Goal: Task Accomplishment & Management: Complete application form

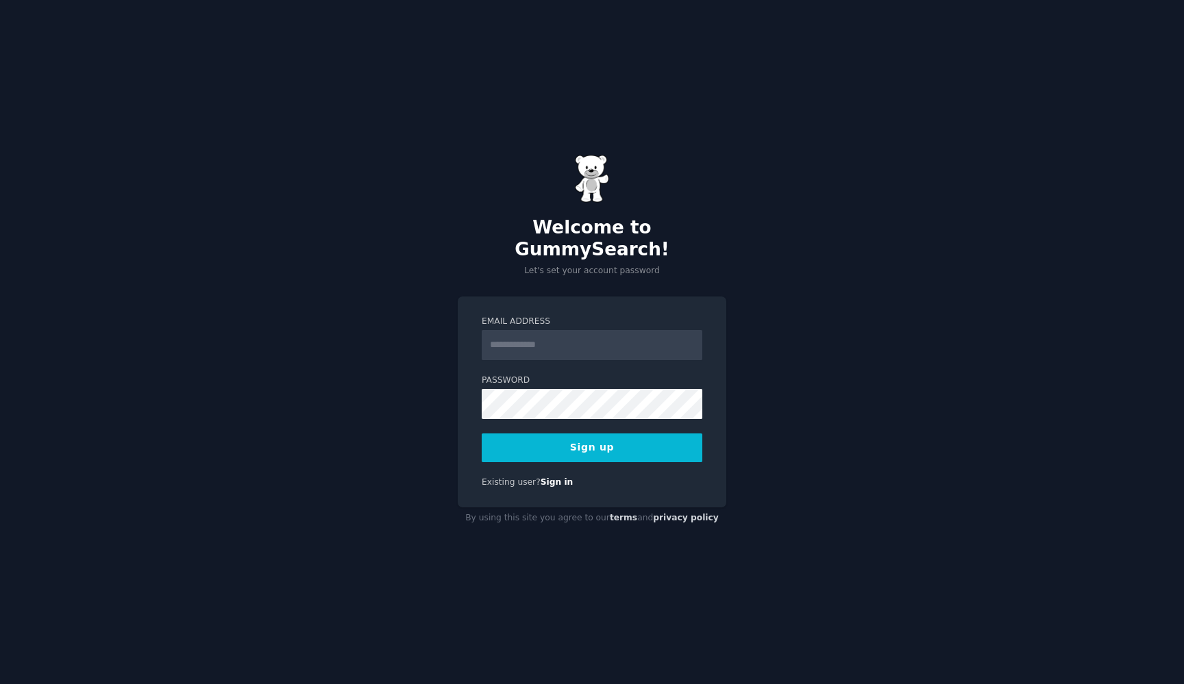
click at [590, 415] on form "Email Address Password 8 or more characters Alphanumeric characters No common p…" at bounding box center [591, 389] width 221 height 147
click at [552, 343] on input "Email Address" at bounding box center [591, 345] width 221 height 30
type input "**********"
click at [566, 444] on button "Sign up" at bounding box center [591, 448] width 221 height 29
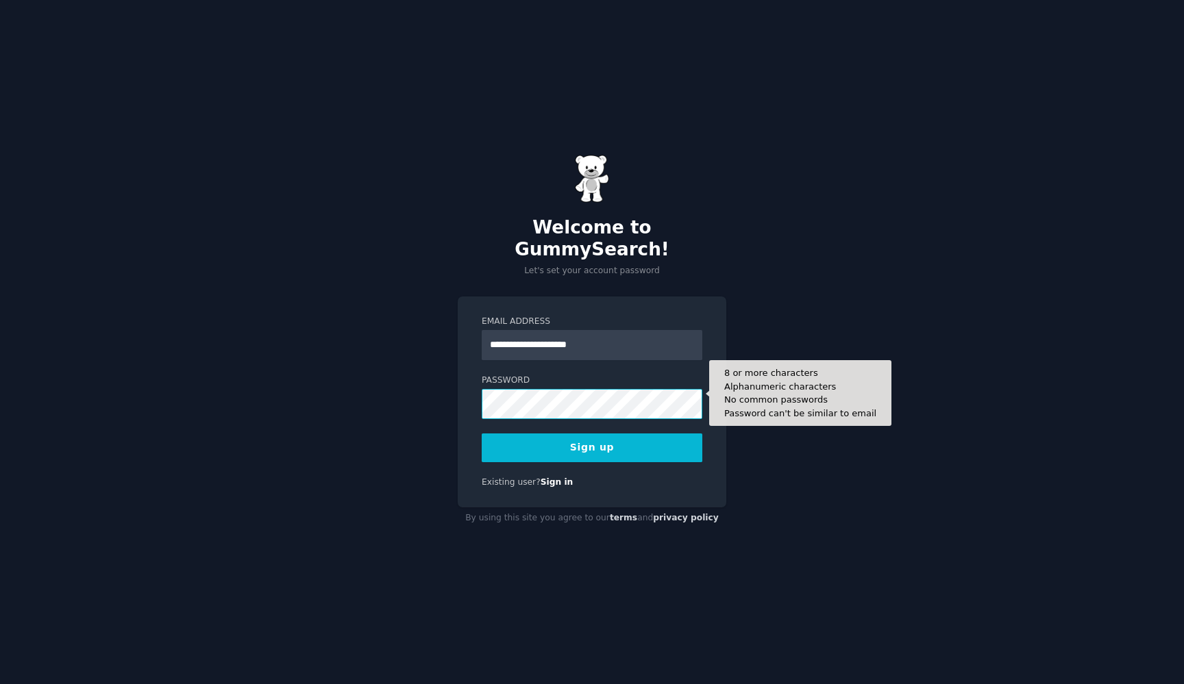
click at [471, 390] on div "**********" at bounding box center [592, 403] width 268 height 212
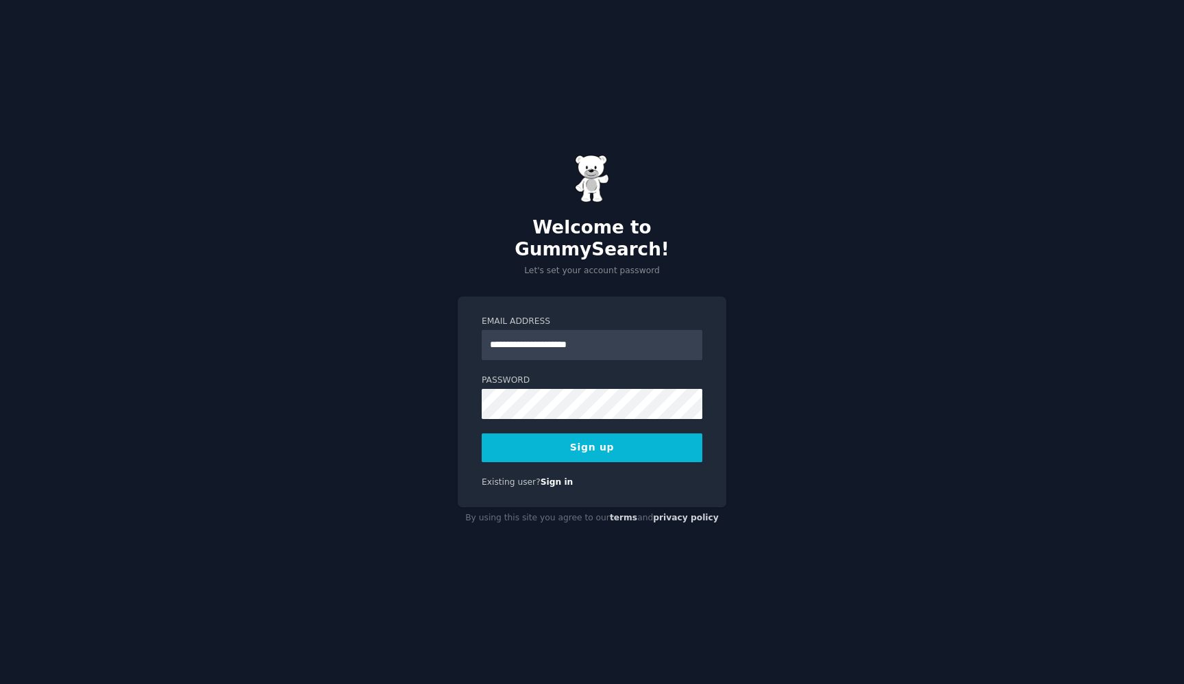
click at [503, 435] on button "Sign up" at bounding box center [591, 448] width 221 height 29
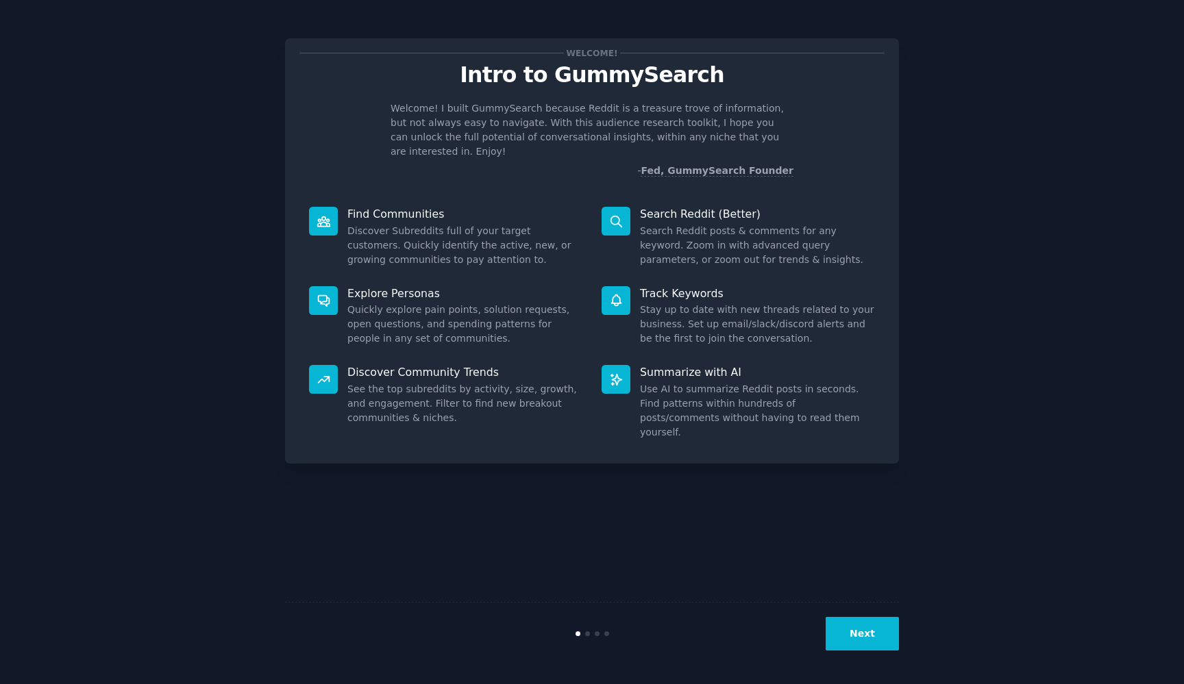
click at [623, 212] on div at bounding box center [615, 221] width 29 height 29
click at [702, 207] on p "Search Reddit (Better)" at bounding box center [757, 214] width 235 height 14
click at [868, 645] on button "Next" at bounding box center [861, 634] width 73 height 34
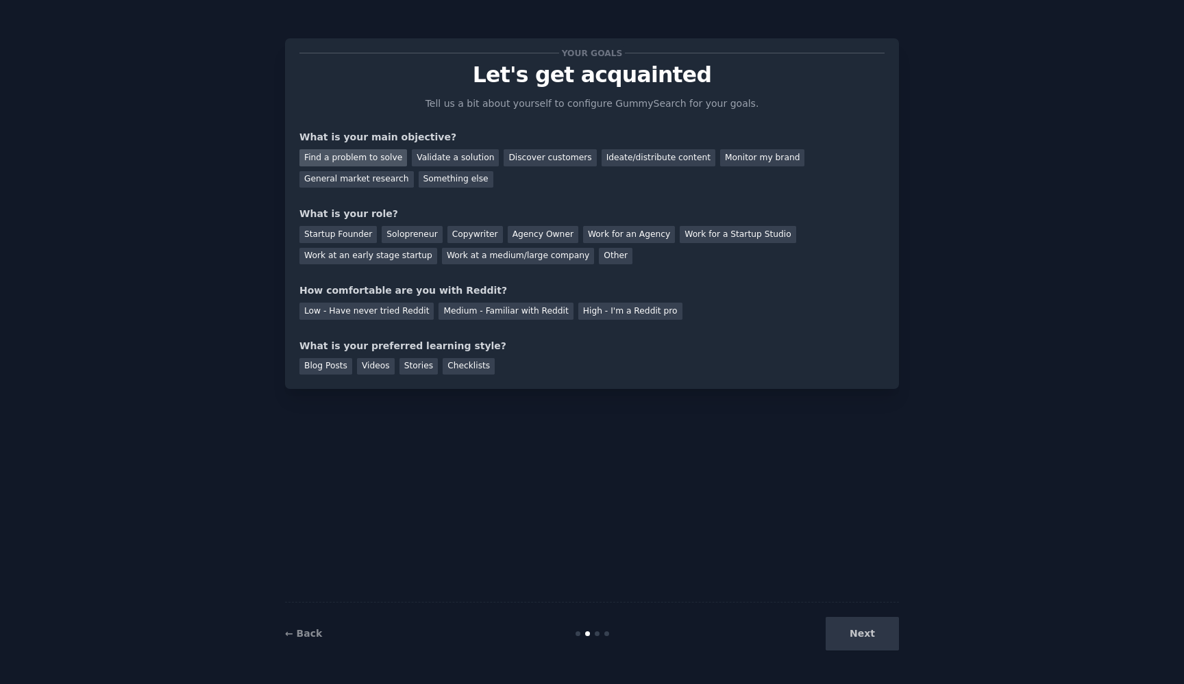
click at [377, 157] on div "Find a problem to solve" at bounding box center [353, 157] width 108 height 17
click at [426, 235] on div "Solopreneur" at bounding box center [411, 234] width 60 height 17
click at [401, 306] on div "Low - Have never tried Reddit" at bounding box center [366, 311] width 134 height 17
click at [371, 370] on div "Videos" at bounding box center [376, 366] width 38 height 17
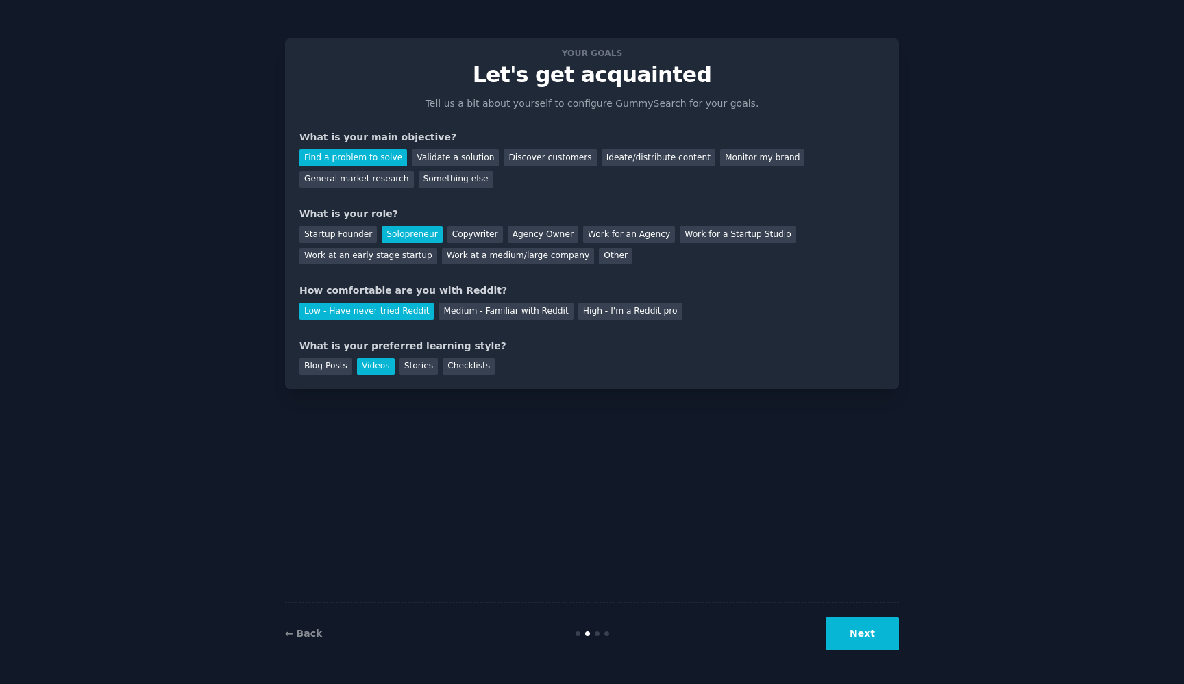
click at [860, 633] on button "Next" at bounding box center [861, 634] width 73 height 34
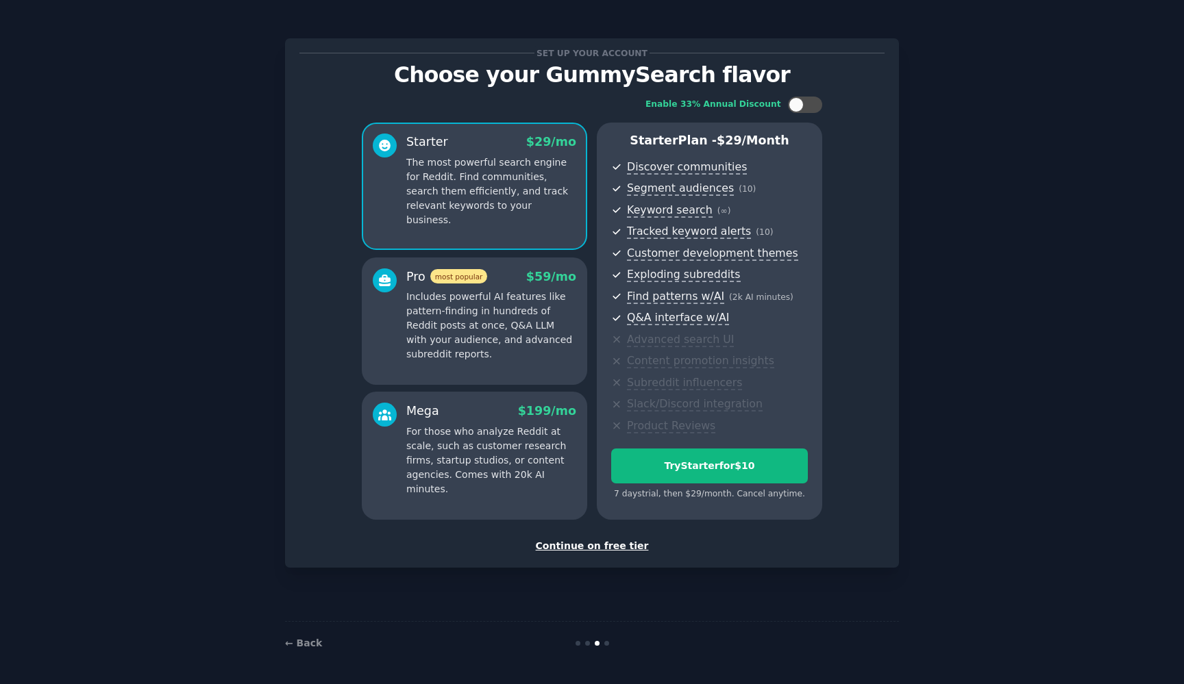
click at [617, 544] on div "Continue on free tier" at bounding box center [591, 546] width 585 height 14
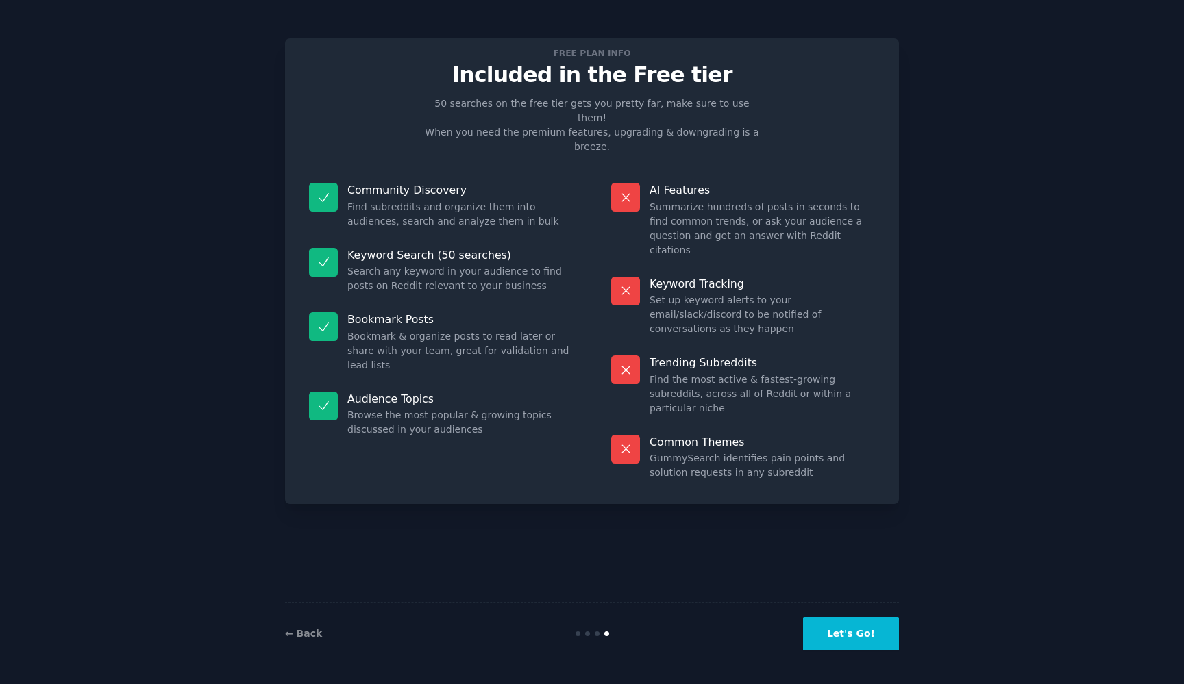
click at [858, 640] on button "Let's Go!" at bounding box center [851, 634] width 96 height 34
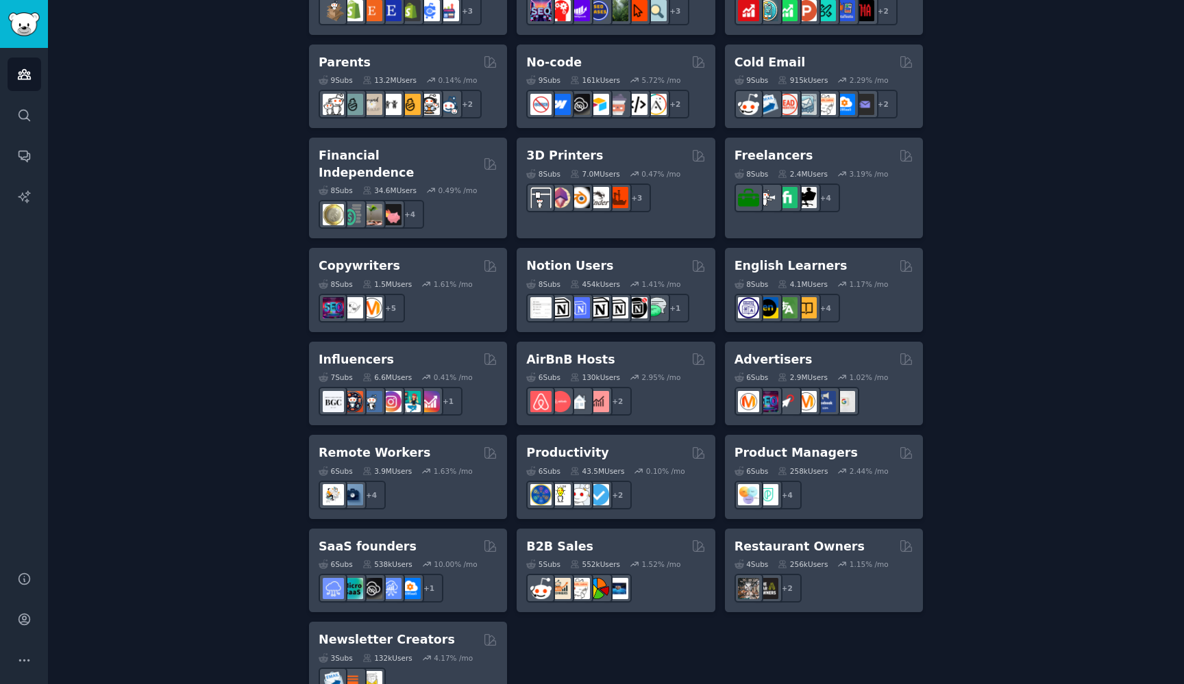
scroll to position [877, 0]
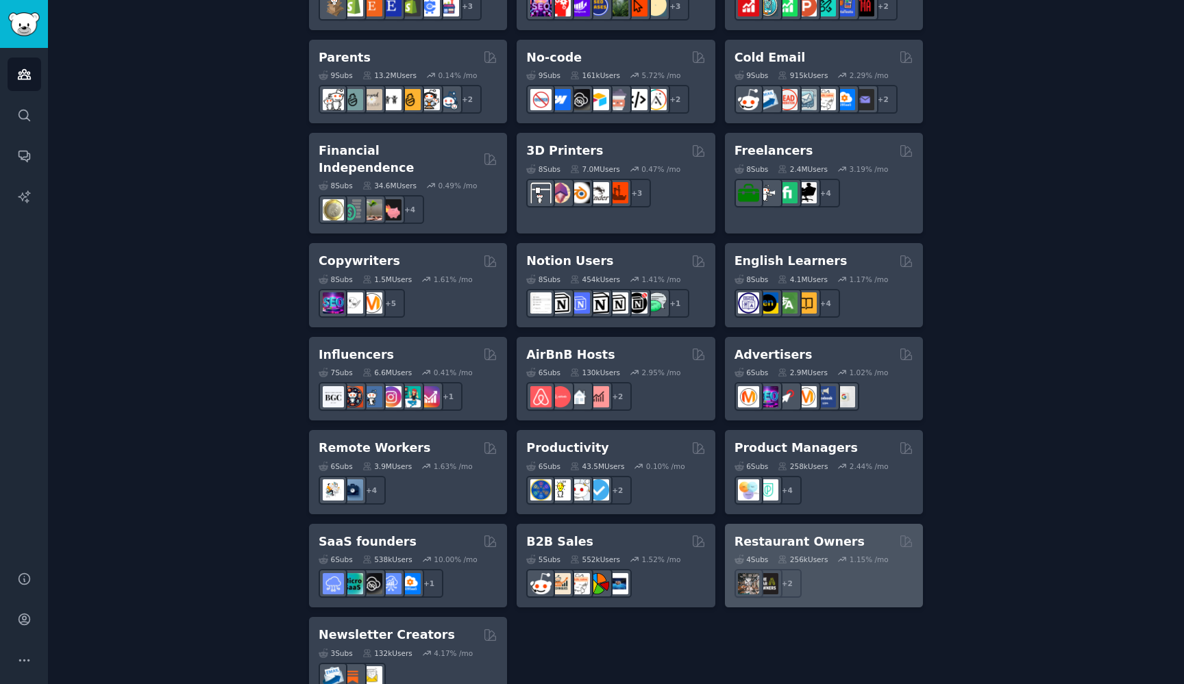
click at [749, 534] on h2 "Restaurant Owners" at bounding box center [799, 542] width 130 height 17
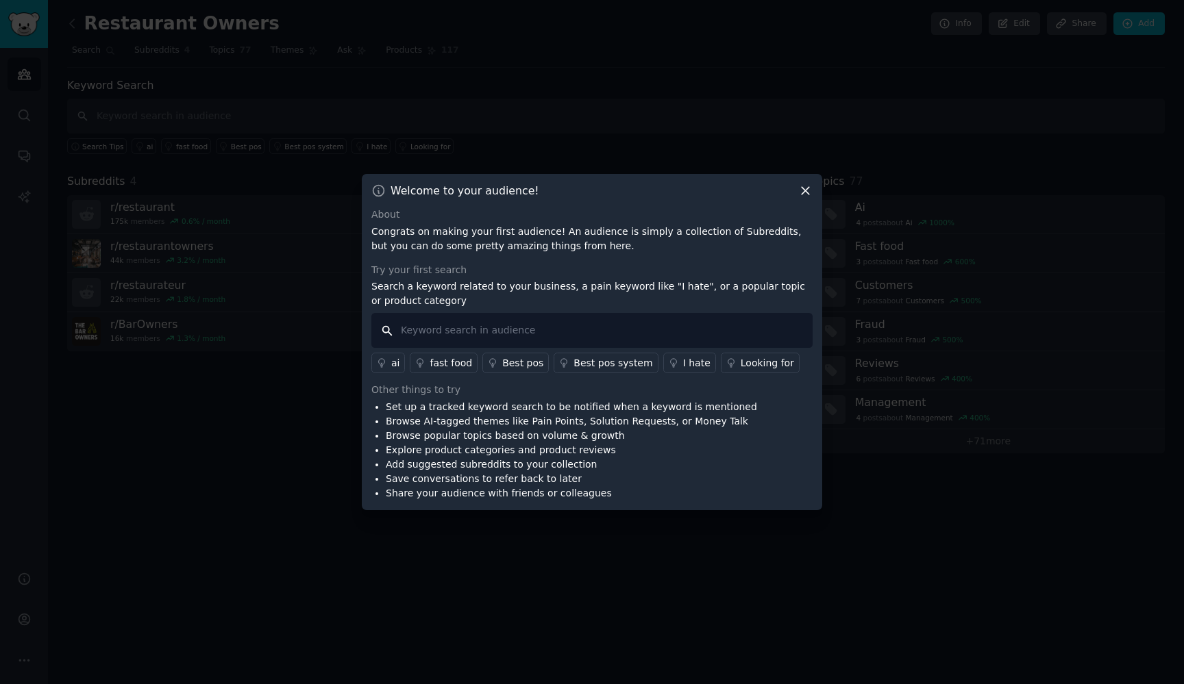
click at [474, 341] on input "text" at bounding box center [591, 330] width 441 height 35
type input "res"
click at [806, 195] on icon at bounding box center [805, 191] width 14 height 14
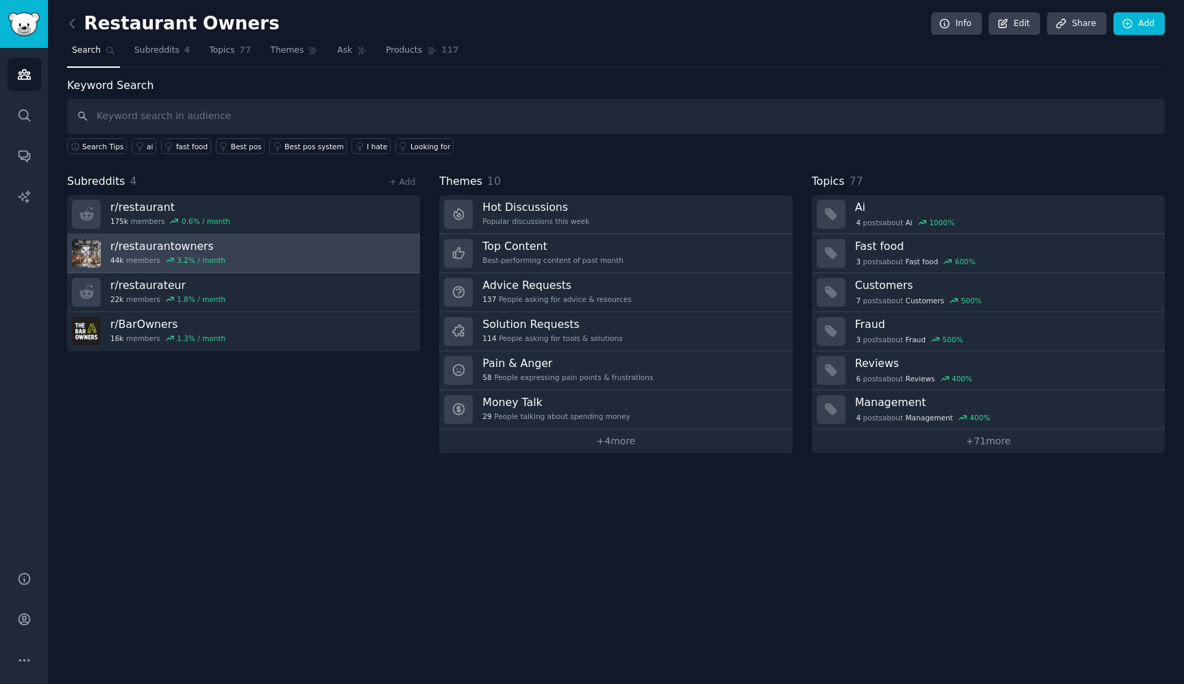
click at [298, 260] on link "r/ restaurantowners 44k members 3.2 % / month" at bounding box center [243, 253] width 353 height 39
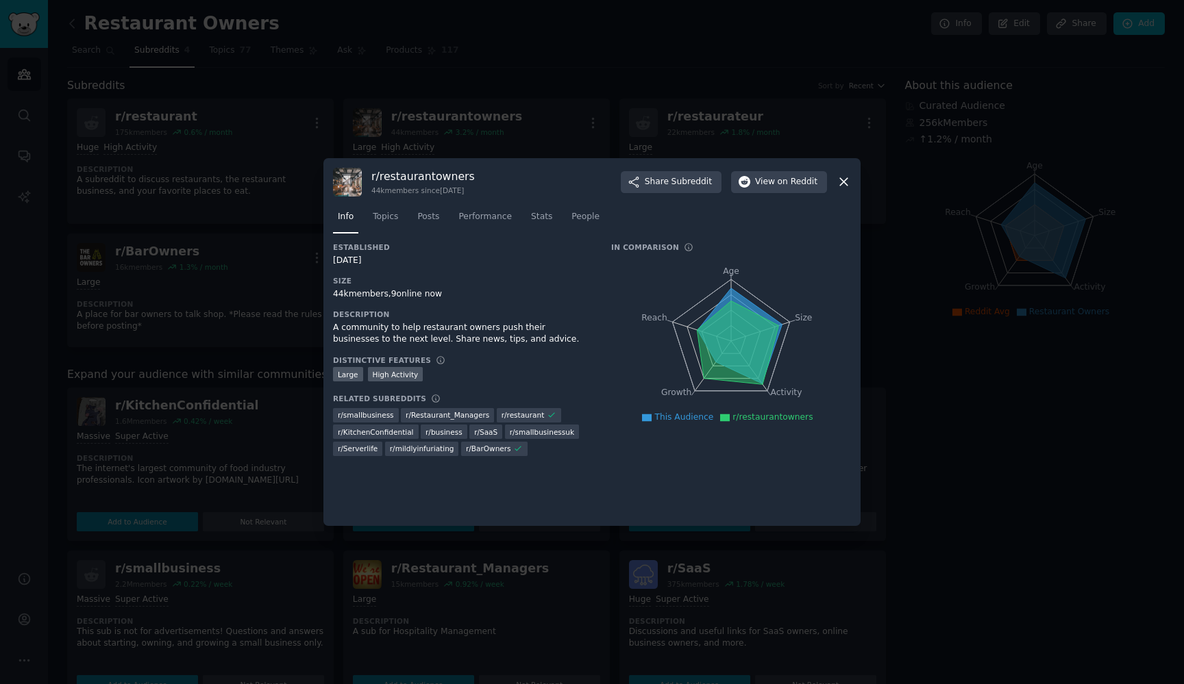
click at [842, 184] on icon at bounding box center [844, 183] width 8 height 8
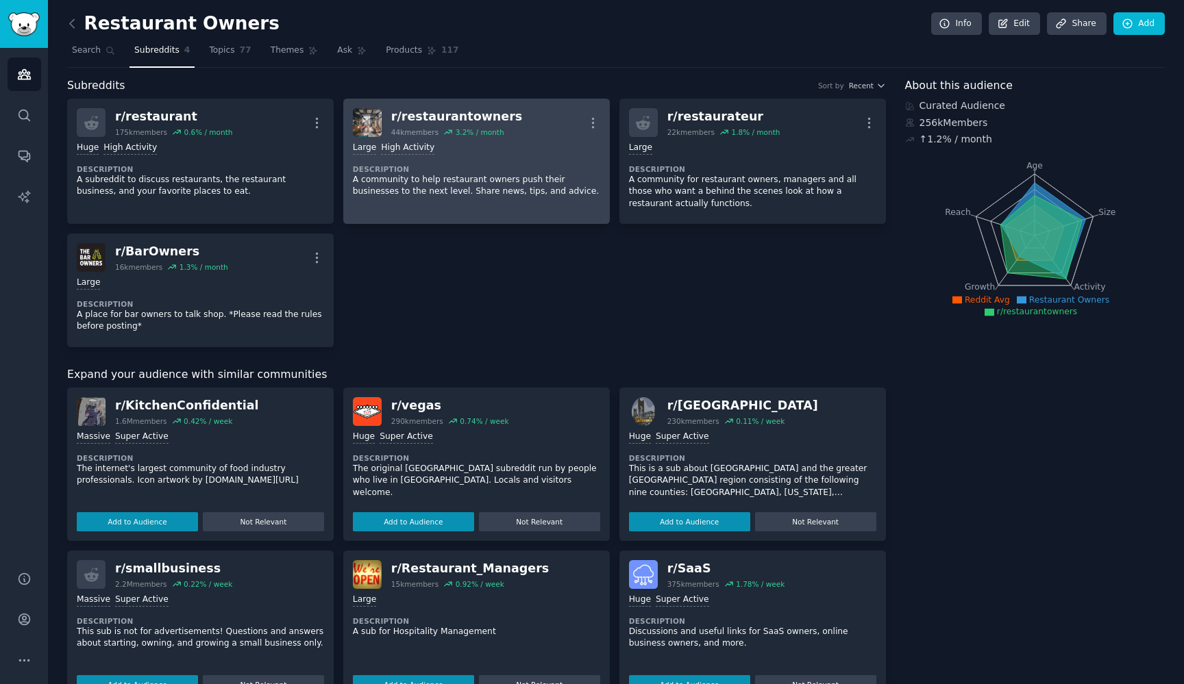
click at [456, 152] on div ">= 80th percentile for submissions / day Large High Activity" at bounding box center [476, 148] width 247 height 13
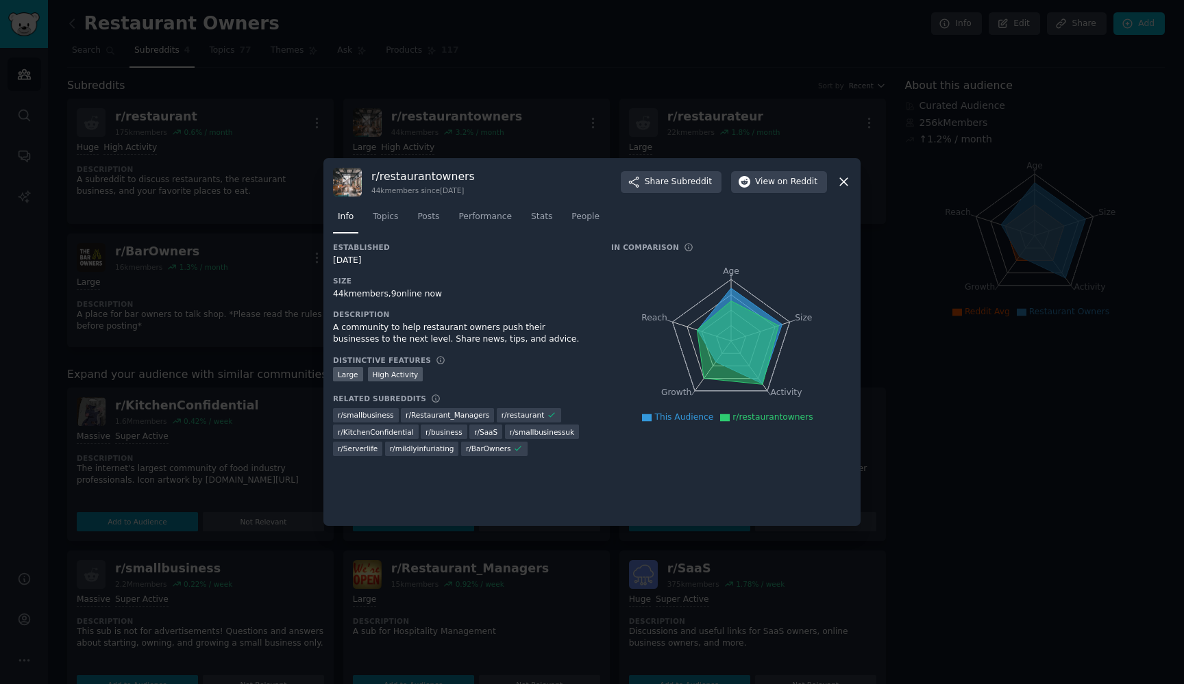
click at [846, 183] on icon at bounding box center [843, 182] width 14 height 14
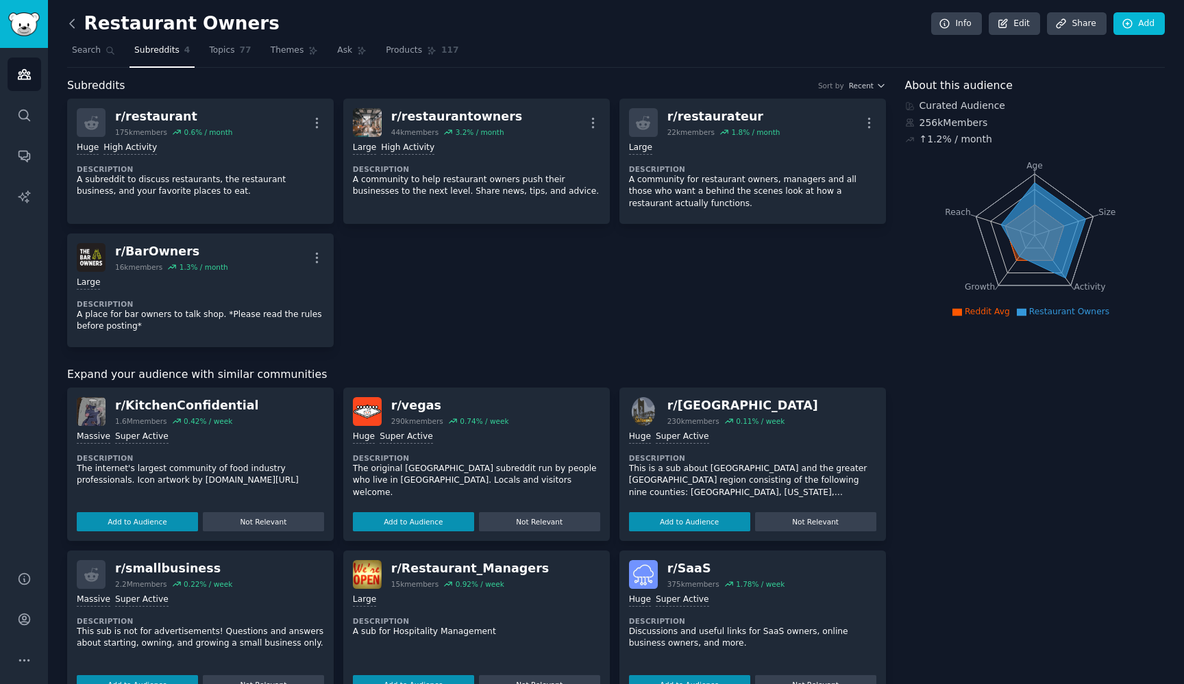
click at [73, 25] on icon at bounding box center [72, 23] width 14 height 14
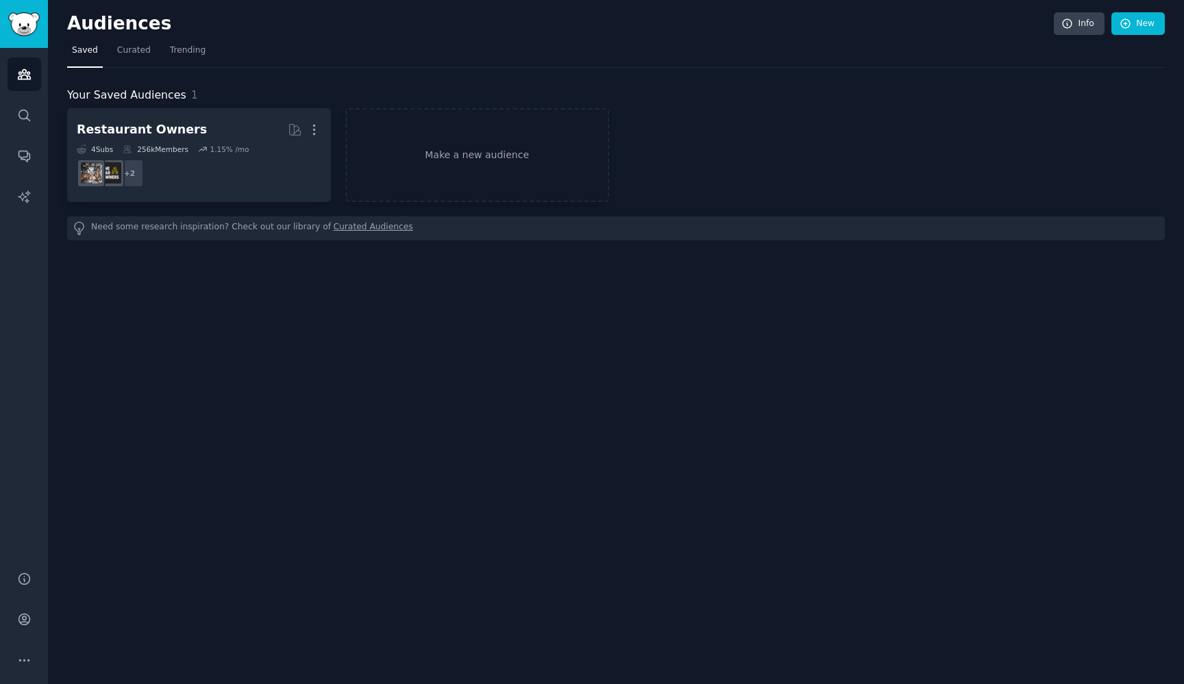
click at [73, 25] on h2 "Audiences" at bounding box center [560, 24] width 986 height 22
click at [23, 116] on icon "Sidebar" at bounding box center [24, 115] width 14 height 14
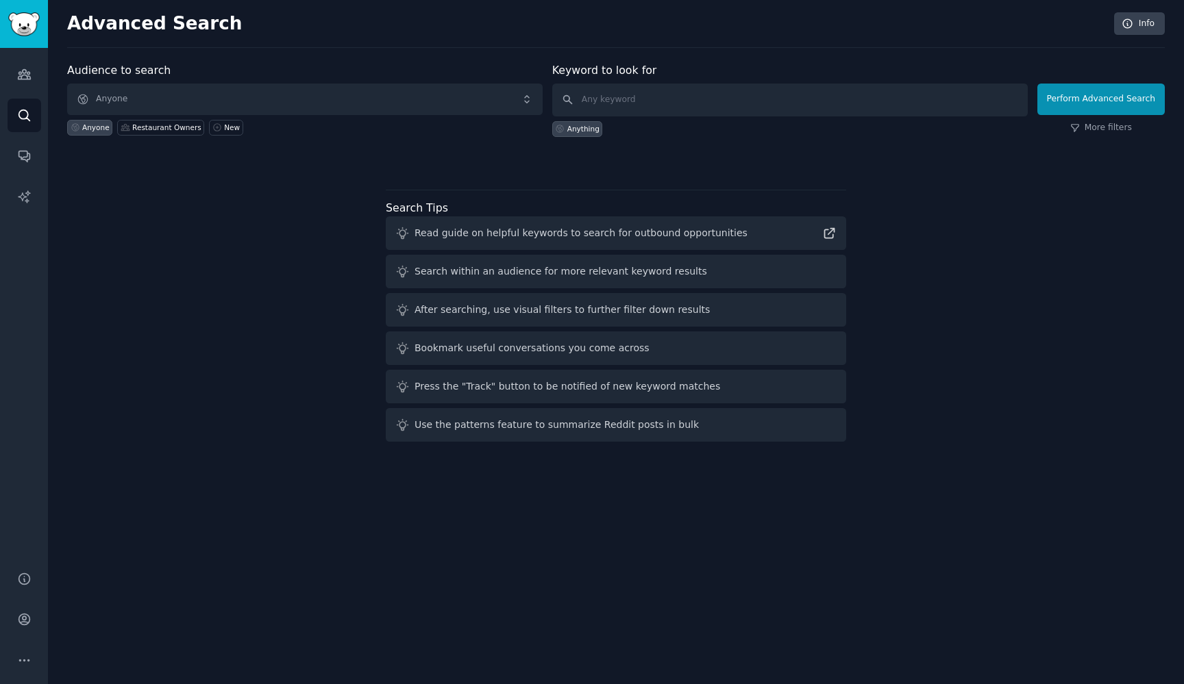
click at [119, 99] on span "Anyone" at bounding box center [304, 100] width 475 height 32
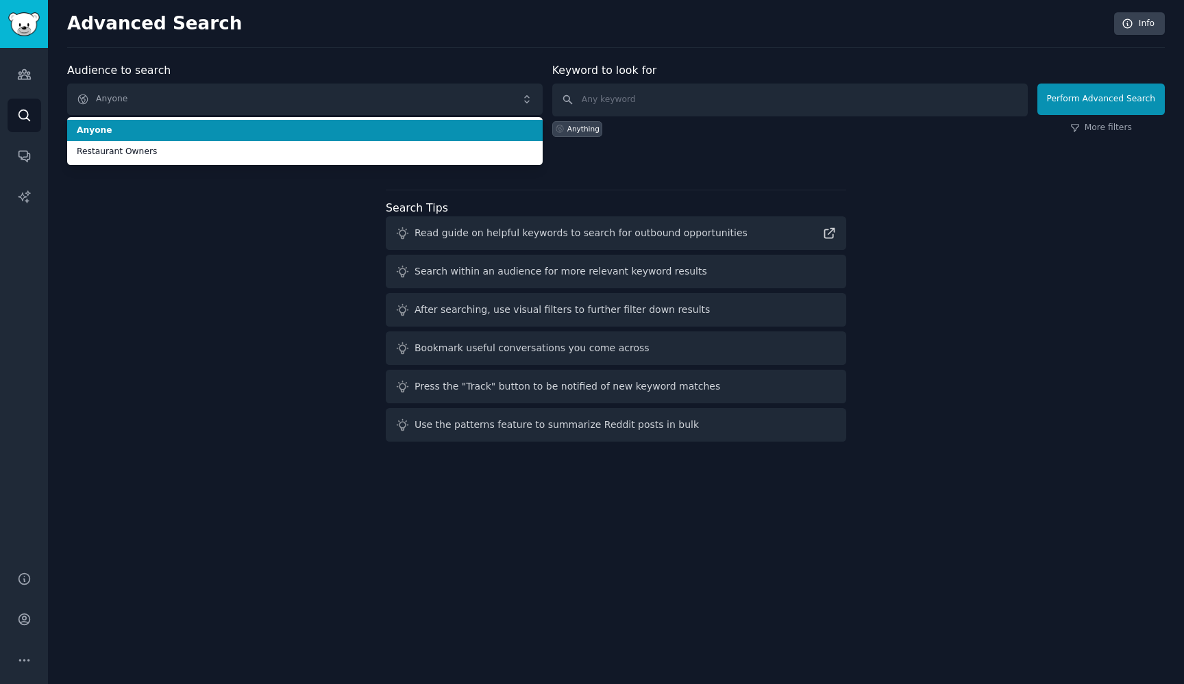
click at [136, 95] on span "Anyone" at bounding box center [304, 100] width 475 height 32
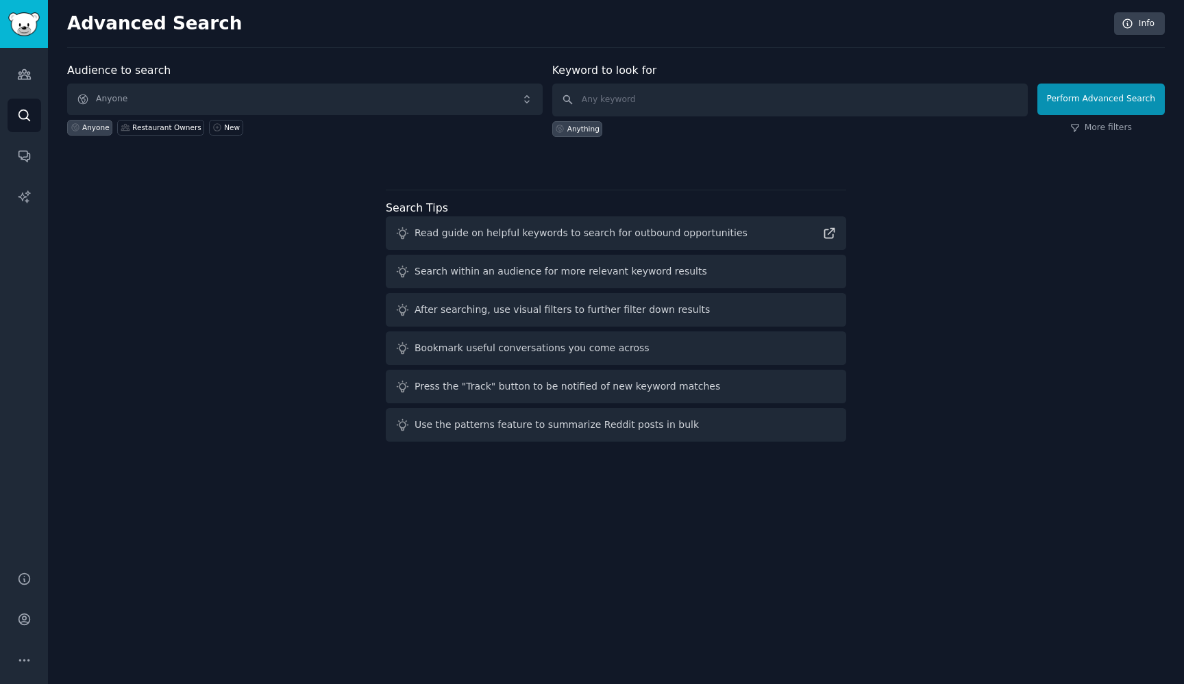
click at [136, 95] on span "Anyone" at bounding box center [304, 100] width 475 height 32
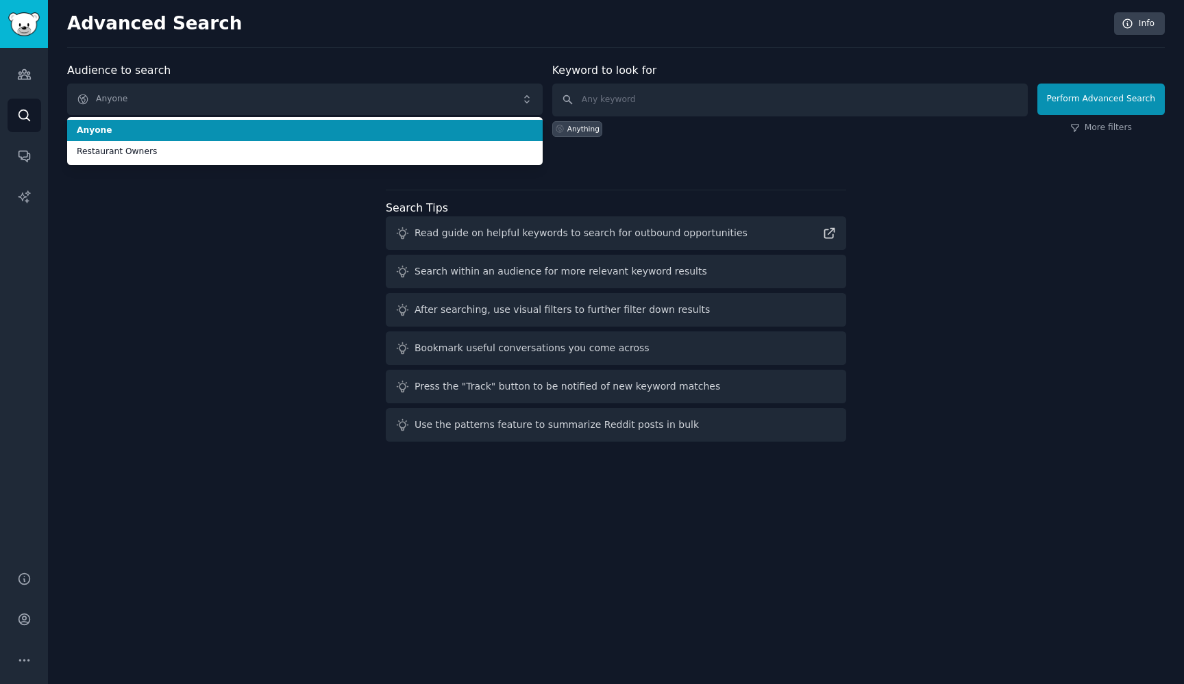
click at [201, 126] on span "Anyone" at bounding box center [305, 131] width 456 height 12
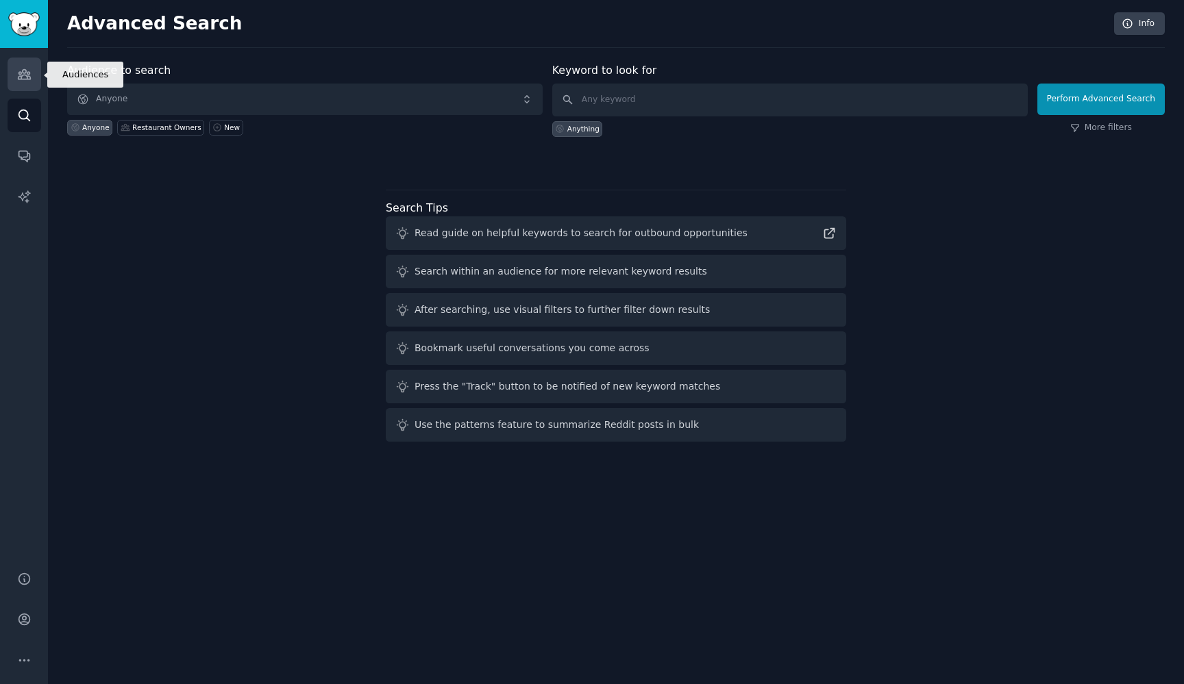
click at [25, 75] on icon "Sidebar" at bounding box center [24, 75] width 12 height 10
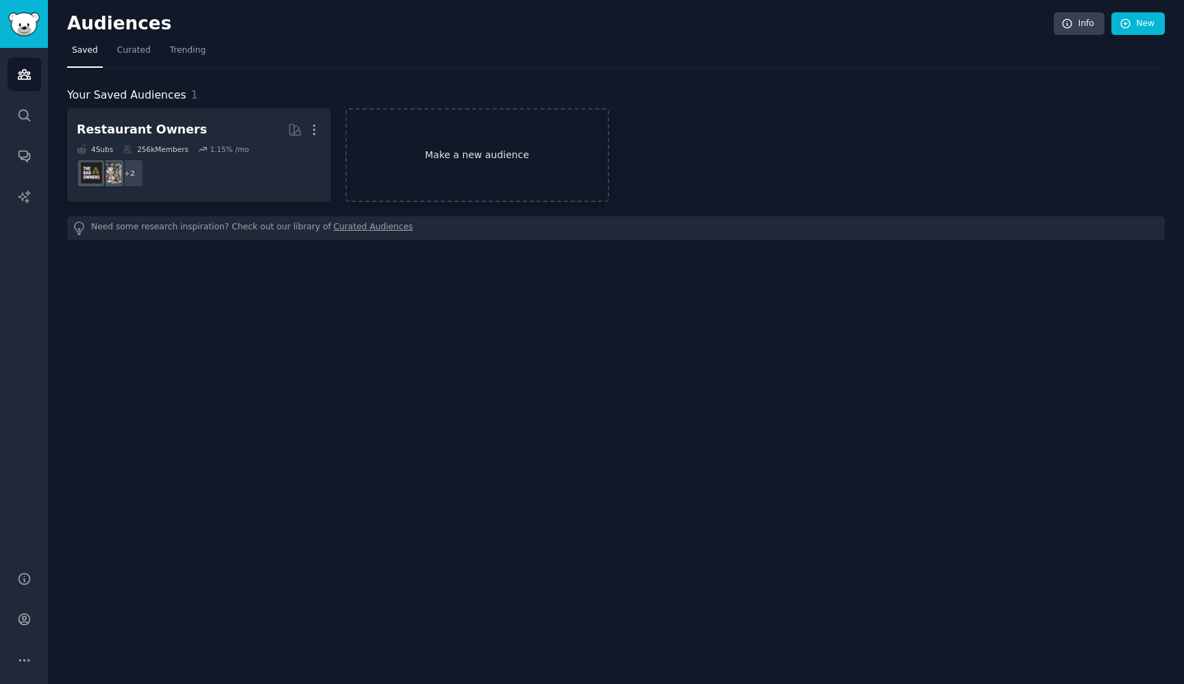
click at [479, 174] on link "Make a new audience" at bounding box center [477, 155] width 264 height 94
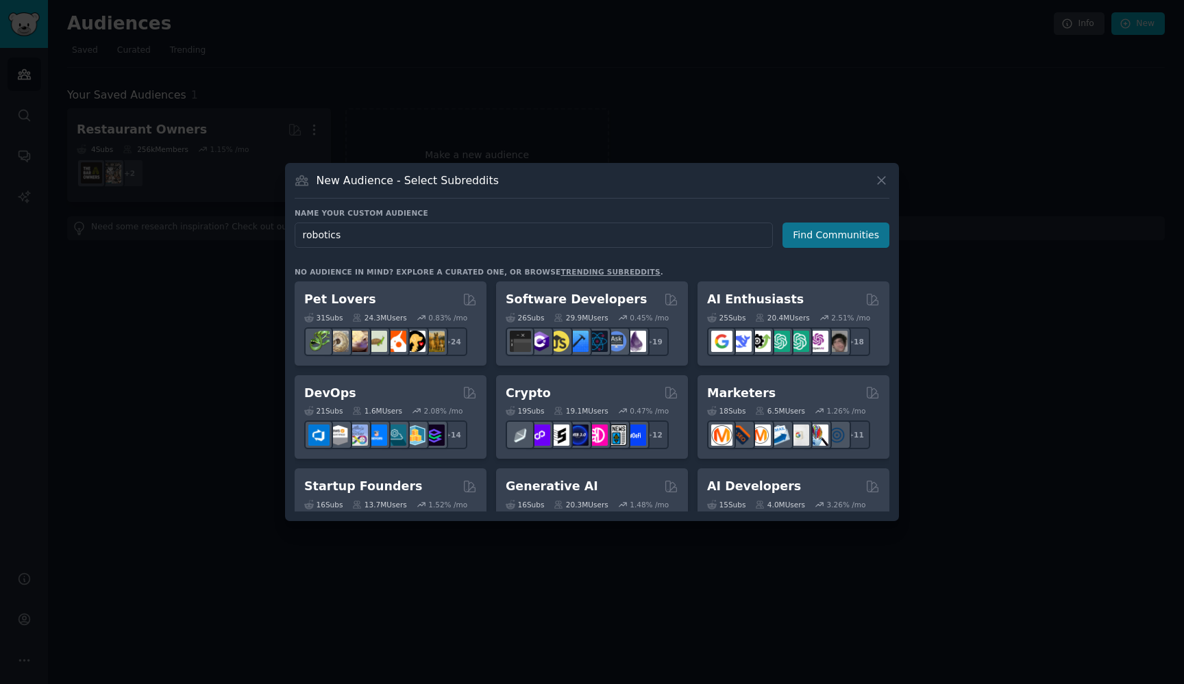
type input "robotics"
click at [808, 238] on button "Find Communities" at bounding box center [835, 235] width 107 height 25
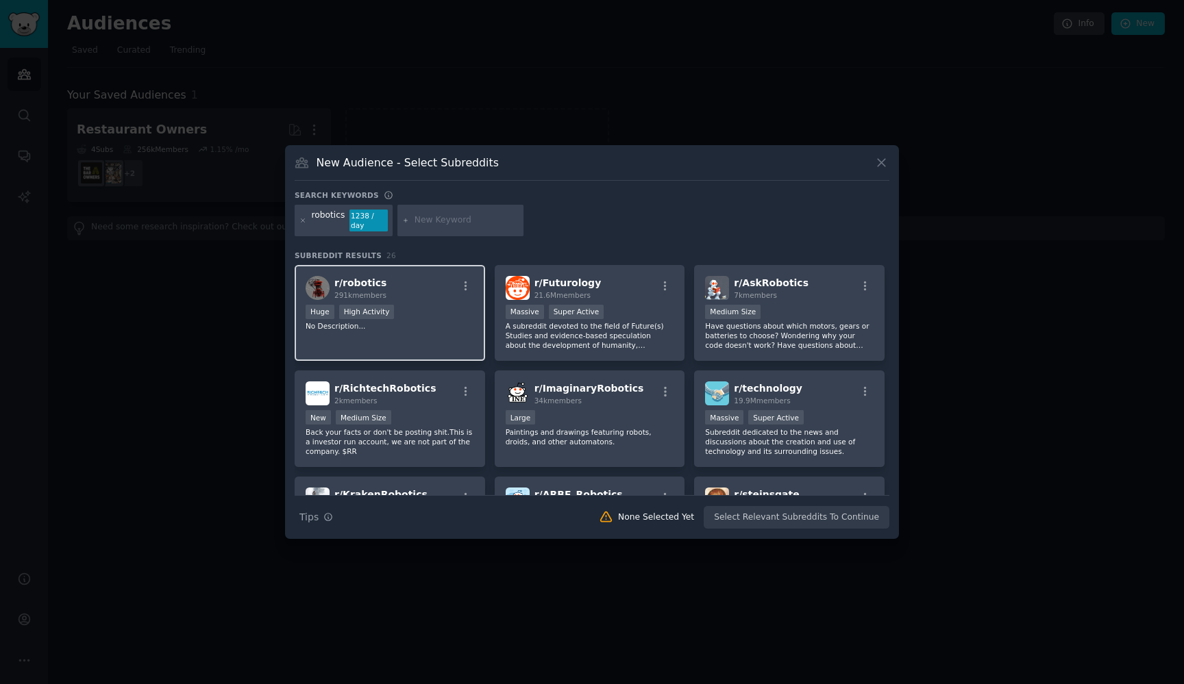
click at [446, 309] on div "Huge High Activity" at bounding box center [389, 313] width 168 height 17
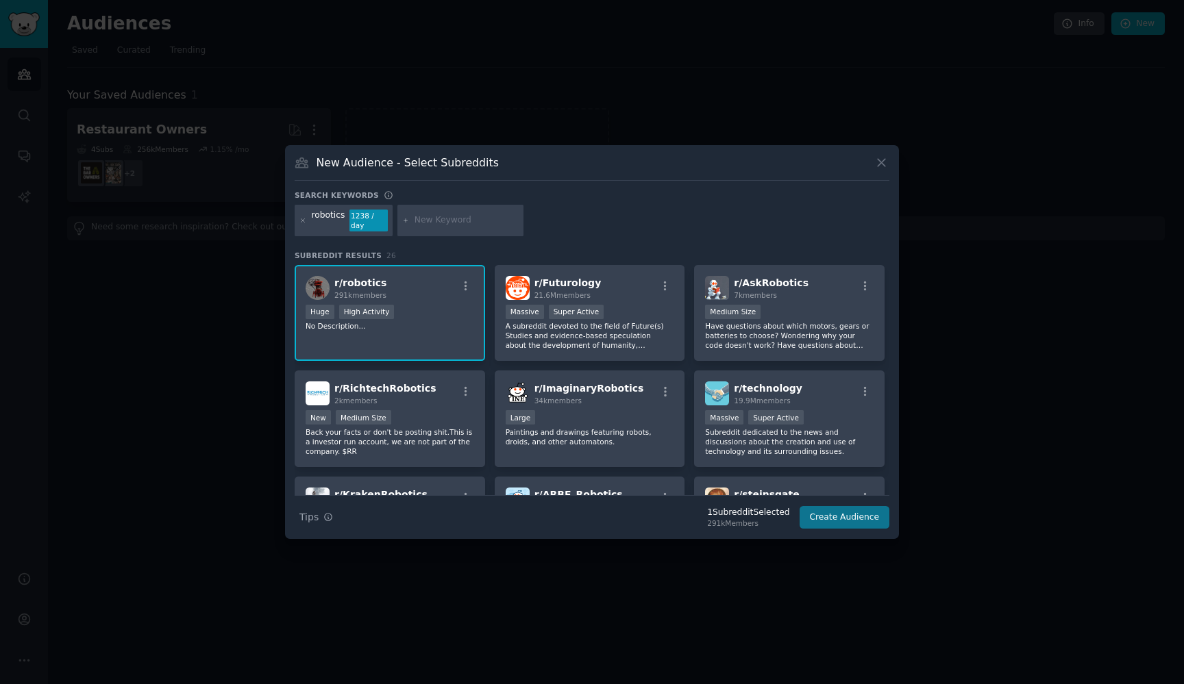
click at [835, 508] on button "Create Audience" at bounding box center [844, 517] width 90 height 23
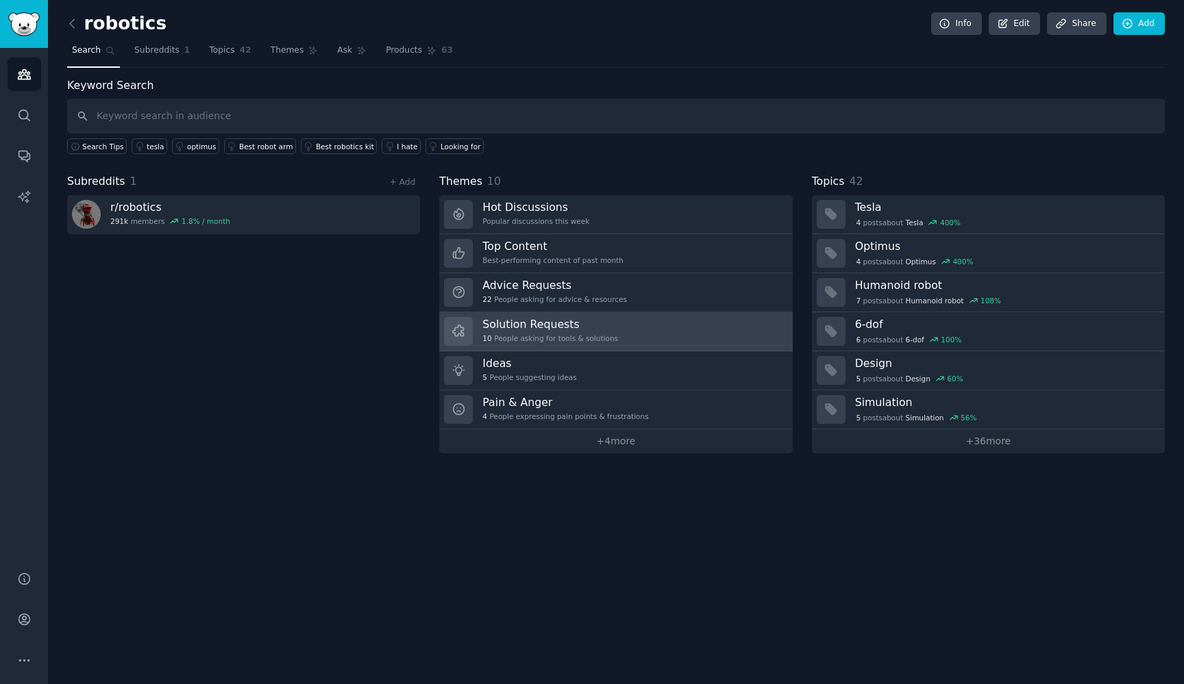
click at [577, 327] on h3 "Solution Requests" at bounding box center [550, 324] width 136 height 14
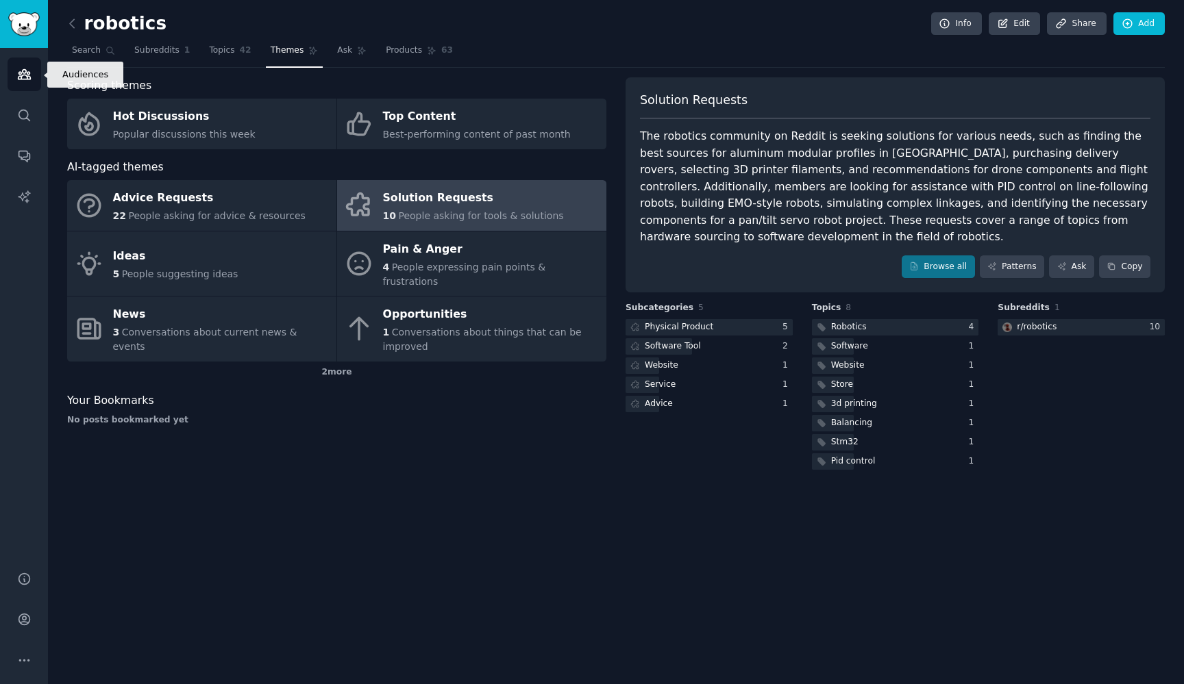
click at [30, 77] on icon "Sidebar" at bounding box center [24, 75] width 12 height 10
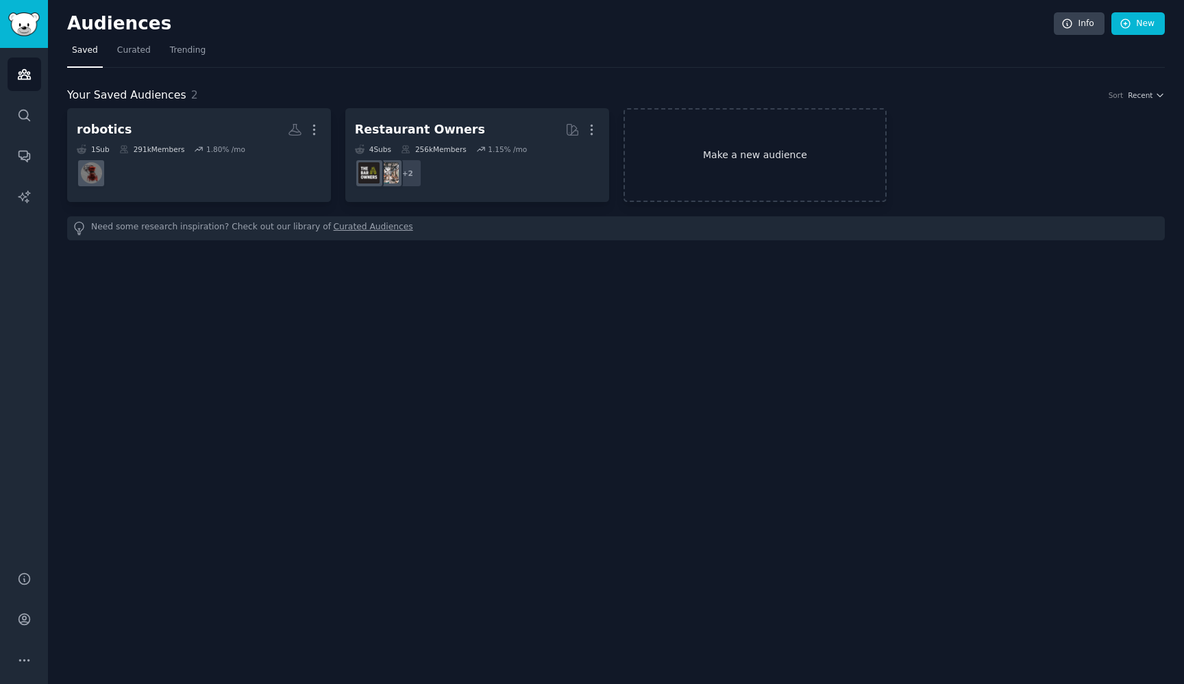
click at [634, 129] on link "Make a new audience" at bounding box center [755, 155] width 264 height 94
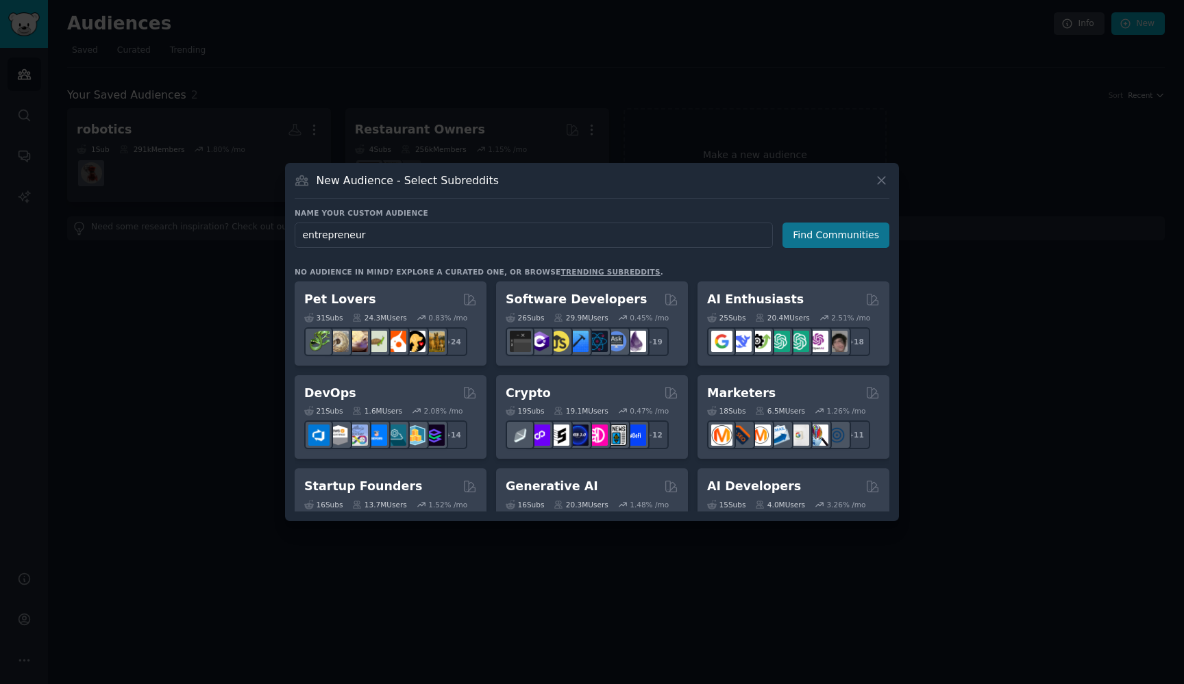
type input "entrepreneur"
click at [849, 237] on button "Find Communities" at bounding box center [835, 235] width 107 height 25
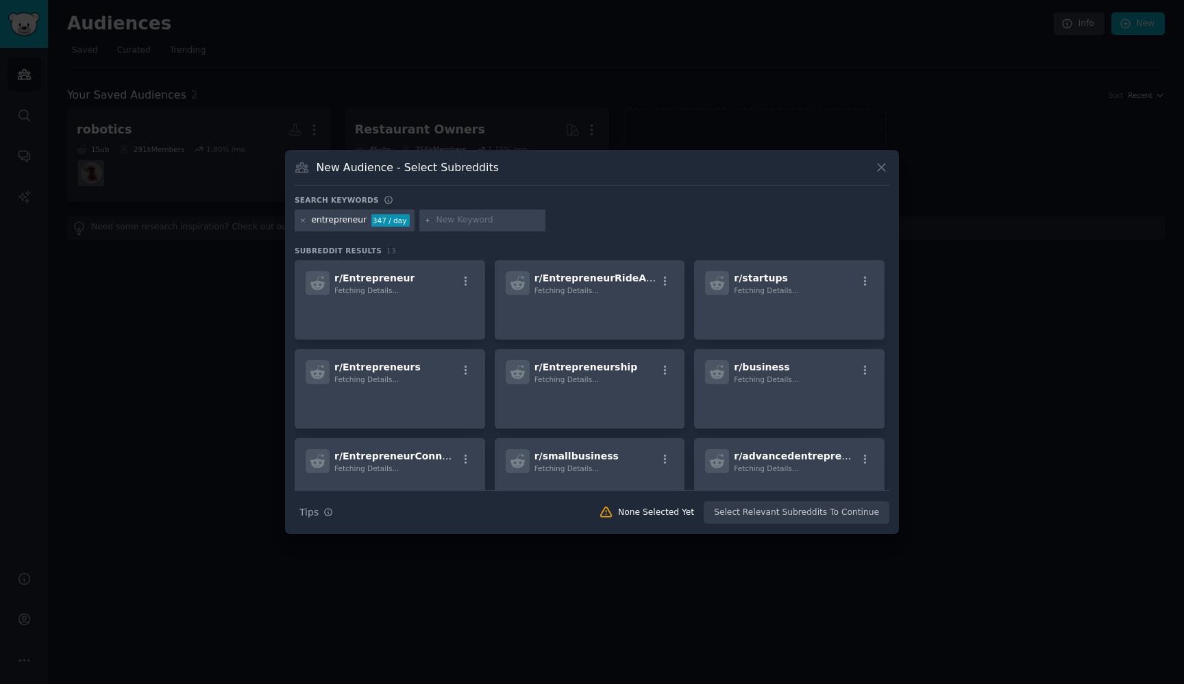
click at [778, 226] on div "entrepreneur 347 / day" at bounding box center [592, 223] width 595 height 27
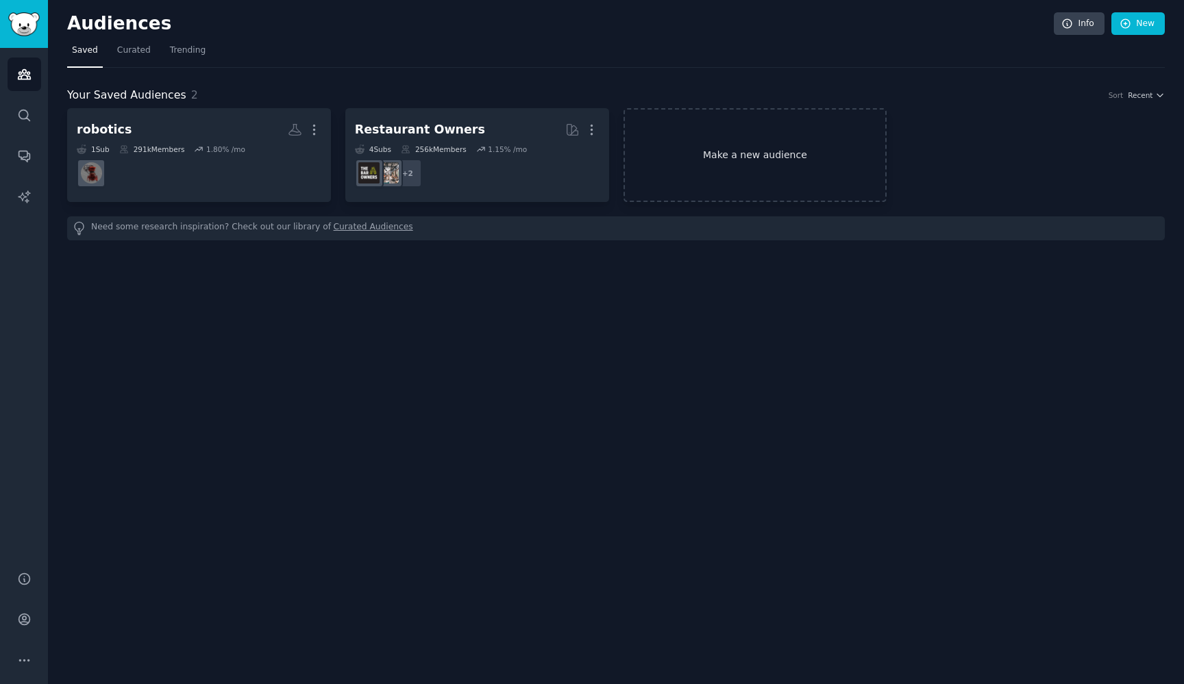
click at [735, 165] on link "Make a new audience" at bounding box center [755, 155] width 264 height 94
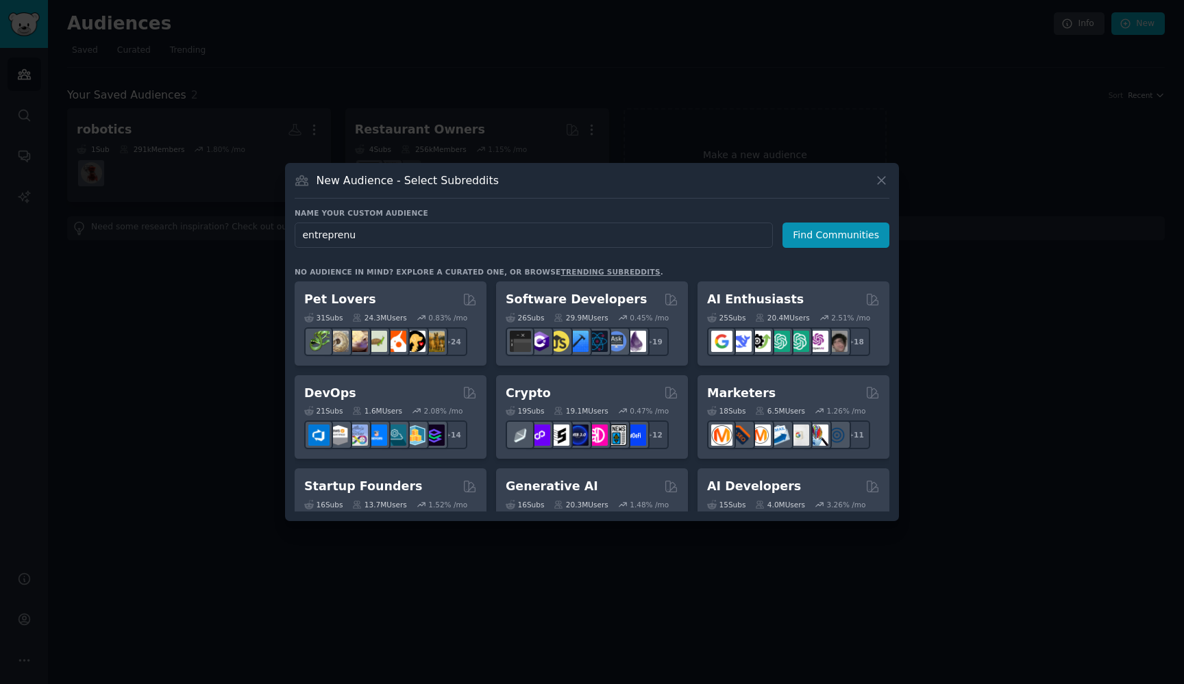
type input "entreprenur"
click at [340, 232] on input "entreprenur" at bounding box center [534, 235] width 478 height 25
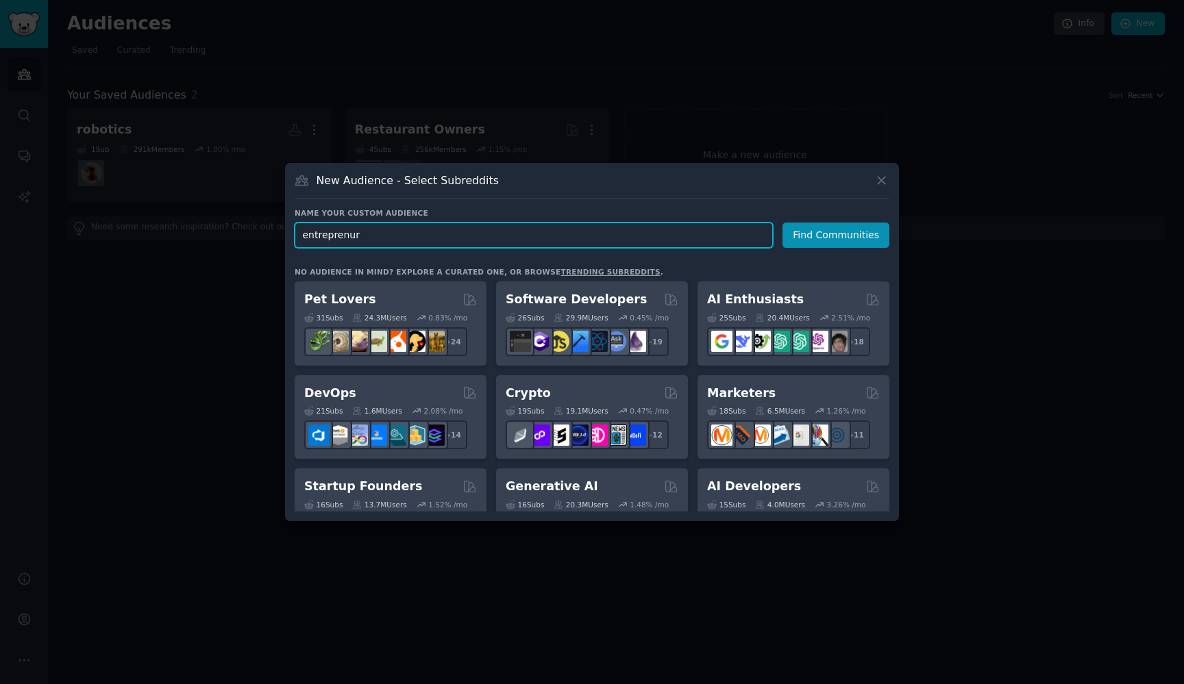
paste input "text"
paste input "e"
type input "entrepreneur"
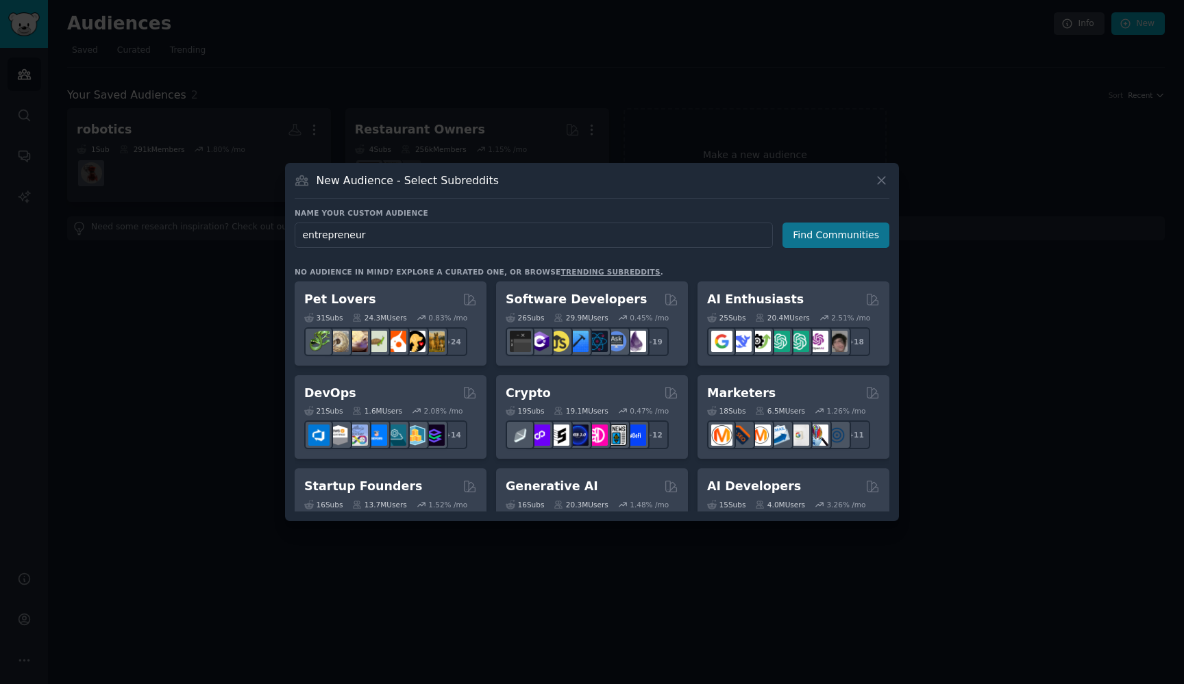
click at [819, 231] on button "Find Communities" at bounding box center [835, 235] width 107 height 25
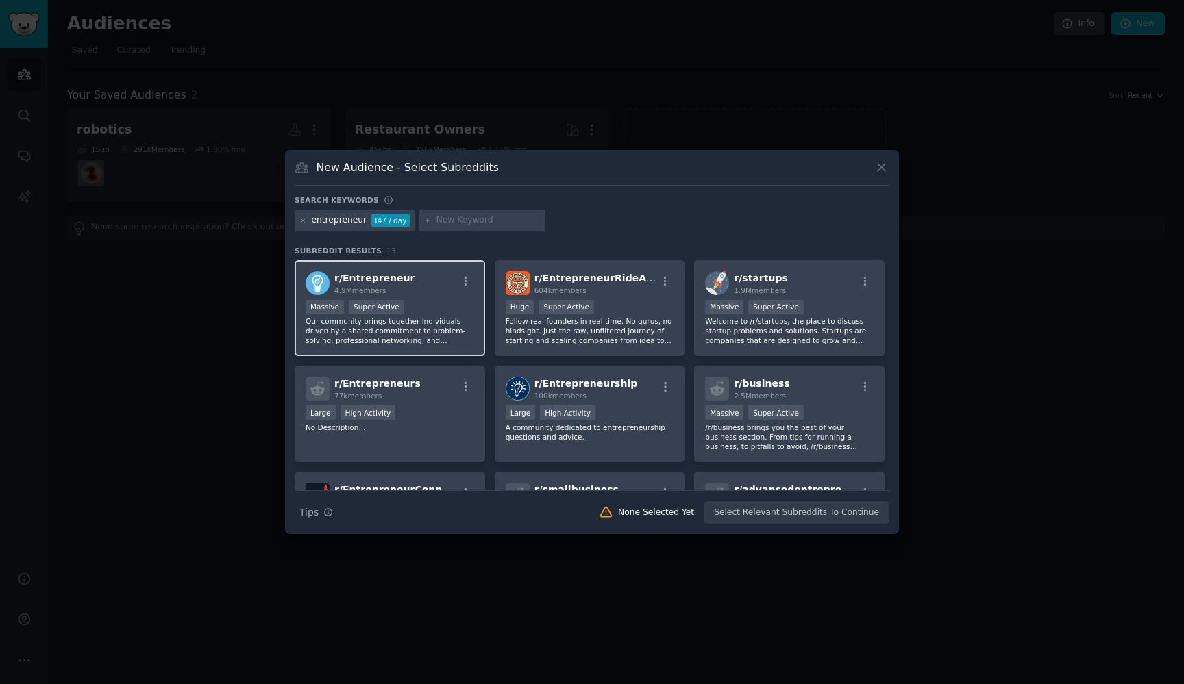
click at [444, 273] on div "r/ Entrepreneur 4.9M members" at bounding box center [389, 283] width 168 height 24
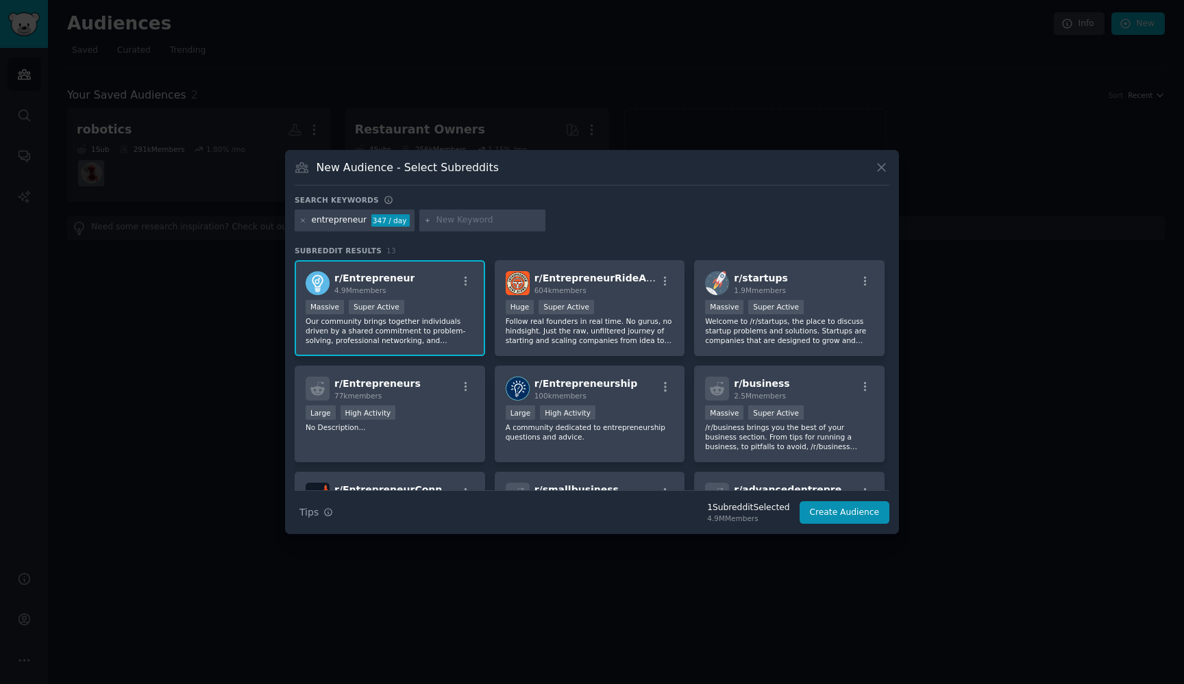
click at [458, 223] on input "text" at bounding box center [488, 220] width 104 height 12
type input "india"
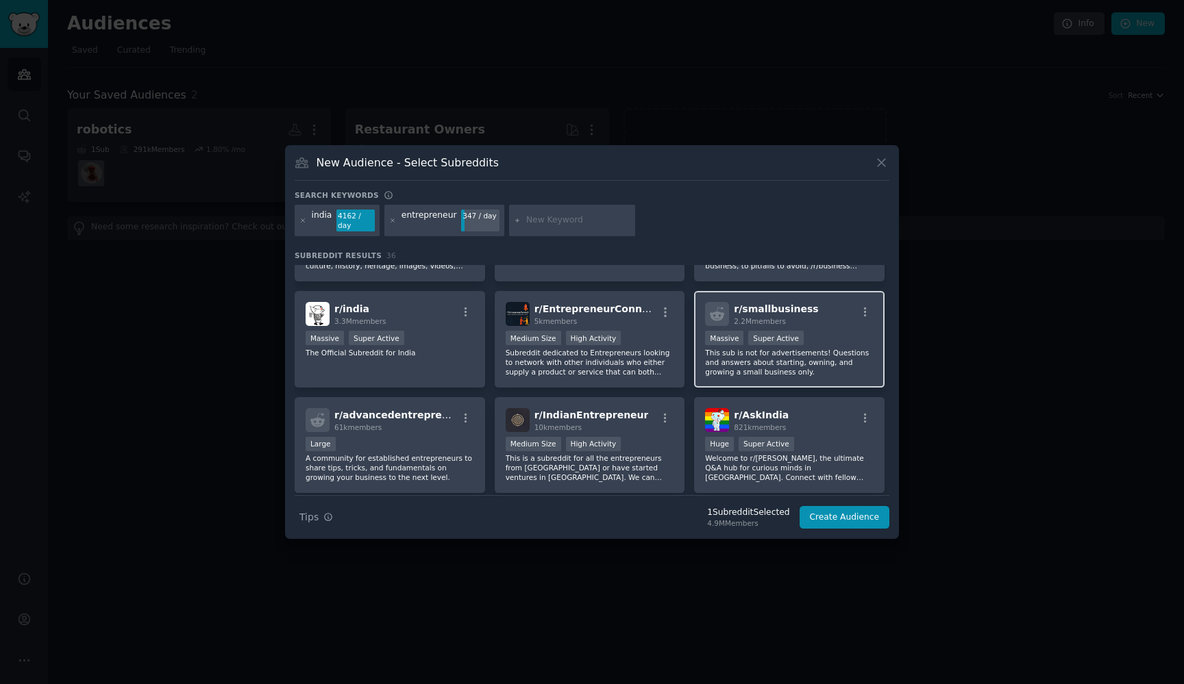
scroll to position [292, 0]
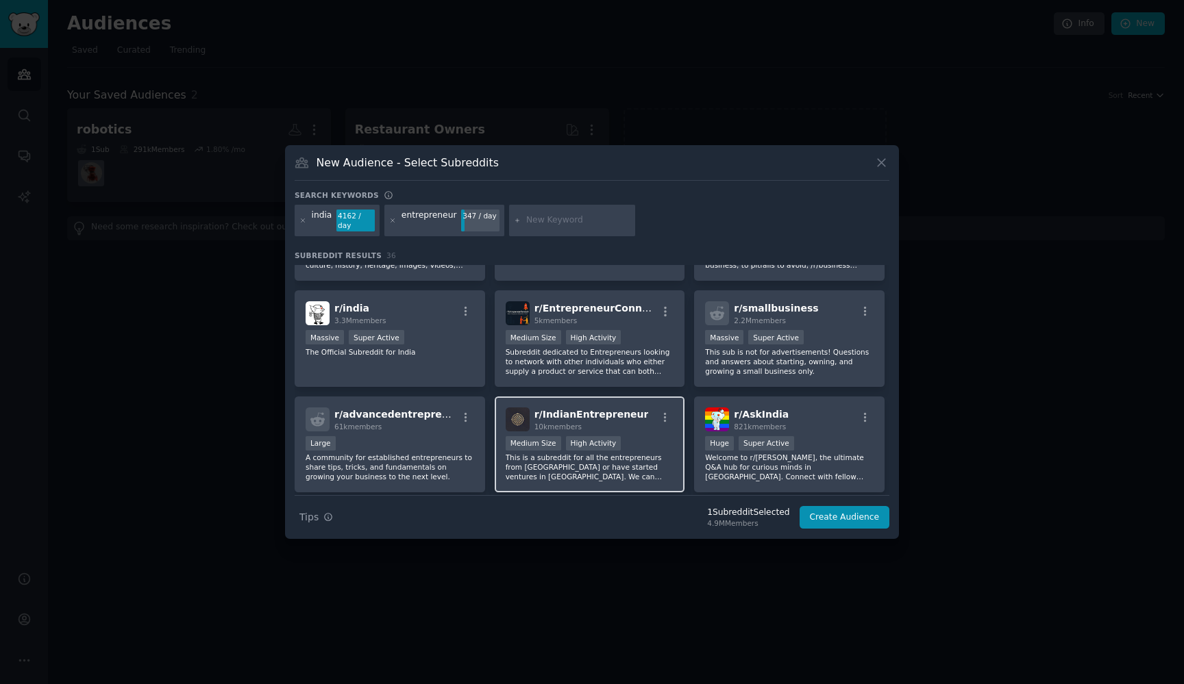
click at [663, 437] on div "Medium Size High Activity" at bounding box center [589, 444] width 168 height 17
click at [821, 510] on button "Create Audience" at bounding box center [844, 517] width 90 height 23
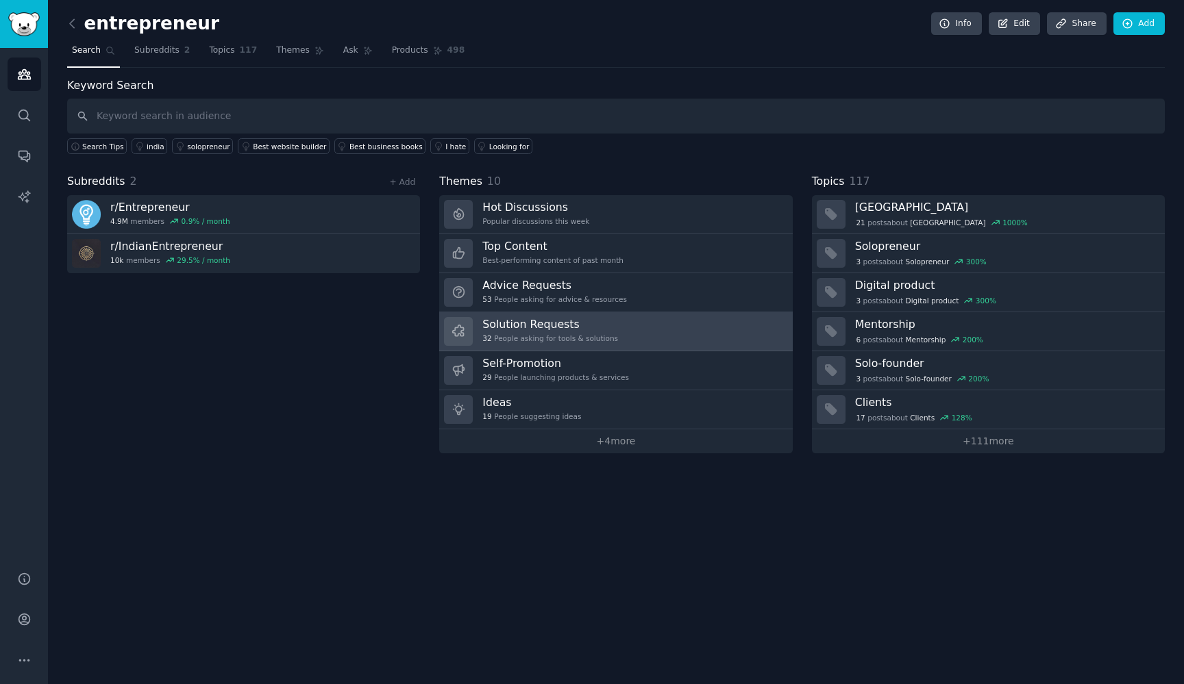
click at [674, 317] on link "Solution Requests 32 People asking for tools & solutions" at bounding box center [615, 331] width 353 height 39
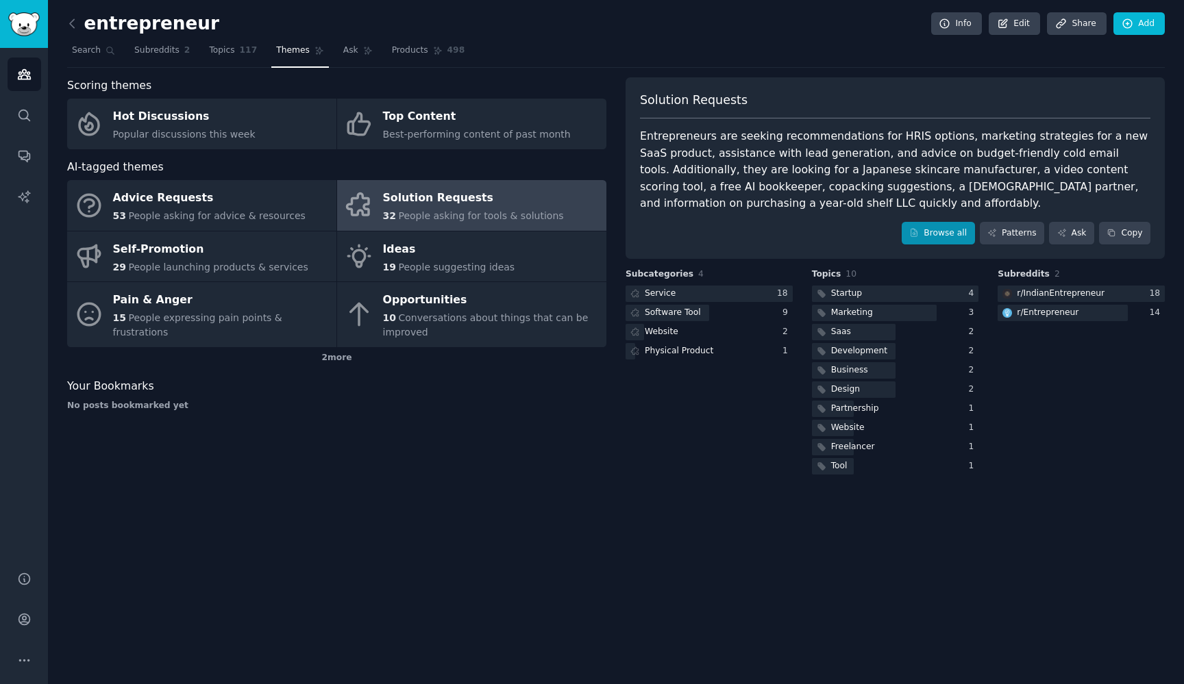
click at [915, 229] on icon at bounding box center [914, 233] width 10 height 10
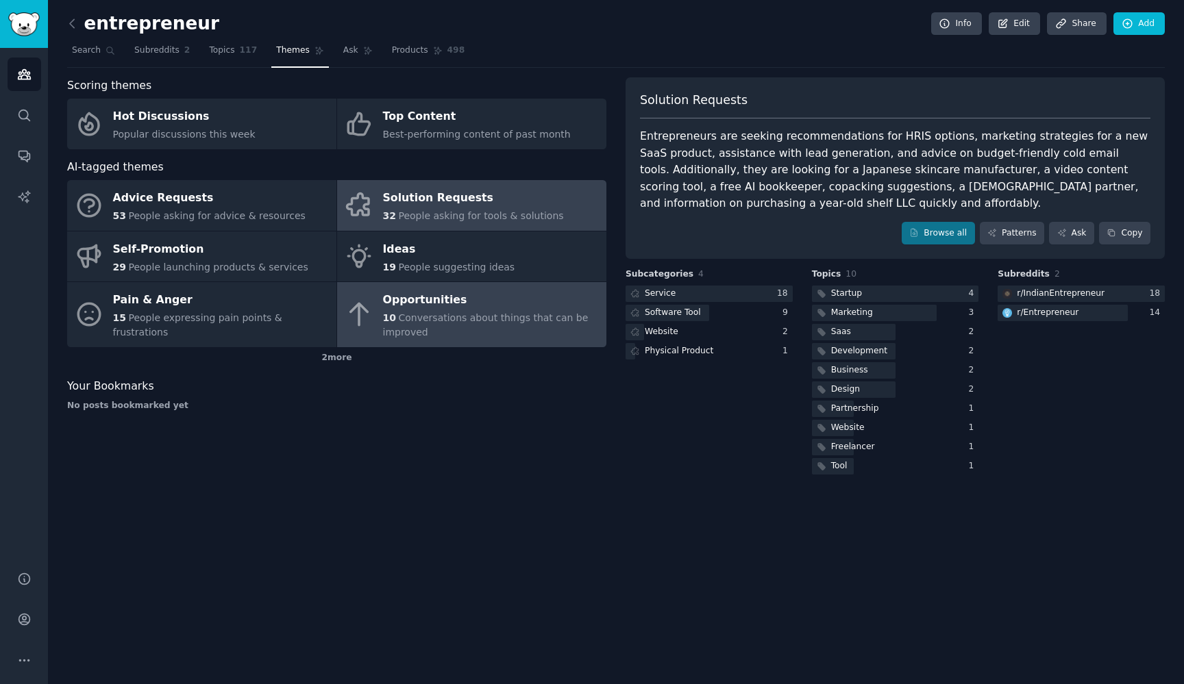
click at [542, 305] on div "Opportunities" at bounding box center [491, 301] width 216 height 22
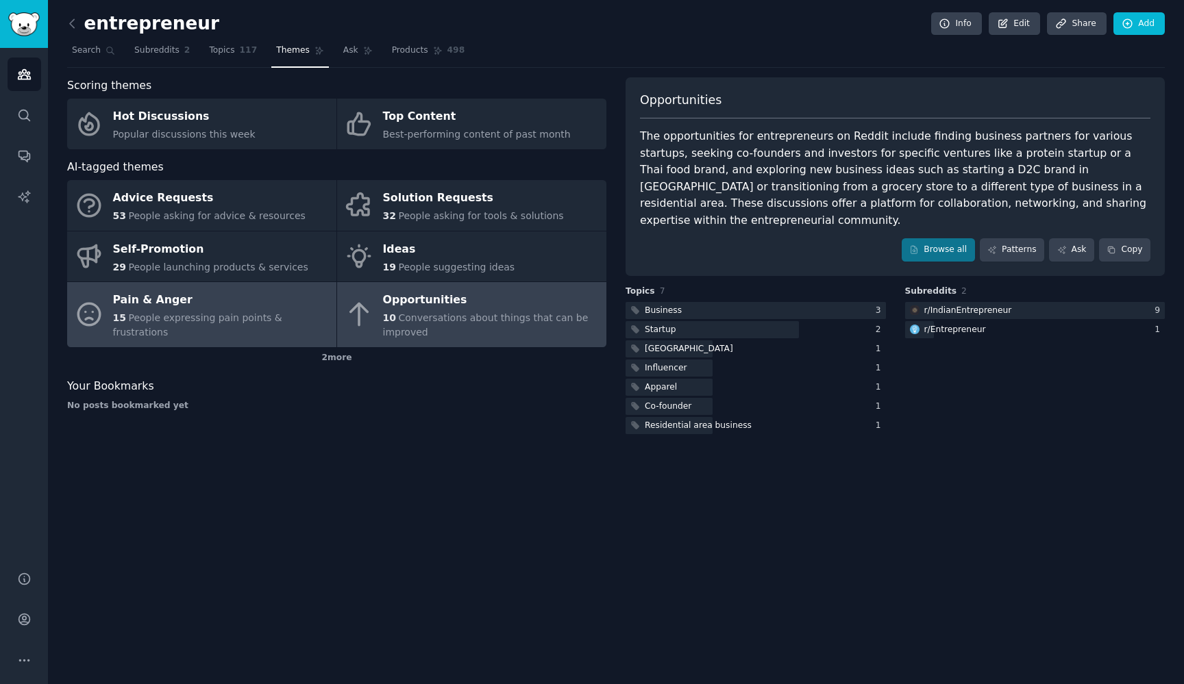
click at [313, 310] on div "Pain & Anger" at bounding box center [221, 301] width 216 height 22
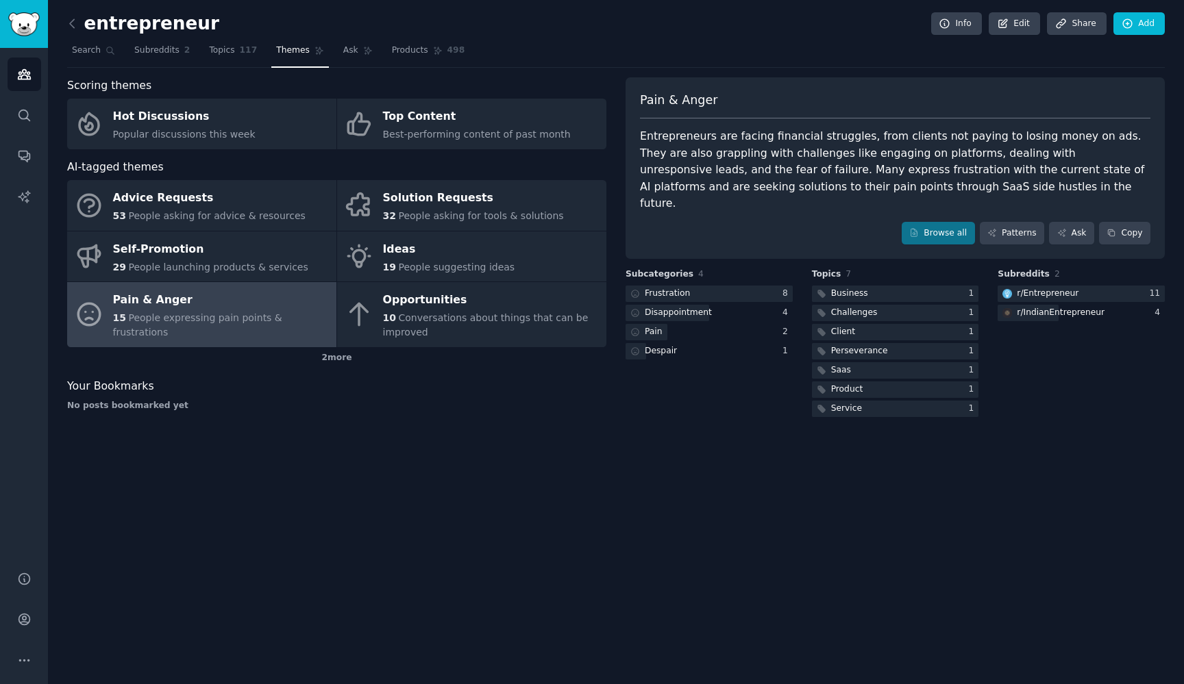
click at [843, 185] on div "Entrepreneurs are facing financial struggles, from clients not paying to losing…" at bounding box center [895, 170] width 510 height 84
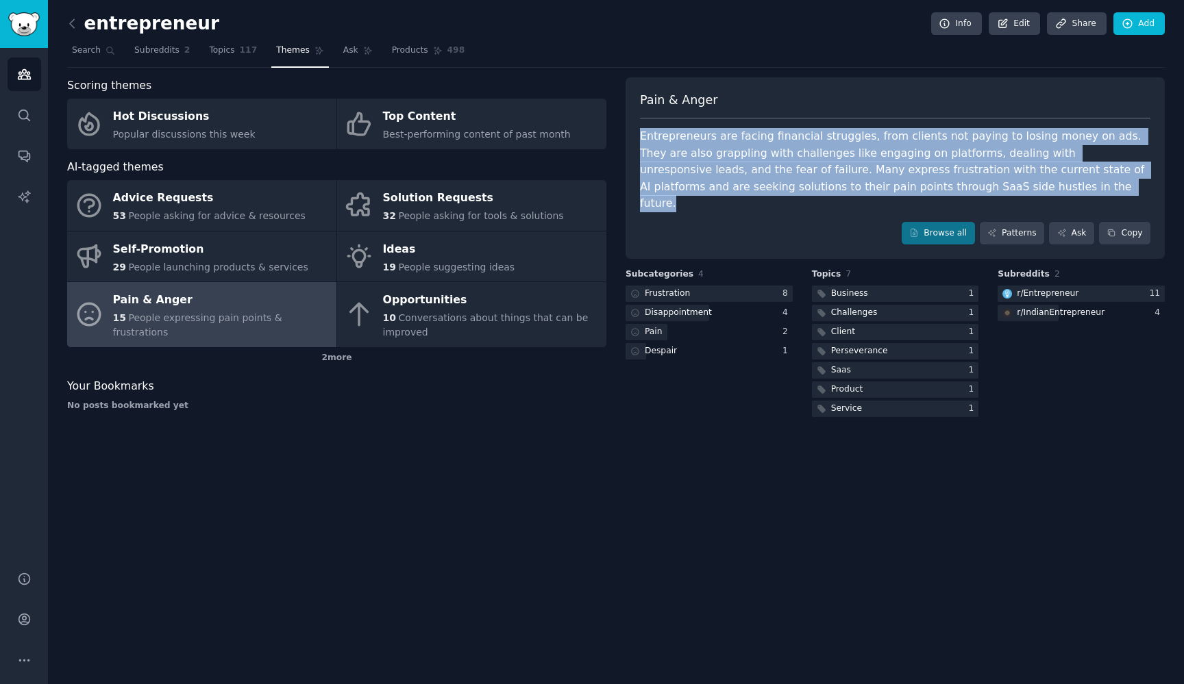
click at [843, 185] on div "Entrepreneurs are facing financial struggles, from clients not paying to losing…" at bounding box center [895, 170] width 510 height 84
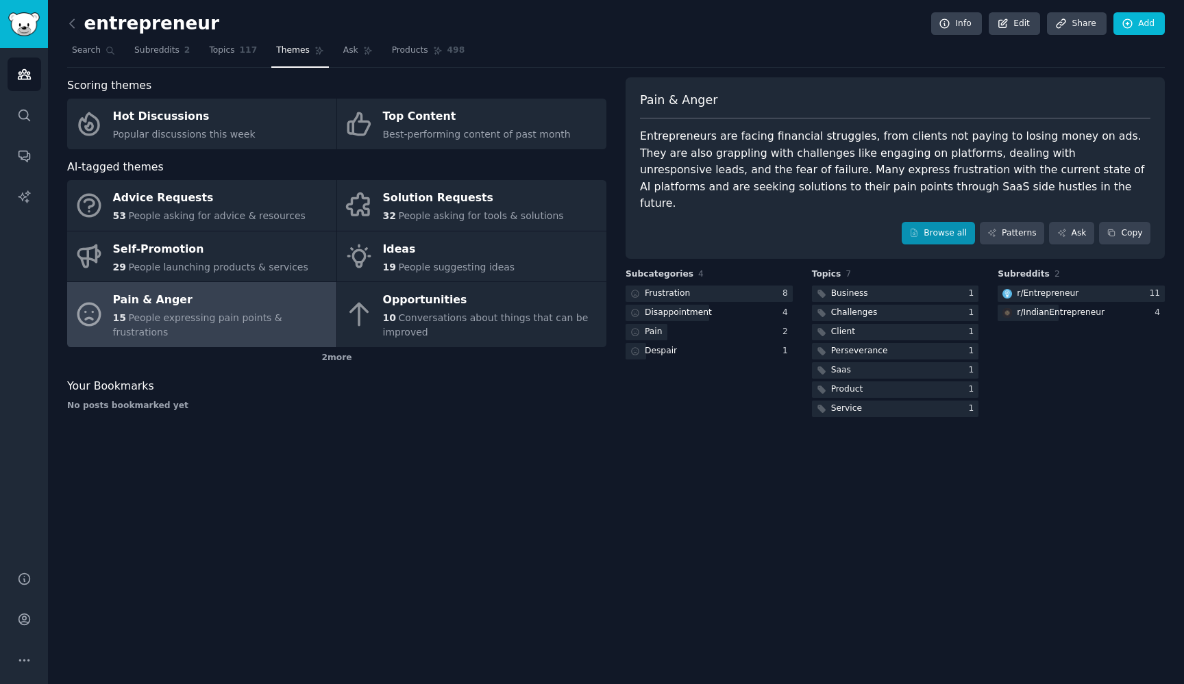
click at [958, 222] on link "Browse all" at bounding box center [937, 233] width 73 height 23
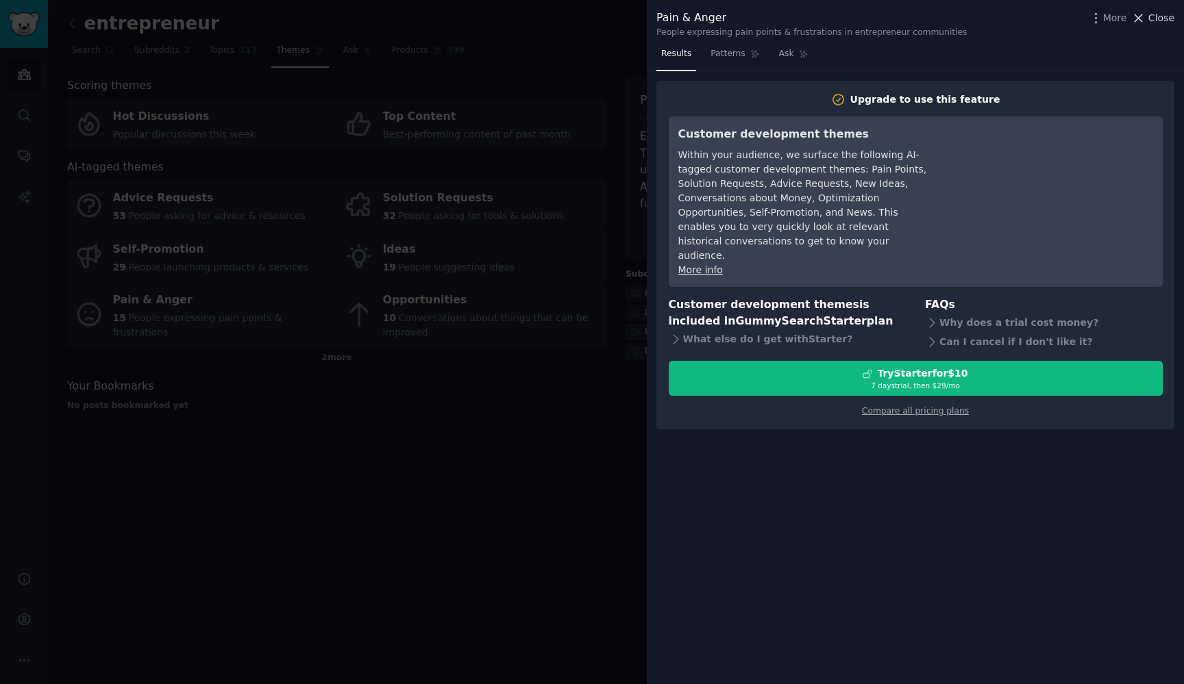
click at [1141, 19] on icon at bounding box center [1139, 18] width 8 height 8
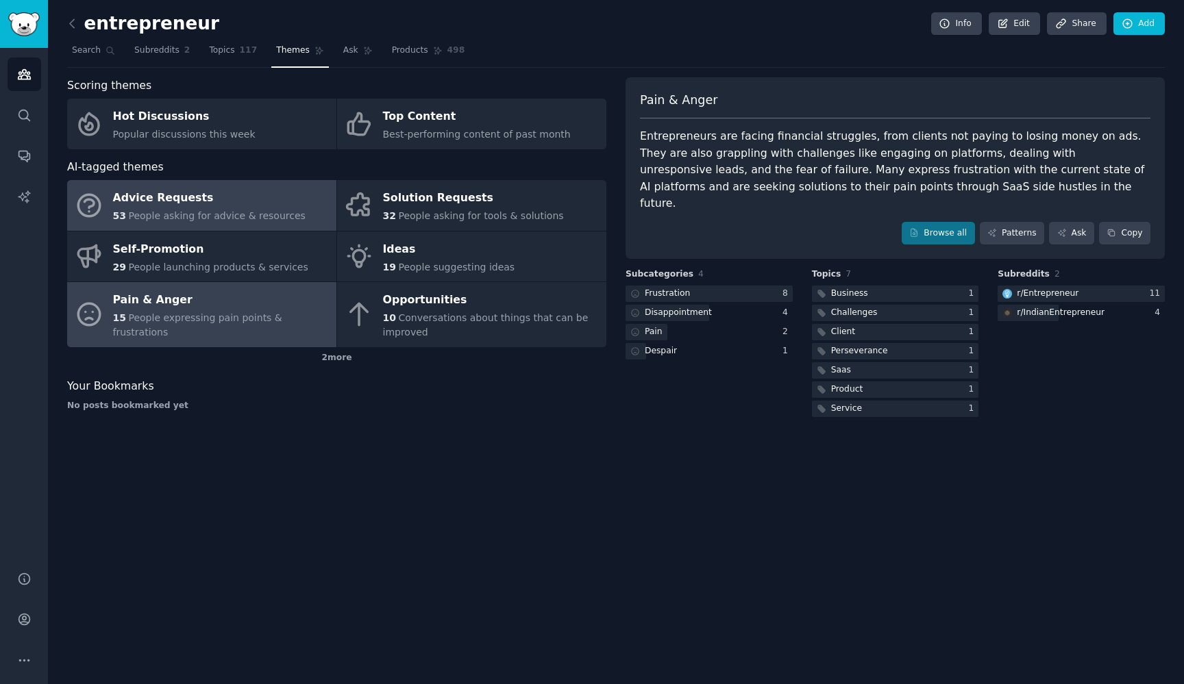
click at [305, 210] on link "Advice Requests 53 People asking for advice & resources" at bounding box center [201, 205] width 269 height 51
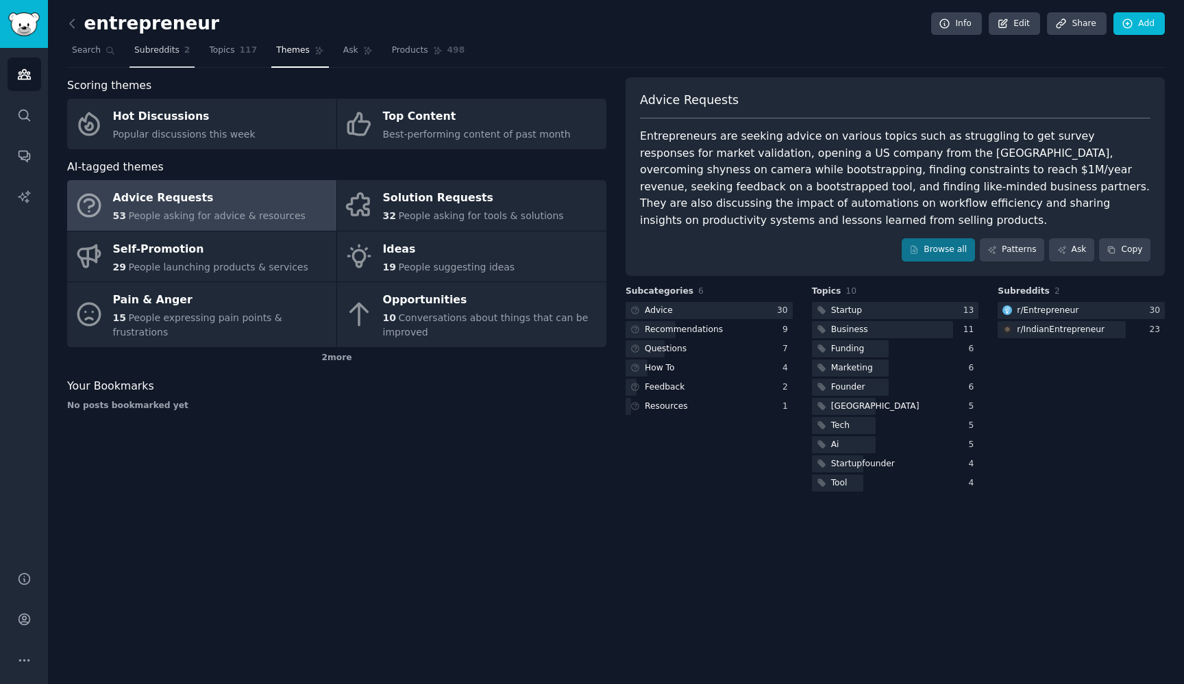
click at [136, 53] on span "Subreddits" at bounding box center [156, 51] width 45 height 12
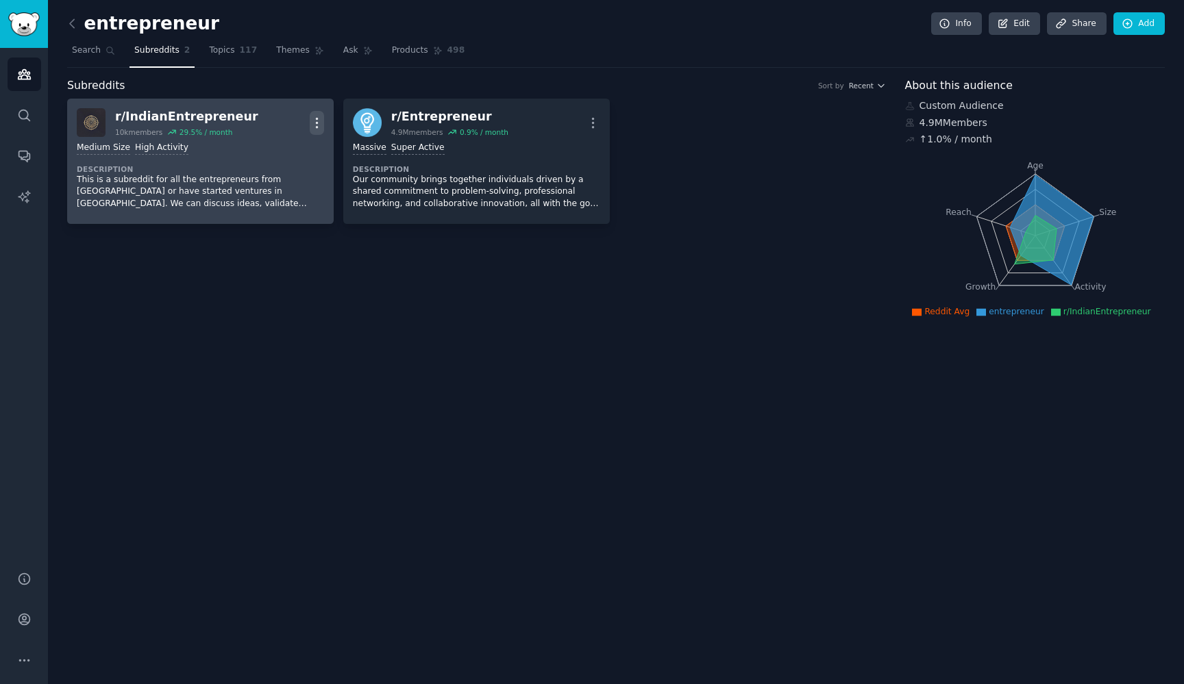
click at [316, 125] on icon "button" at bounding box center [317, 123] width 14 height 14
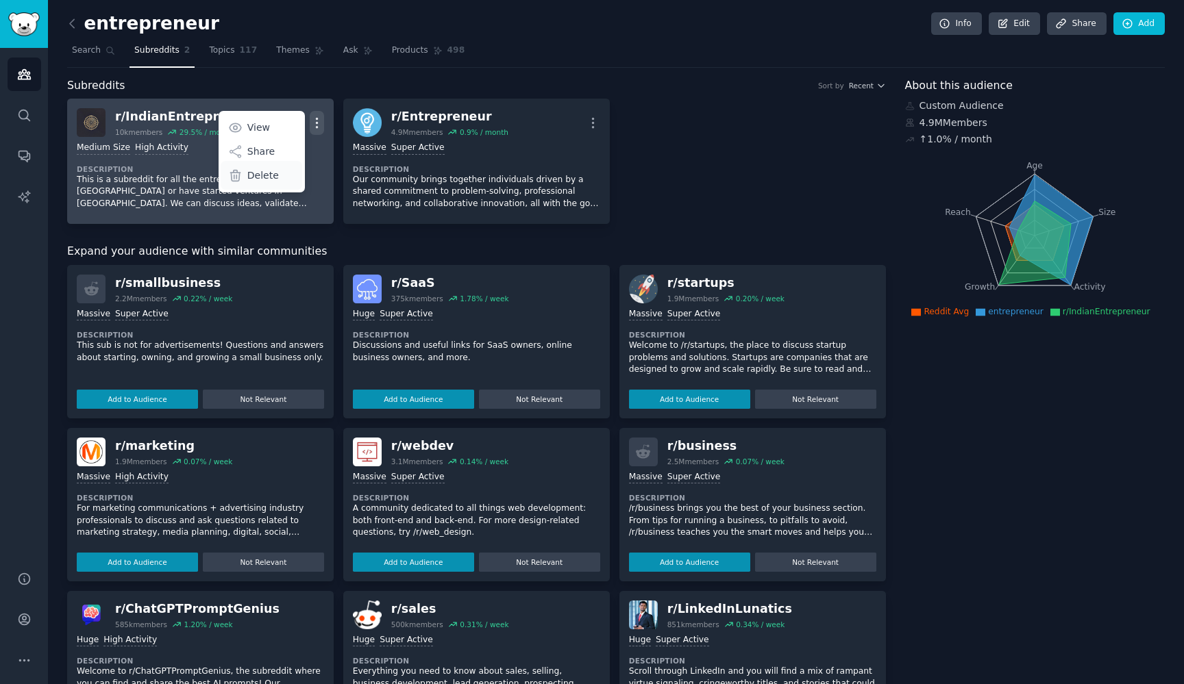
click at [275, 173] on p "Delete" at bounding box center [263, 175] width 32 height 14
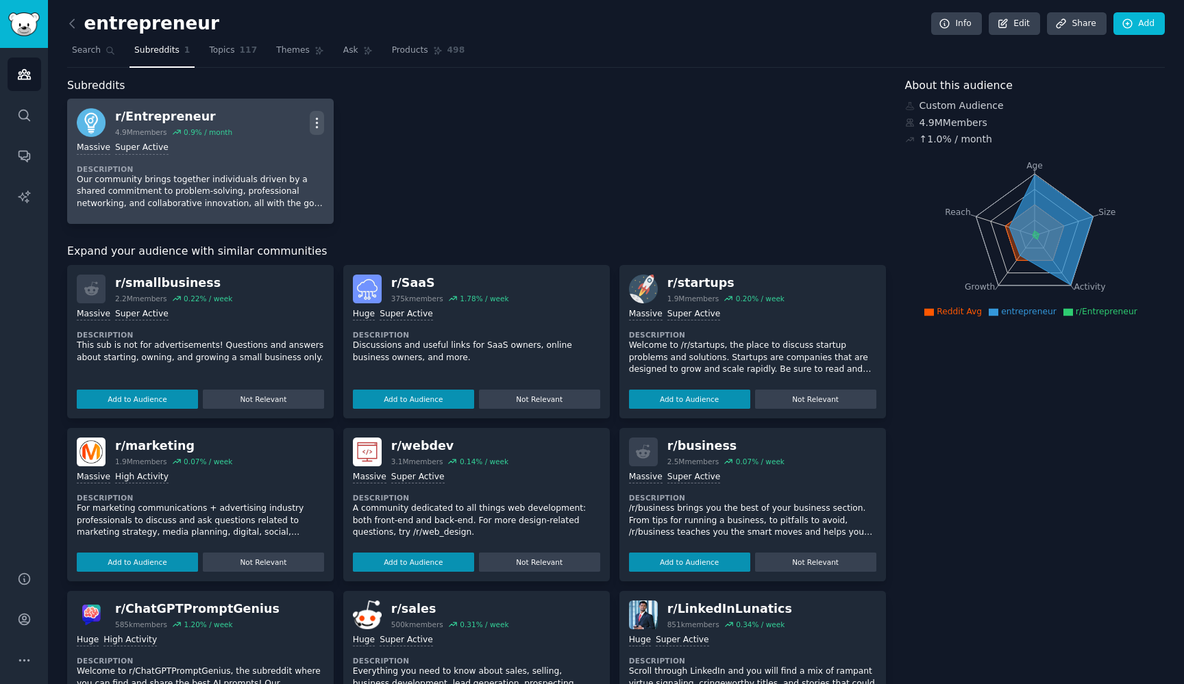
click at [314, 118] on icon "button" at bounding box center [317, 123] width 14 height 14
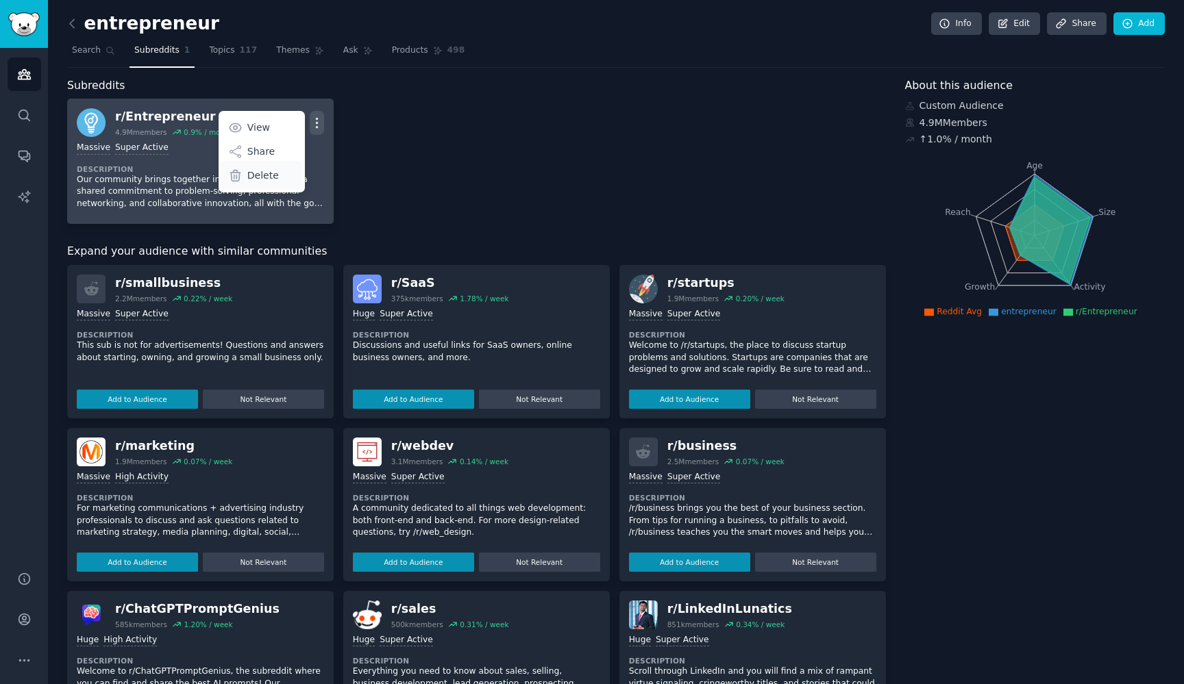
click at [272, 173] on p "Delete" at bounding box center [263, 175] width 32 height 14
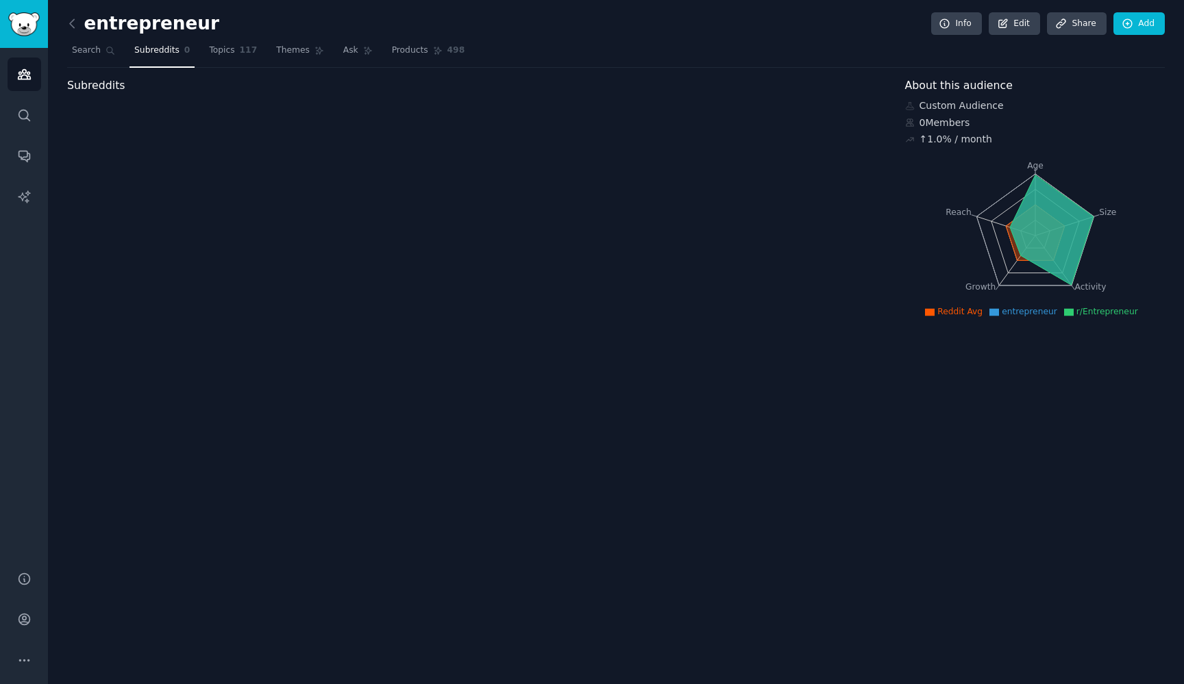
click at [192, 91] on div "Subreddits" at bounding box center [476, 85] width 818 height 17
click at [1123, 27] on icon at bounding box center [1127, 24] width 12 height 12
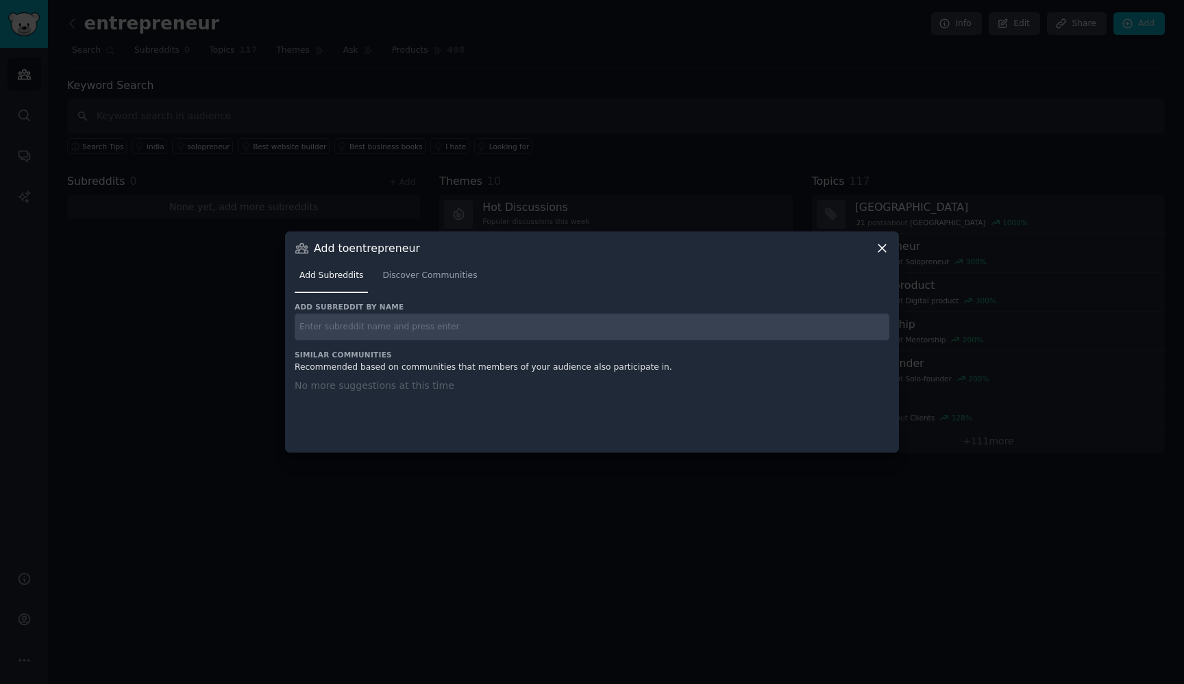
click at [534, 326] on input "text" at bounding box center [592, 327] width 595 height 27
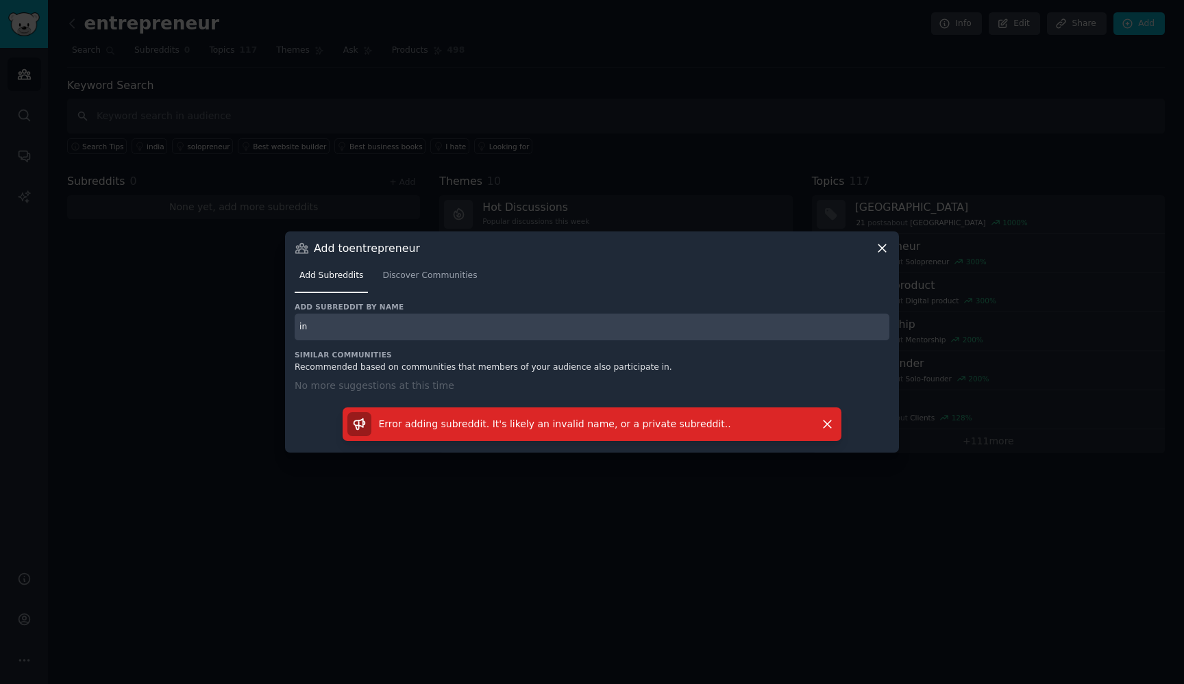
type input "i"
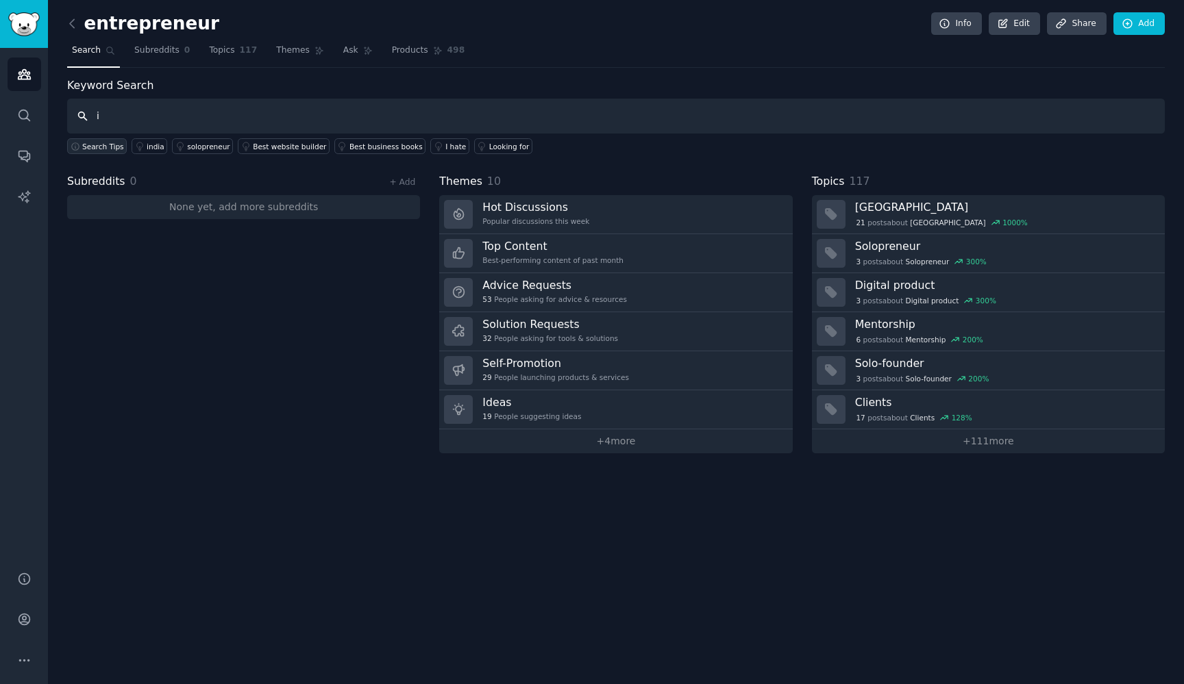
type input "I"
drag, startPoint x: 114, startPoint y: 140, endPoint x: 162, endPoint y: 145, distance: 48.3
click at [162, 145] on link "india" at bounding box center [150, 146] width 36 height 16
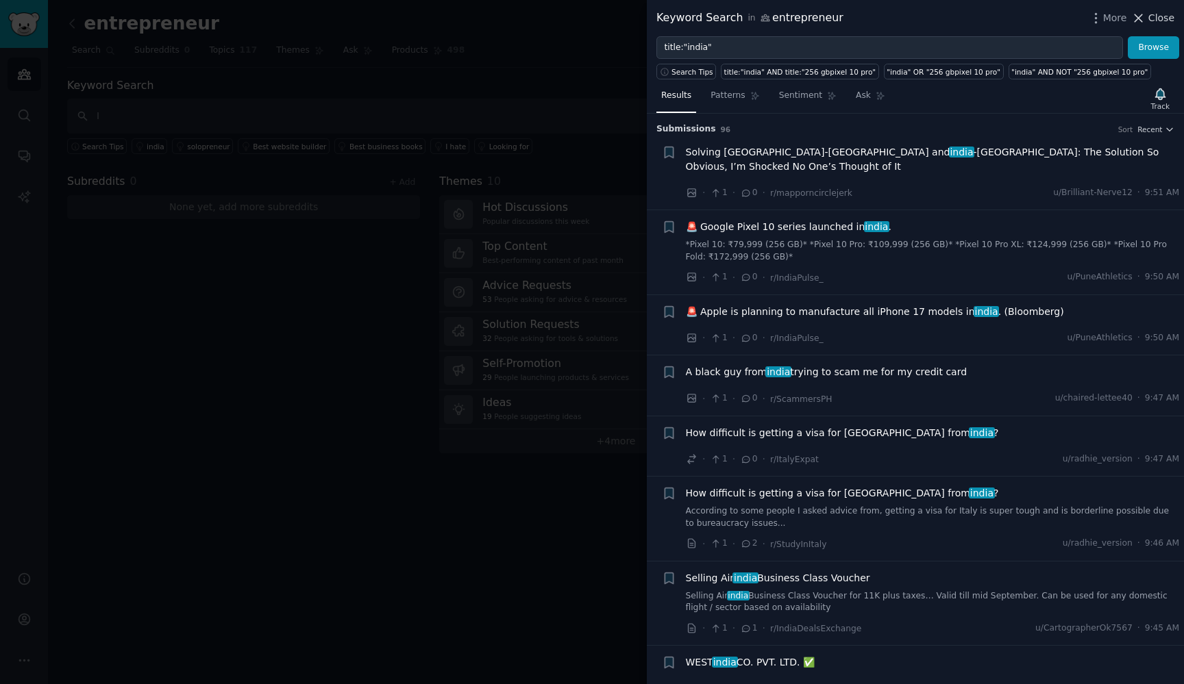
click at [1156, 14] on span "Close" at bounding box center [1161, 18] width 26 height 14
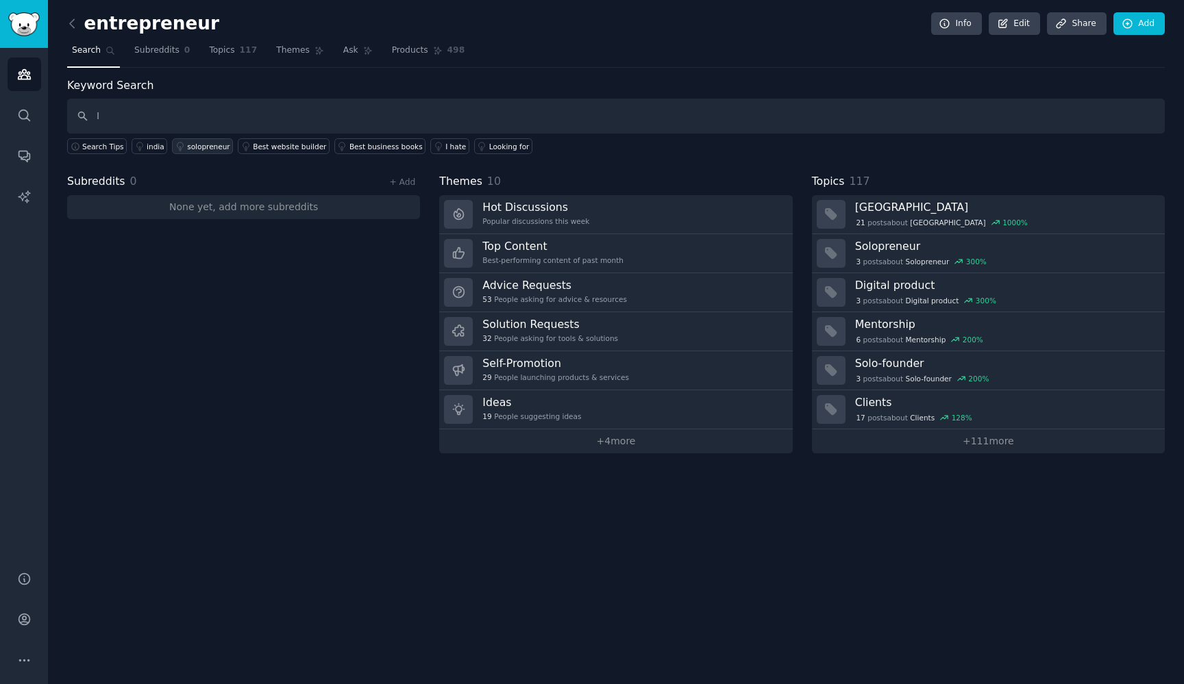
click at [216, 149] on div "solopreneur" at bounding box center [208, 147] width 43 height 10
click at [77, 26] on icon at bounding box center [72, 23] width 14 height 14
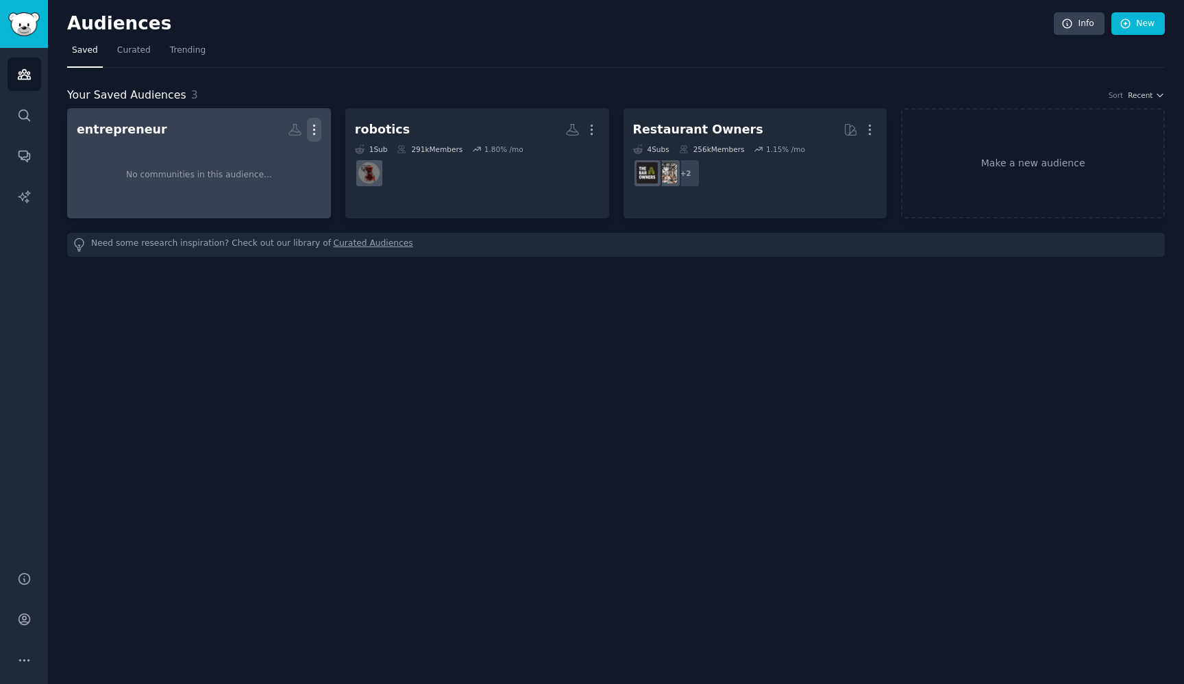
click at [314, 127] on icon "button" at bounding box center [314, 130] width 14 height 14
click at [206, 144] on div "No communities in this audience..." at bounding box center [199, 175] width 245 height 67
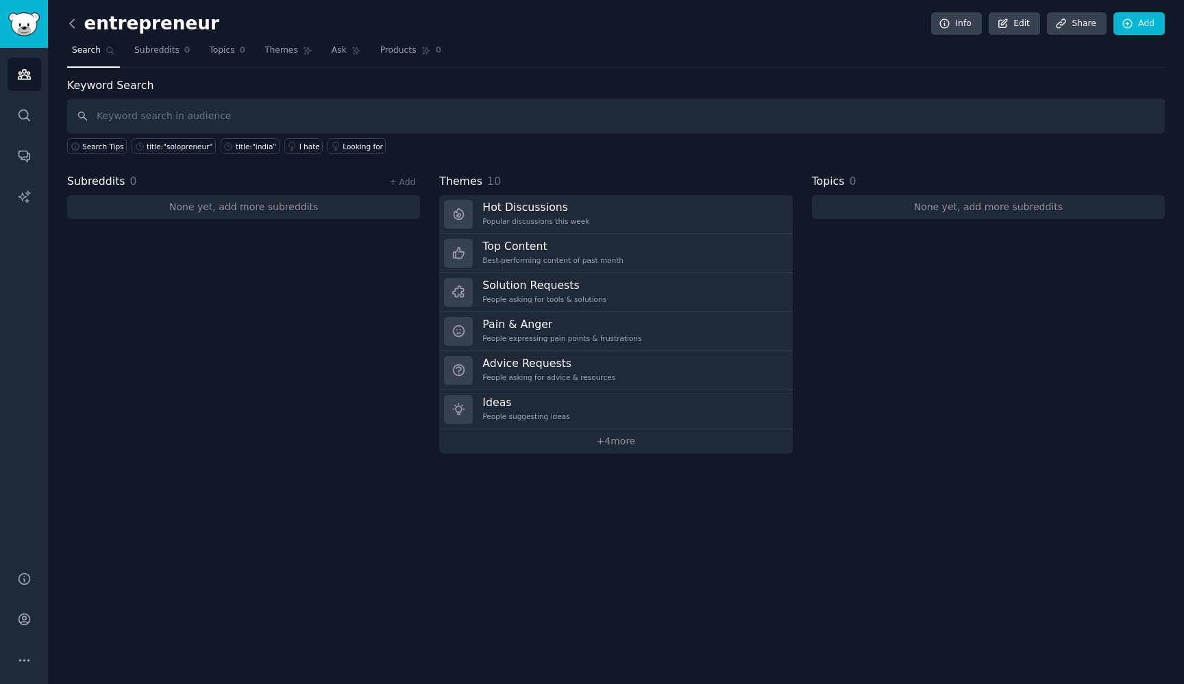
click at [71, 21] on icon at bounding box center [72, 23] width 14 height 14
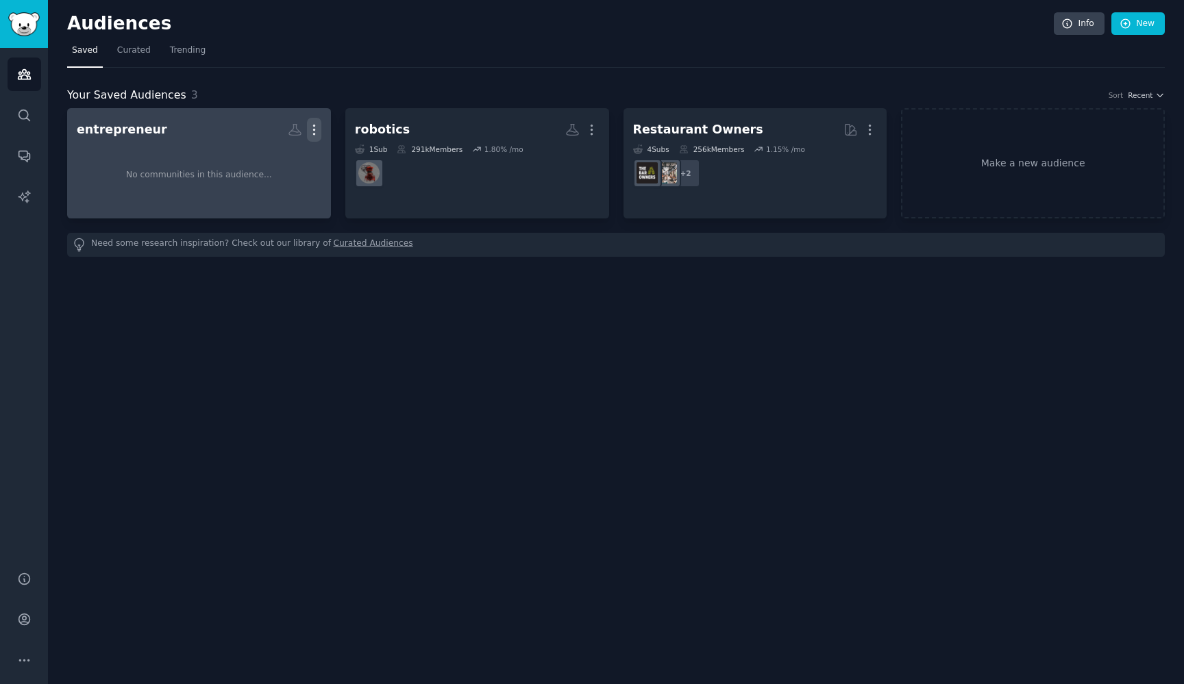
click at [312, 129] on icon "button" at bounding box center [314, 130] width 14 height 14
click at [285, 155] on p "Delete" at bounding box center [277, 158] width 32 height 14
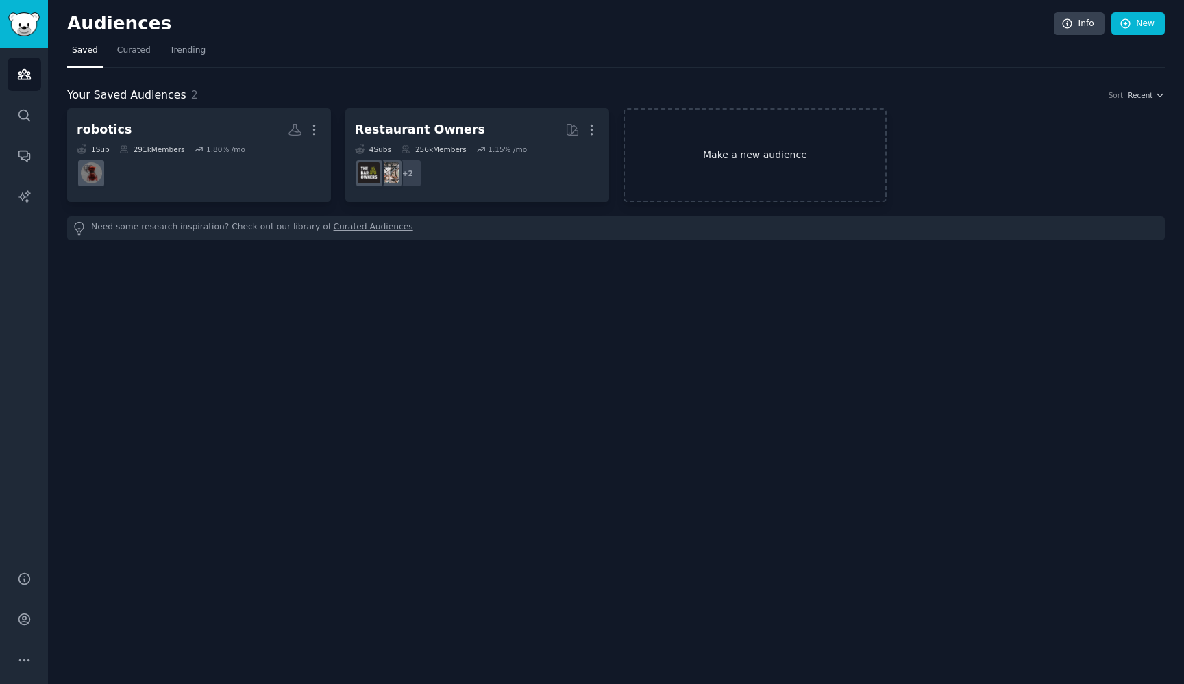
click at [830, 171] on link "Make a new audience" at bounding box center [755, 155] width 264 height 94
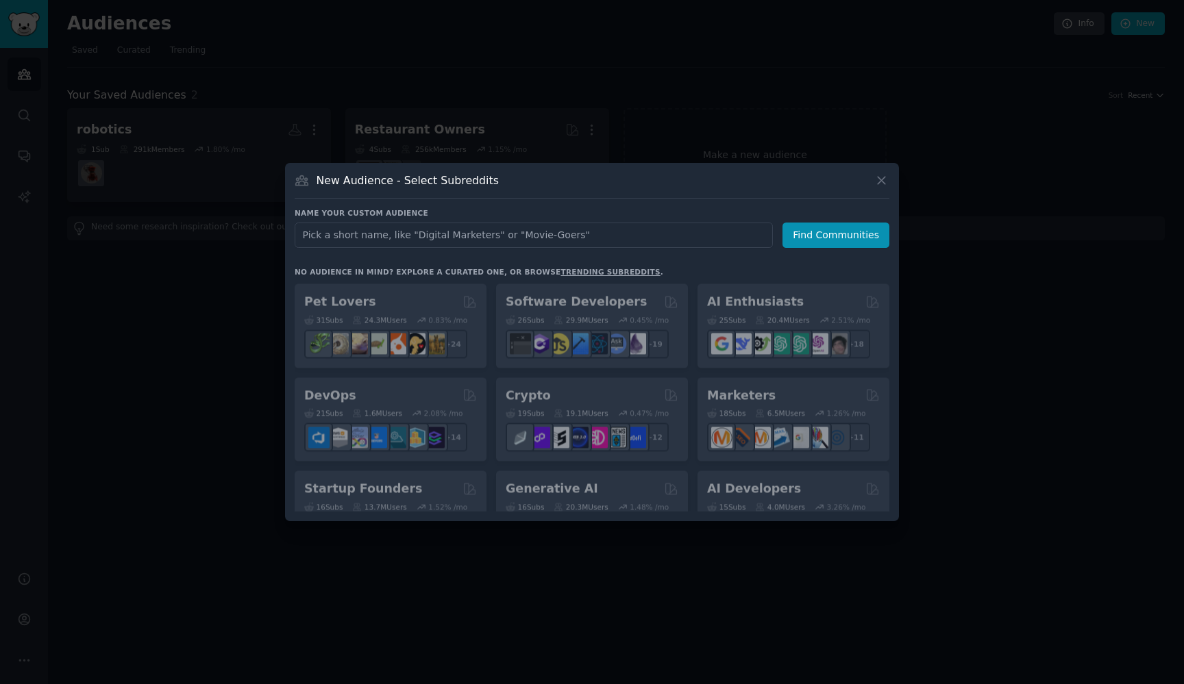
click at [573, 235] on input "text" at bounding box center [534, 235] width 478 height 25
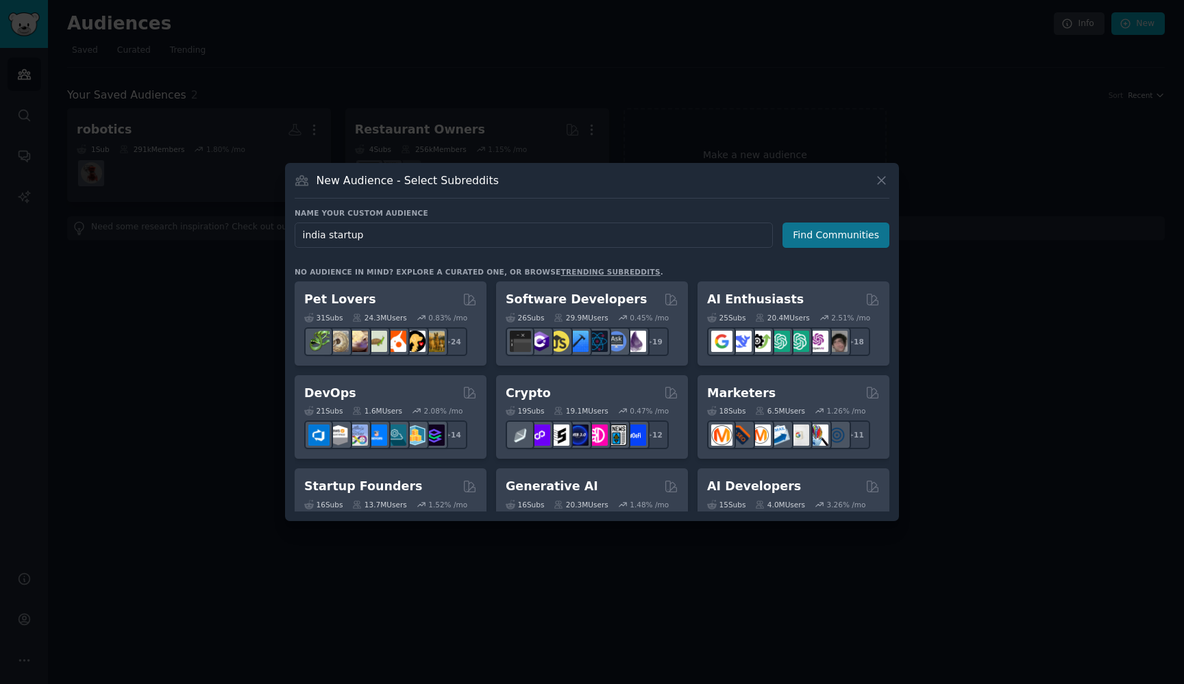
type input "india startup"
click at [840, 227] on button "Find Communities" at bounding box center [835, 235] width 107 height 25
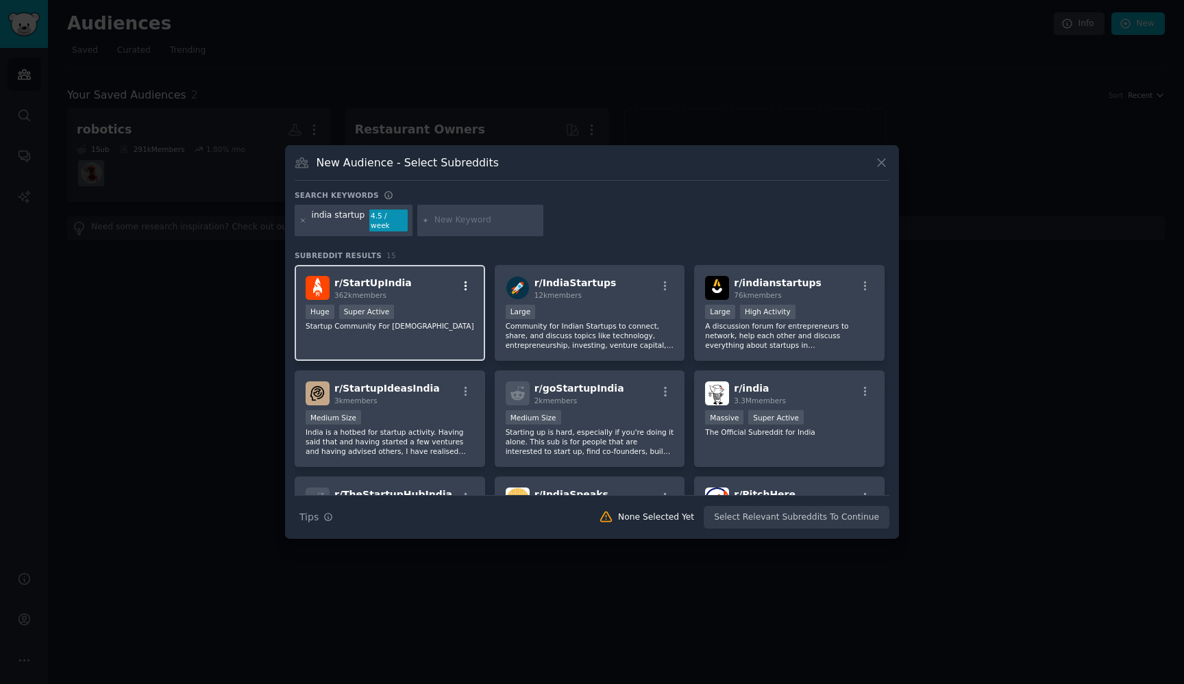
click at [466, 280] on icon "button" at bounding box center [466, 286] width 12 height 12
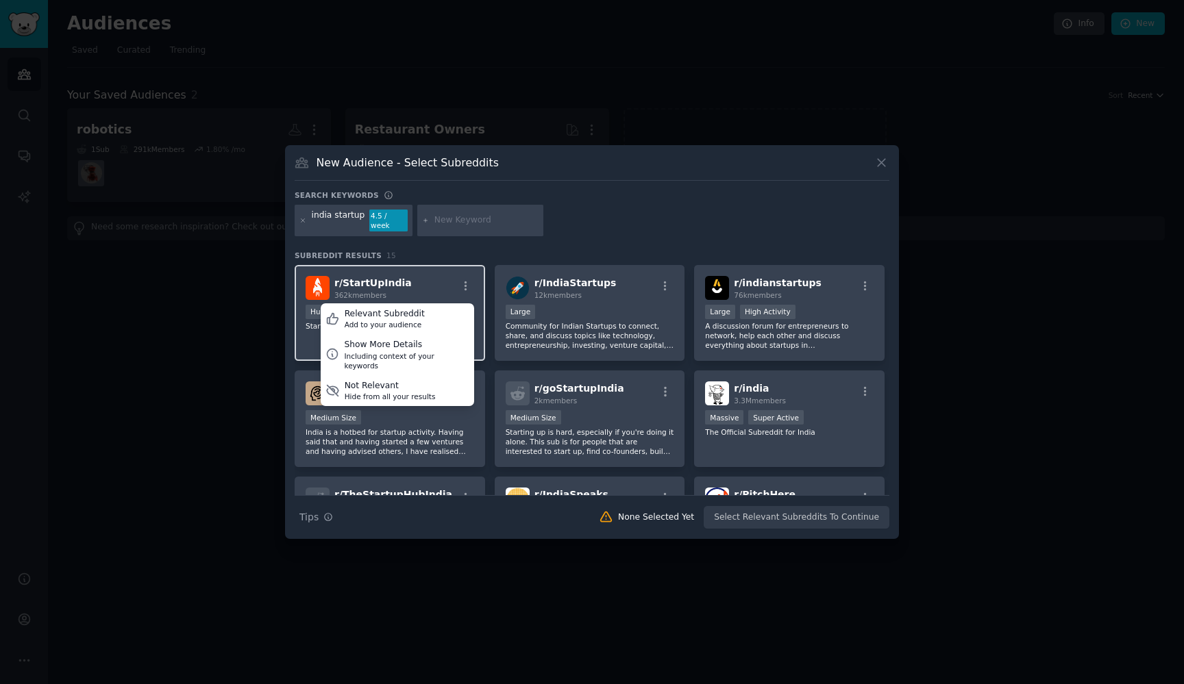
click at [440, 285] on div "r/ StartUpIndia 362k members Relevant Subreddit Add to your audience Show More …" at bounding box center [389, 288] width 168 height 24
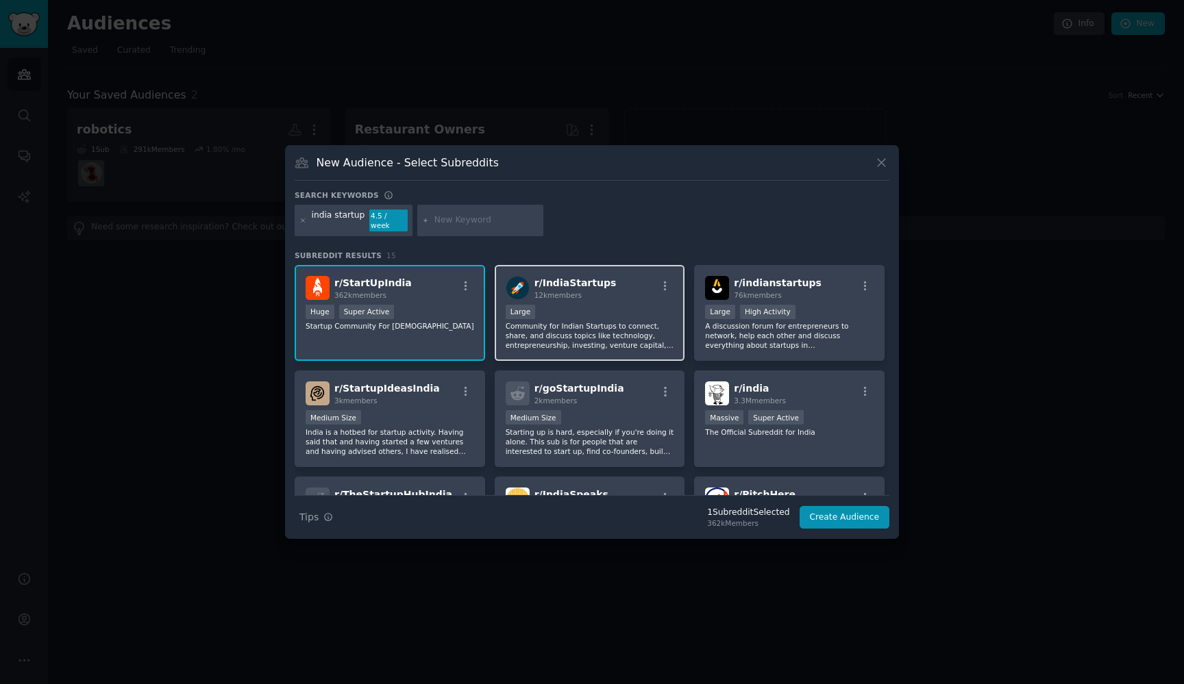
click at [592, 305] on div "10,000 - 100,000 members Large" at bounding box center [589, 313] width 168 height 17
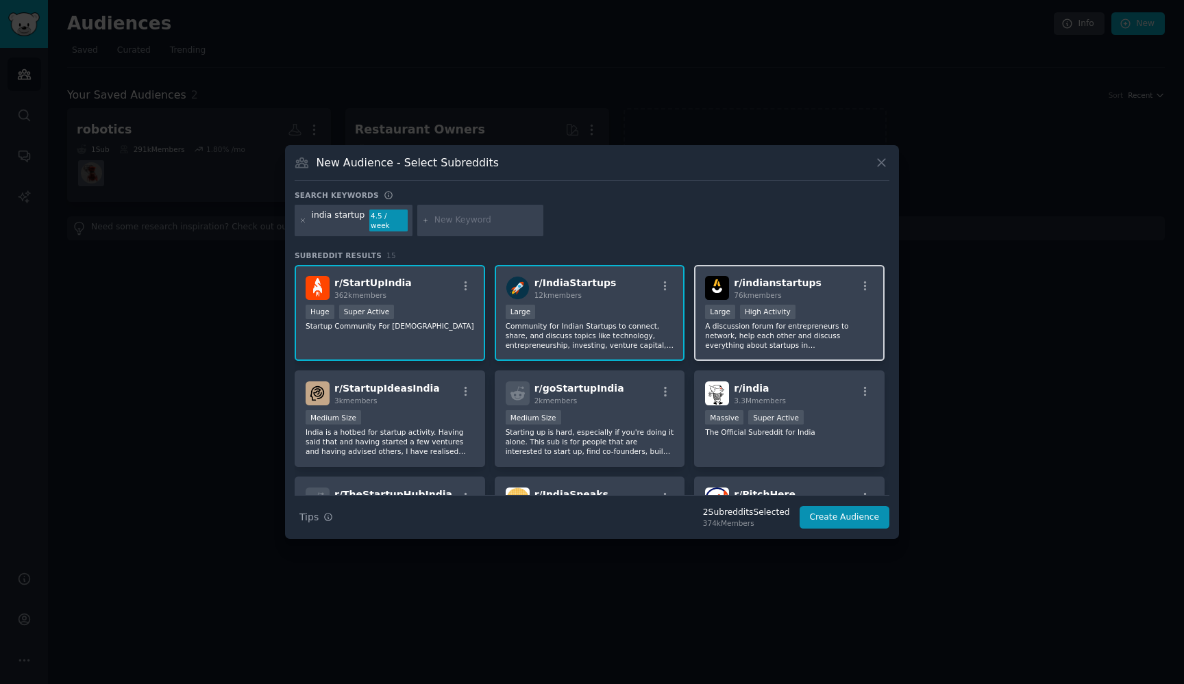
click at [792, 314] on div ">= 80th percentile for submissions / day Large High Activity" at bounding box center [789, 313] width 168 height 17
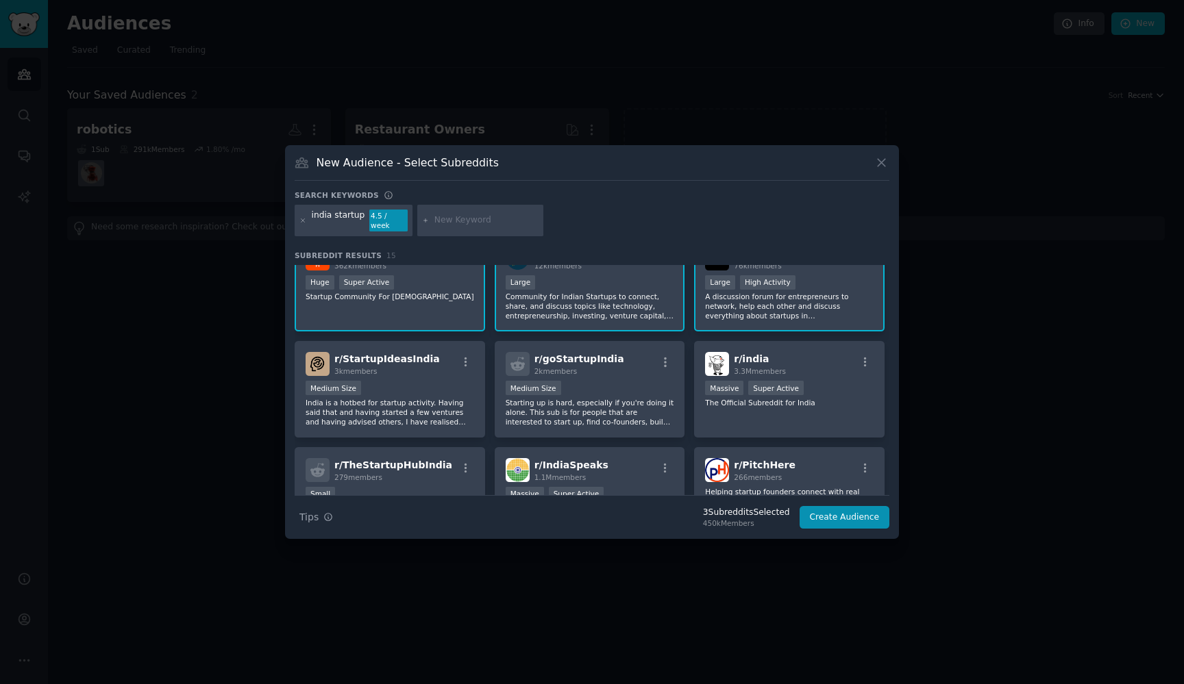
scroll to position [38, 0]
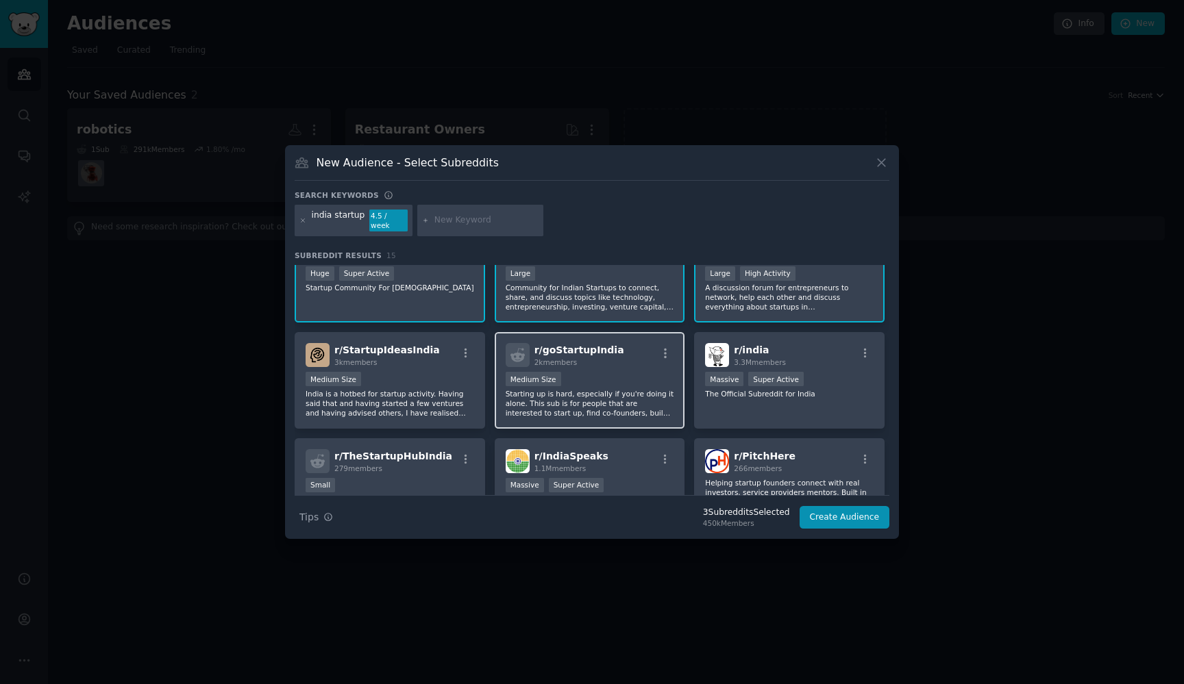
click at [621, 366] on div "r/ goStartupIndia 2k members Medium Size Starting up is hard, especially if you…" at bounding box center [590, 380] width 190 height 97
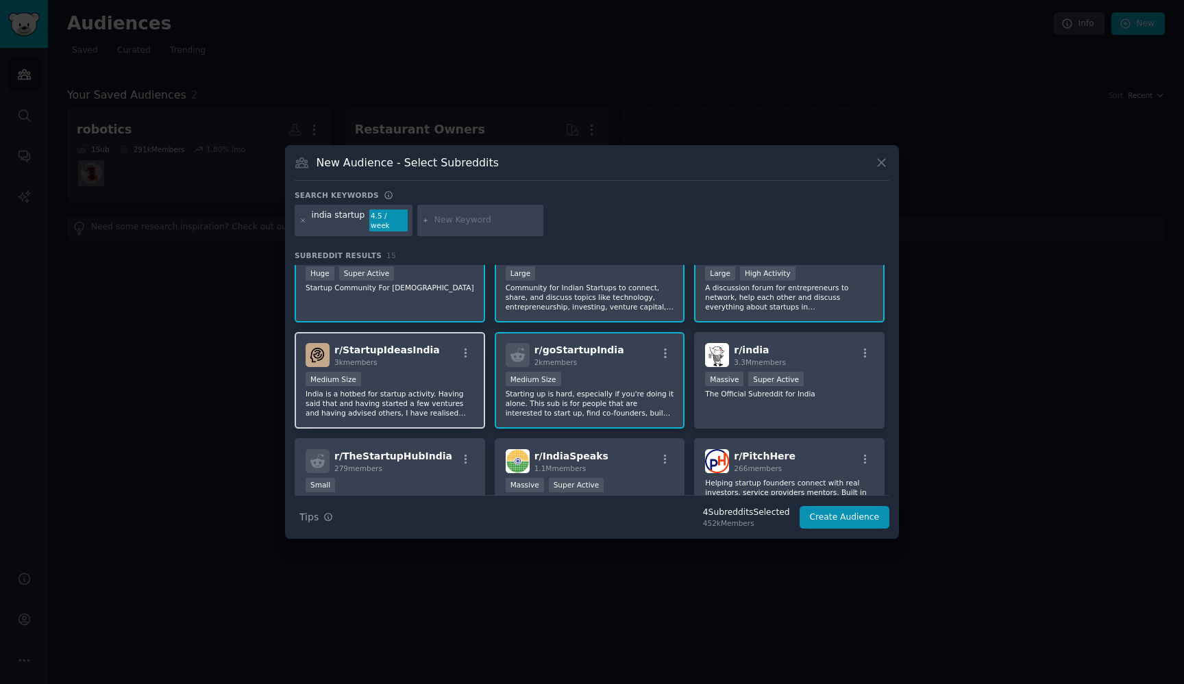
click at [424, 376] on div "Medium Size" at bounding box center [389, 380] width 168 height 17
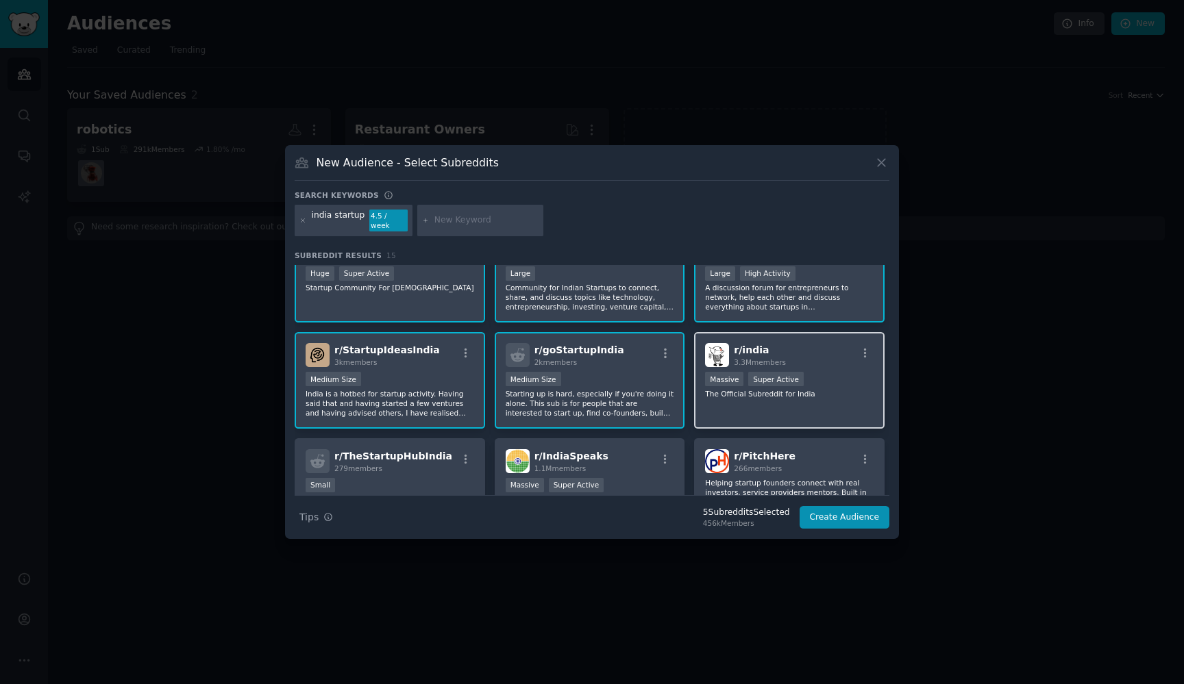
scroll to position [99, 0]
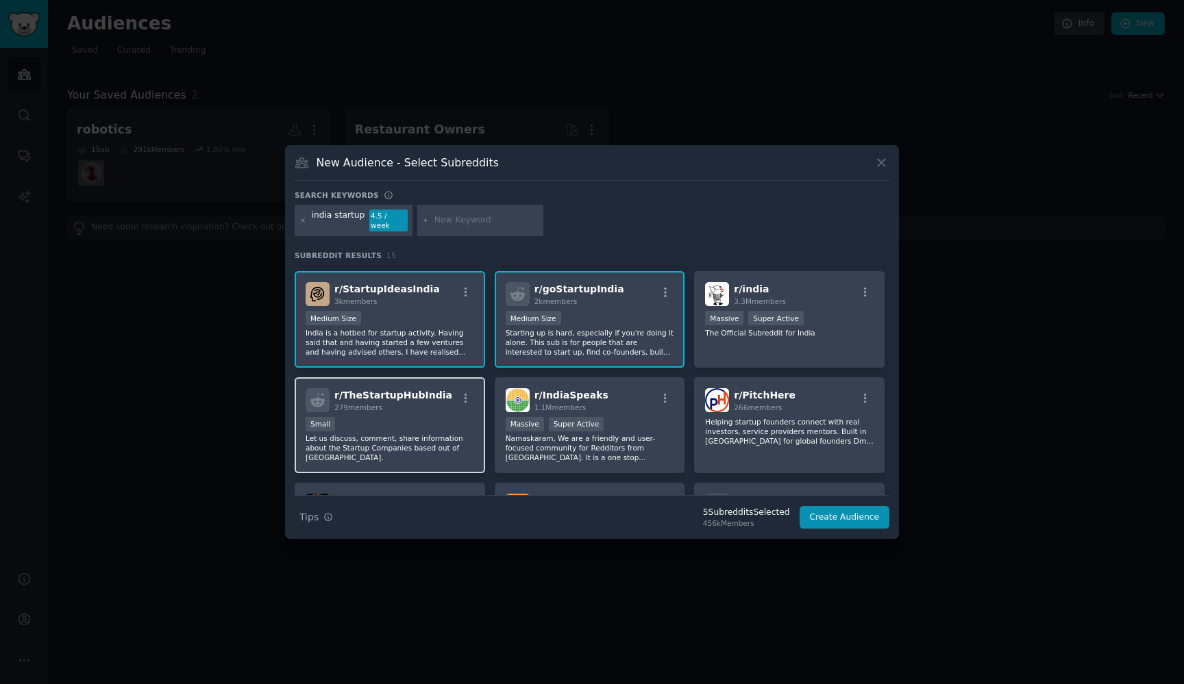
click at [391, 440] on p "Let us discuss, comment, share information about the Startup Companies based ou…" at bounding box center [389, 448] width 168 height 29
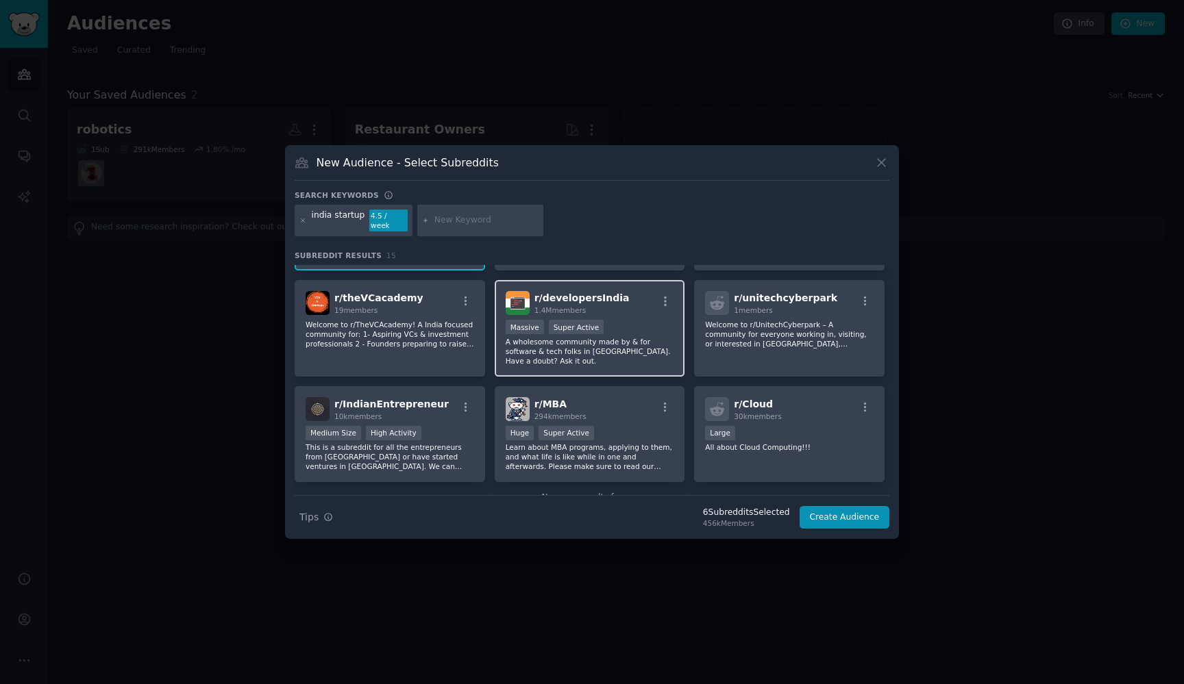
scroll to position [316, 0]
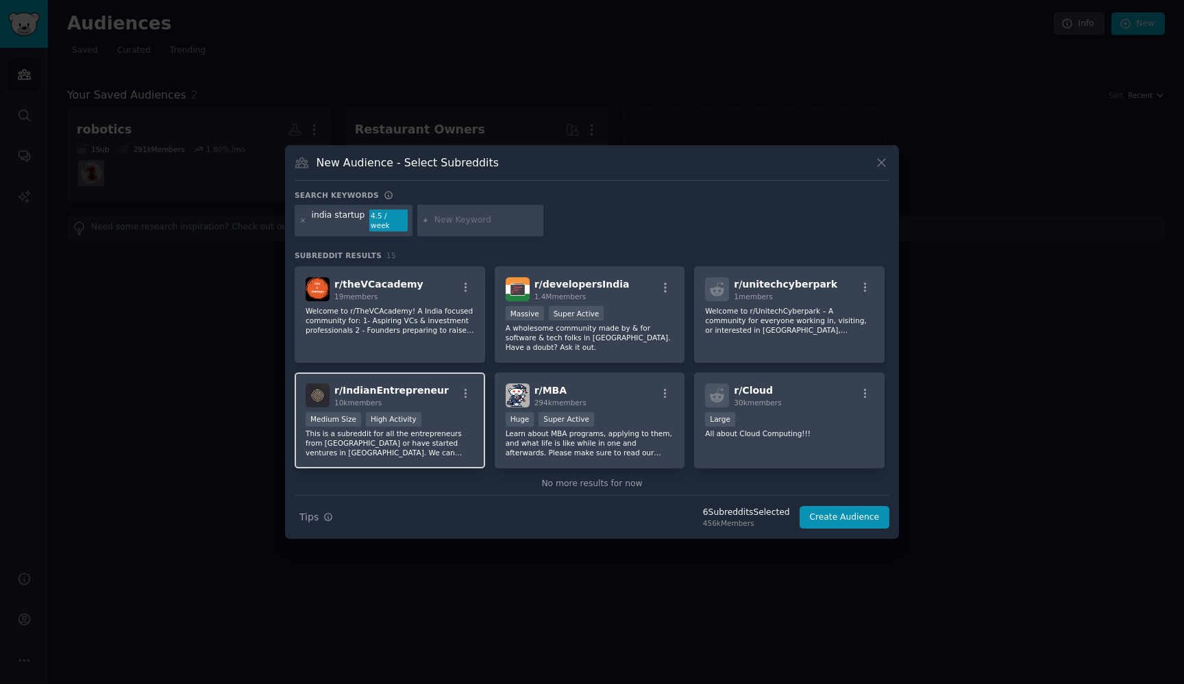
click at [445, 387] on div "r/ IndianEntrepreneur 10k members" at bounding box center [389, 396] width 168 height 24
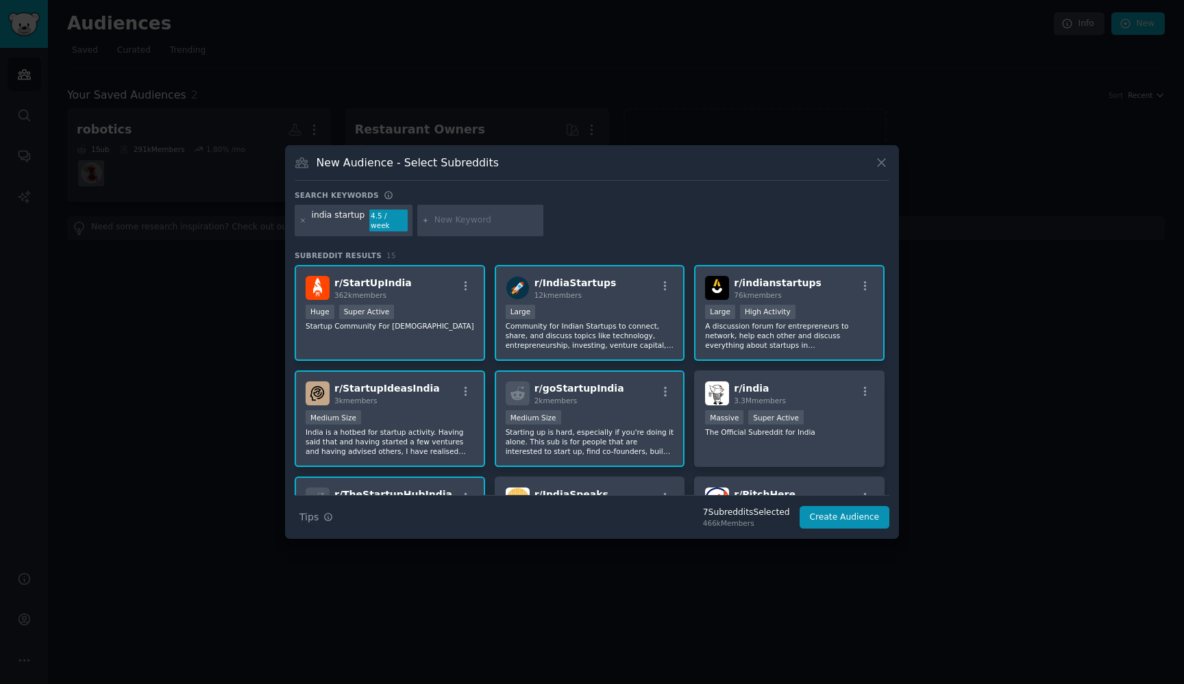
scroll to position [0, 0]
click at [454, 222] on input "text" at bounding box center [486, 220] width 104 height 12
type input "India business"
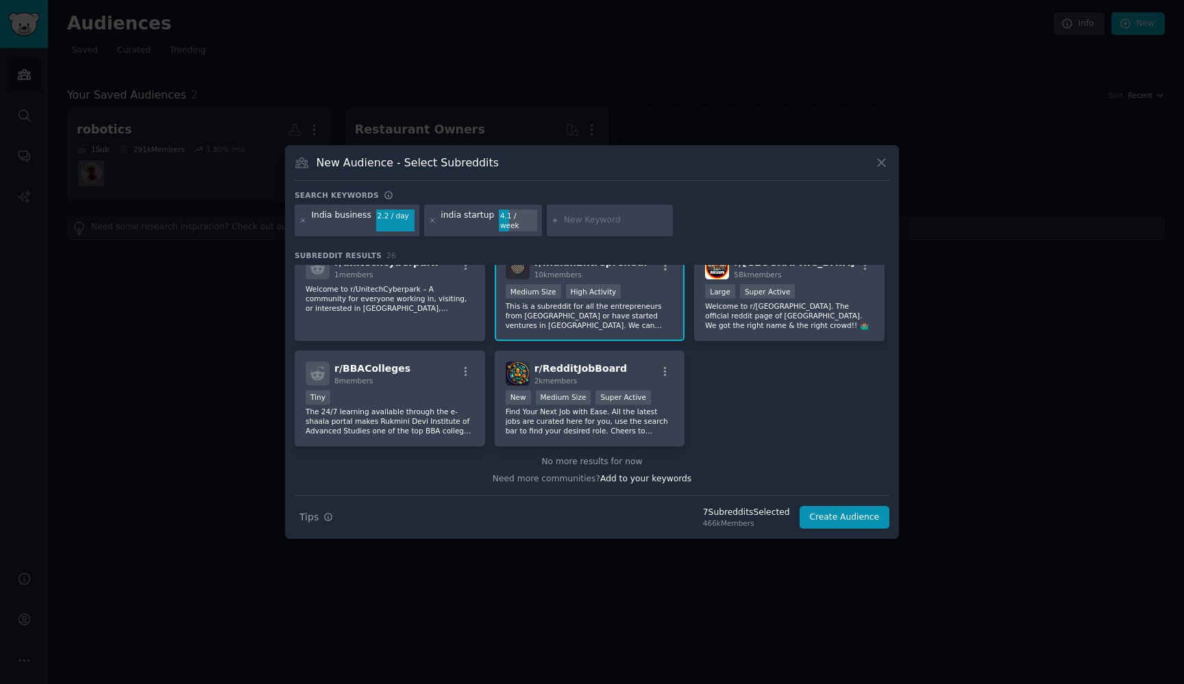
scroll to position [760, 0]
click at [816, 508] on button "Create Audience" at bounding box center [844, 517] width 90 height 23
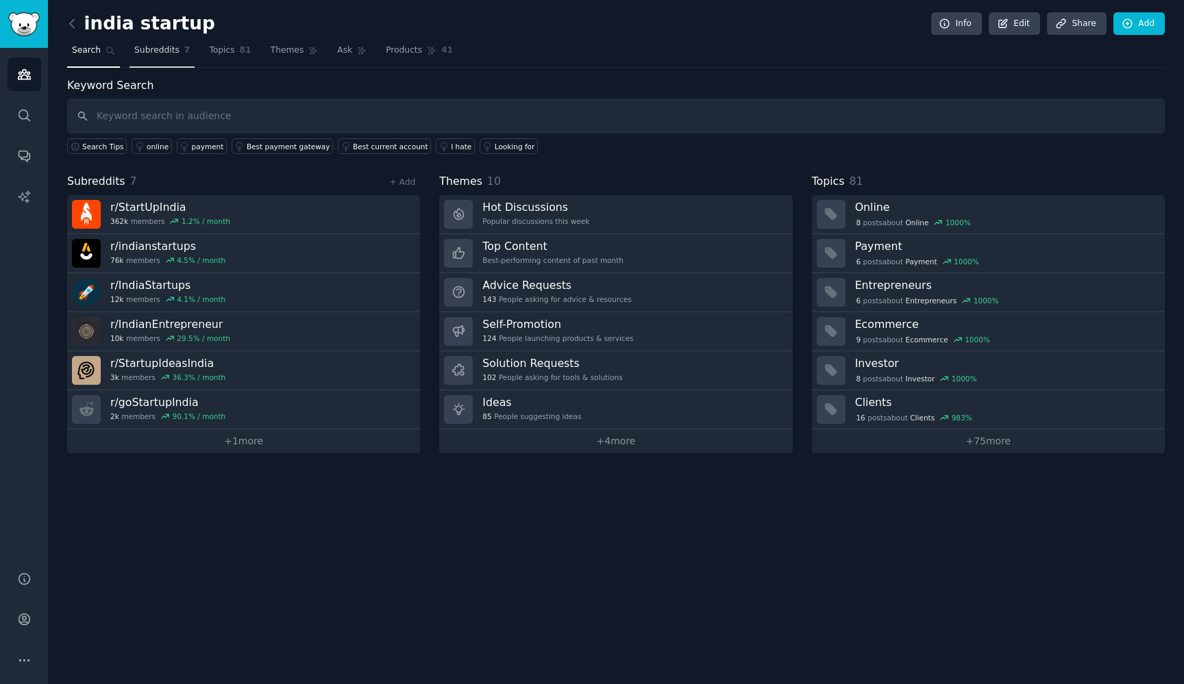
click at [170, 49] on span "Subreddits" at bounding box center [156, 51] width 45 height 12
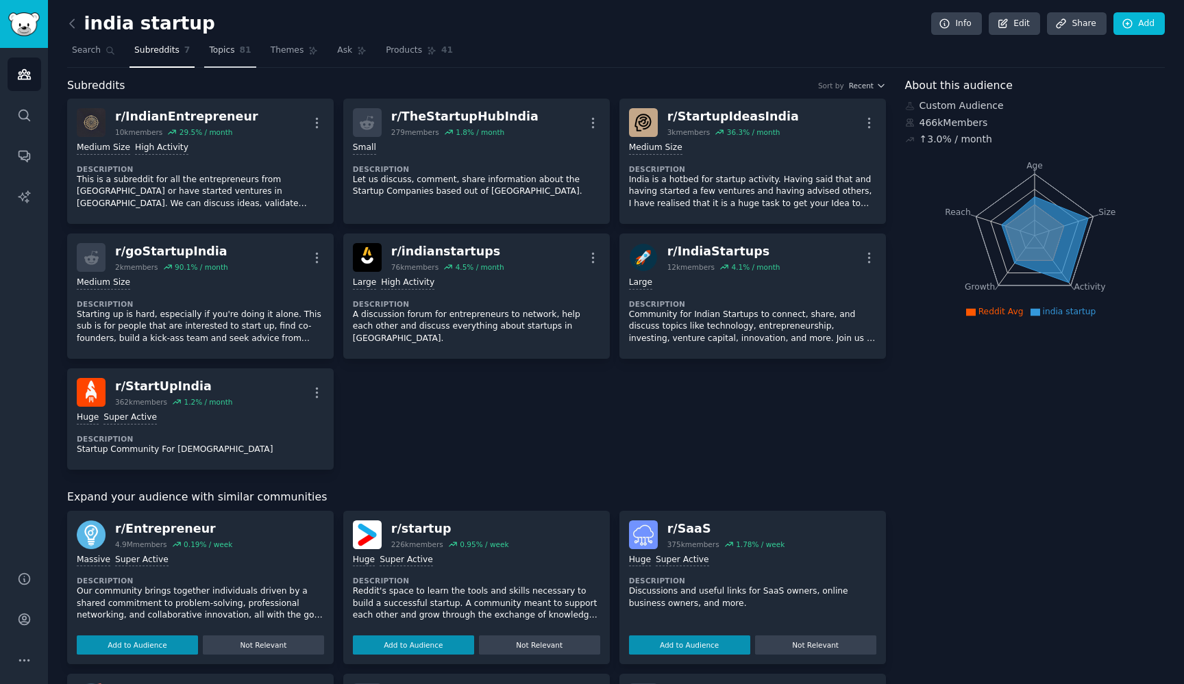
click at [224, 51] on span "Topics" at bounding box center [221, 51] width 25 height 12
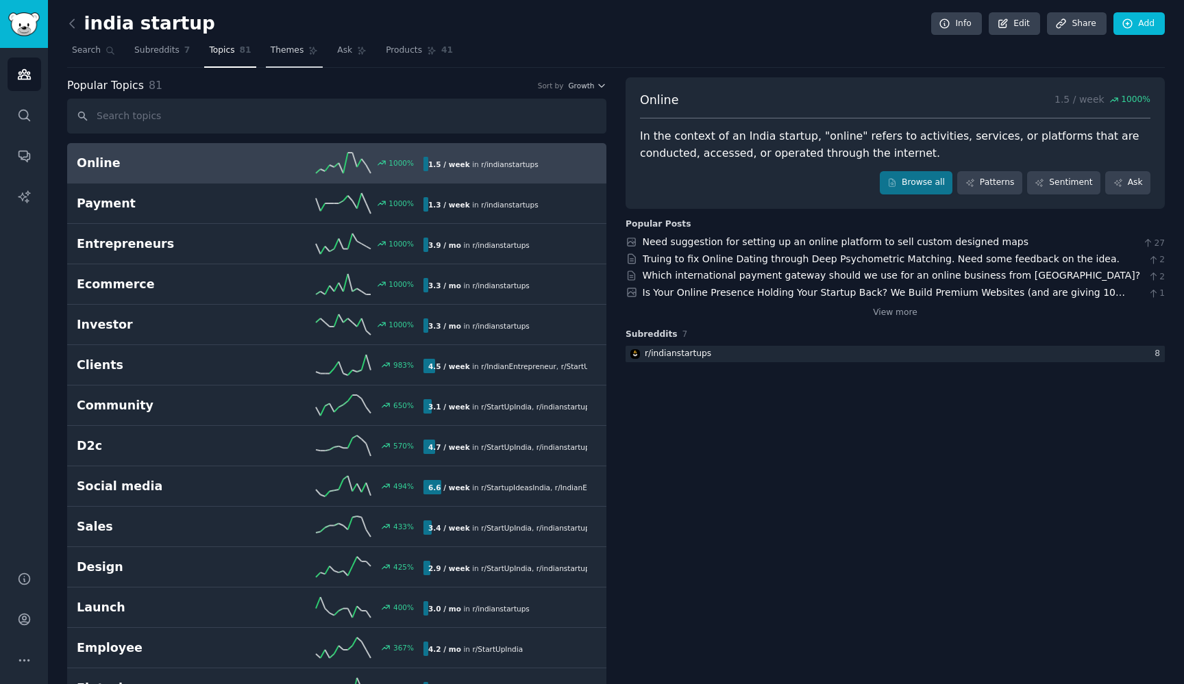
click at [290, 50] on span "Themes" at bounding box center [288, 51] width 34 height 12
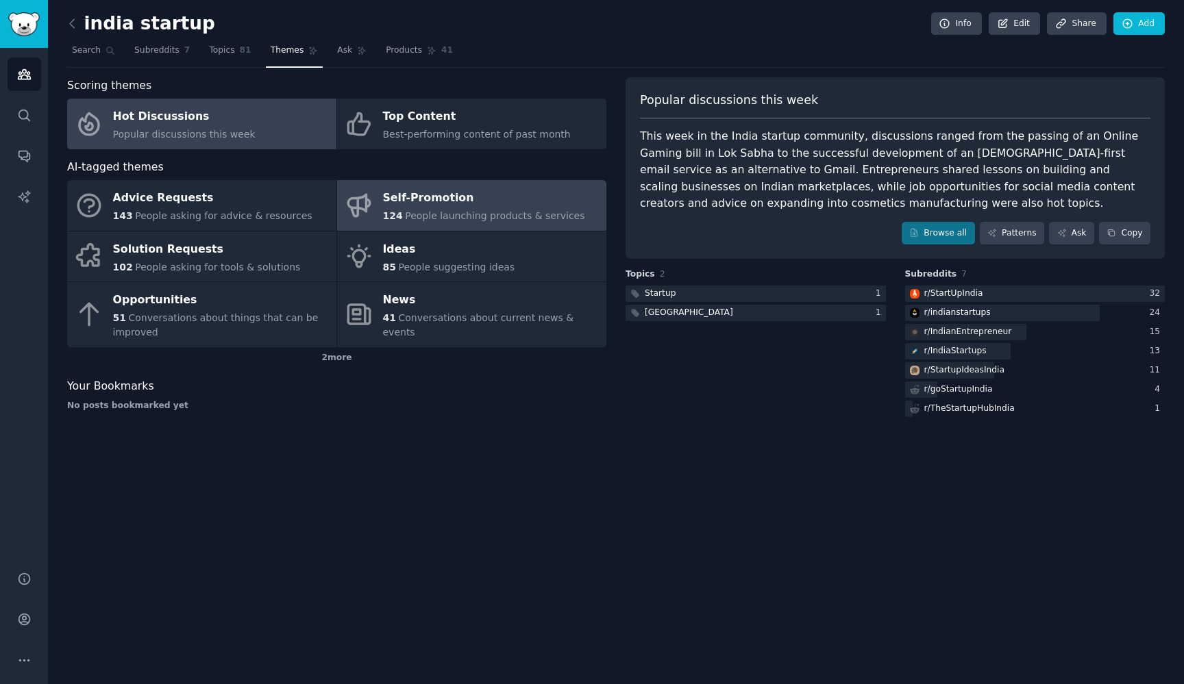
click at [438, 214] on span "People launching products & services" at bounding box center [494, 215] width 179 height 11
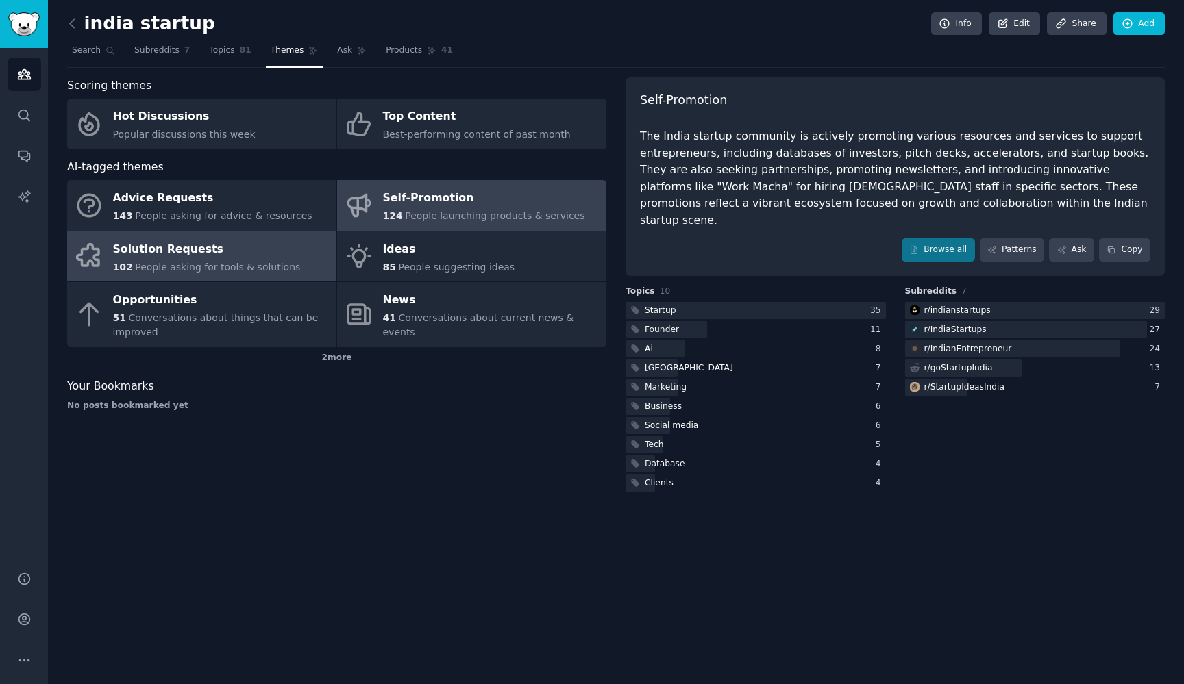
click at [247, 242] on div "Solution Requests" at bounding box center [207, 249] width 188 height 22
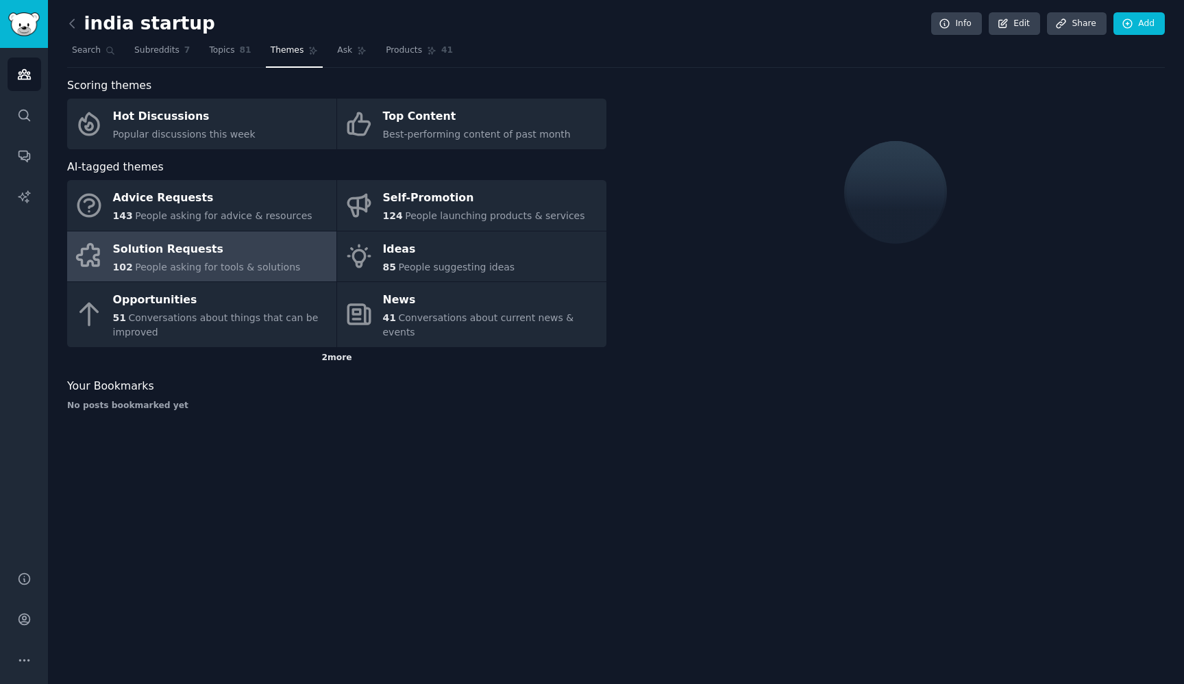
click at [343, 355] on div "2 more" at bounding box center [336, 358] width 539 height 22
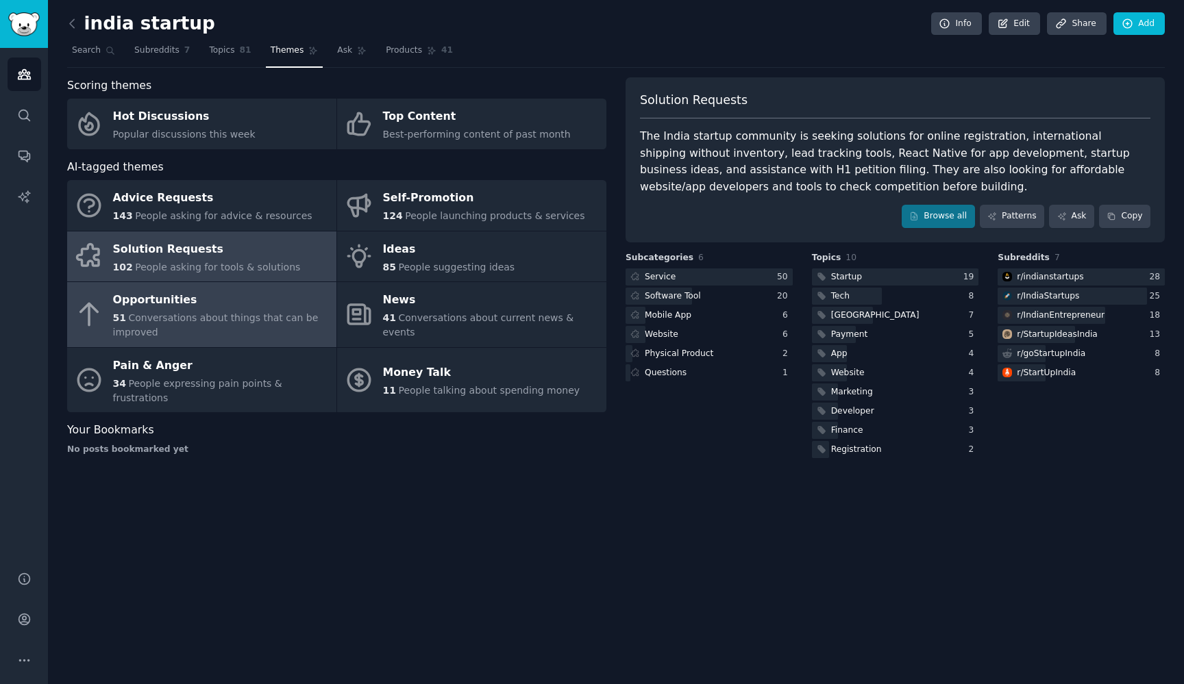
click at [290, 307] on div "Opportunities" at bounding box center [221, 301] width 216 height 22
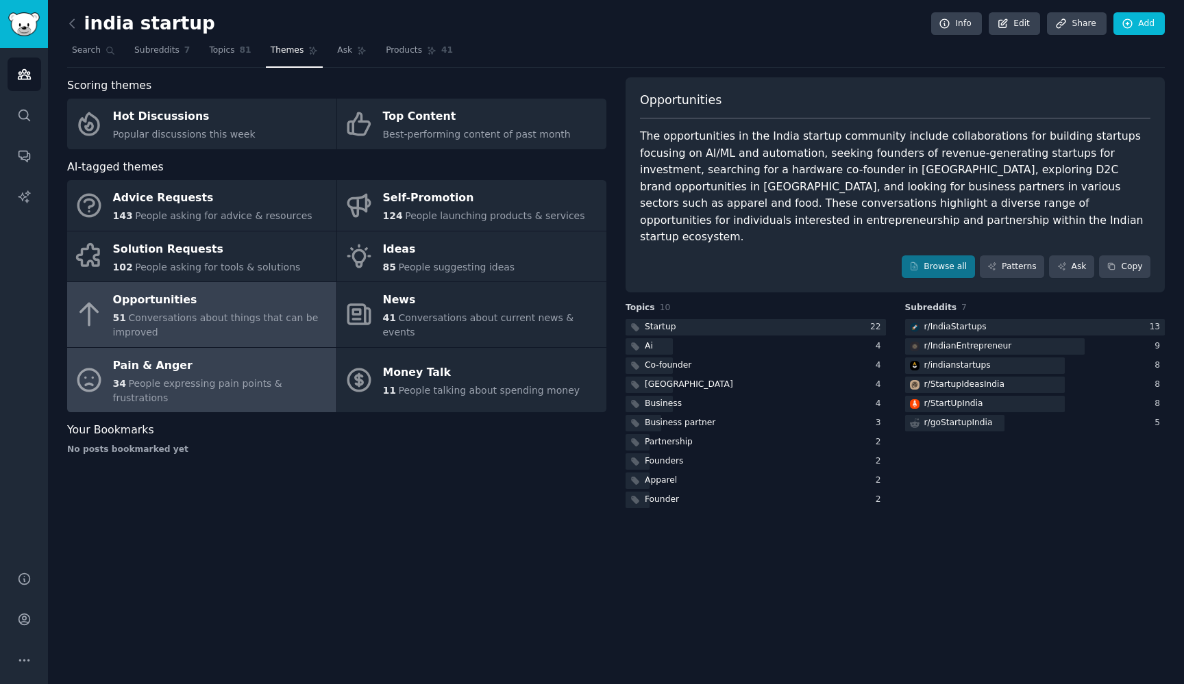
click at [255, 371] on div "Pain & Anger" at bounding box center [221, 366] width 216 height 22
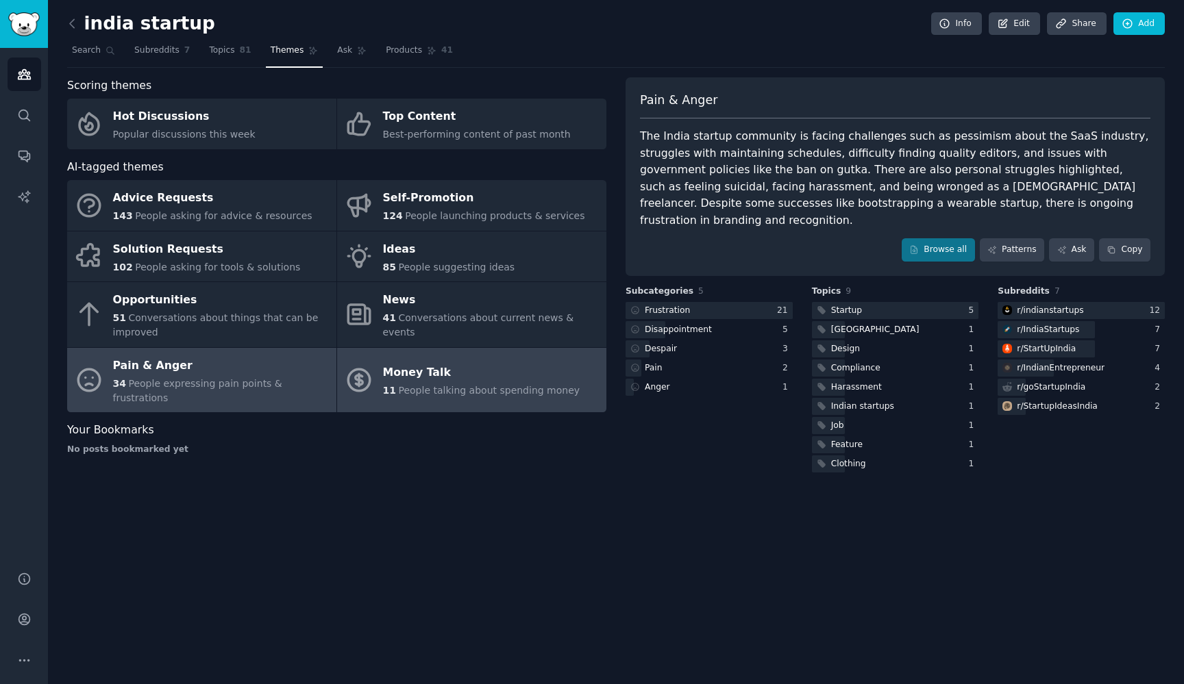
click at [434, 385] on span "People talking about spending money" at bounding box center [489, 390] width 182 height 11
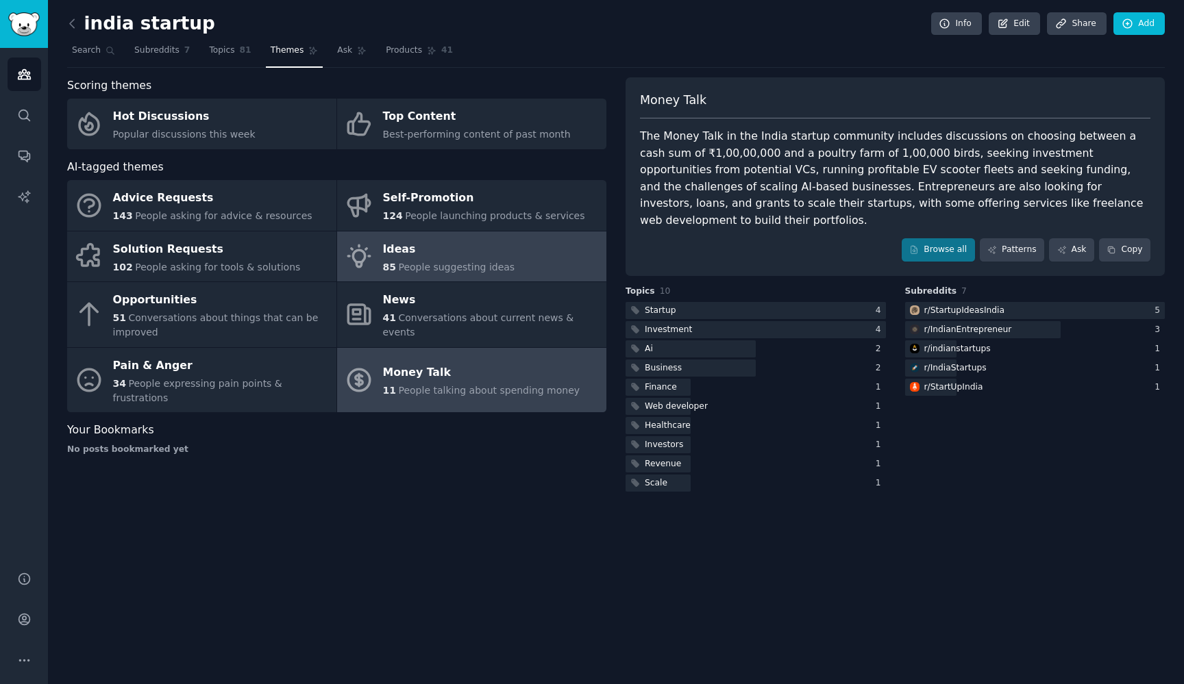
click at [422, 277] on link "Ideas 85 People suggesting ideas" at bounding box center [471, 256] width 269 height 51
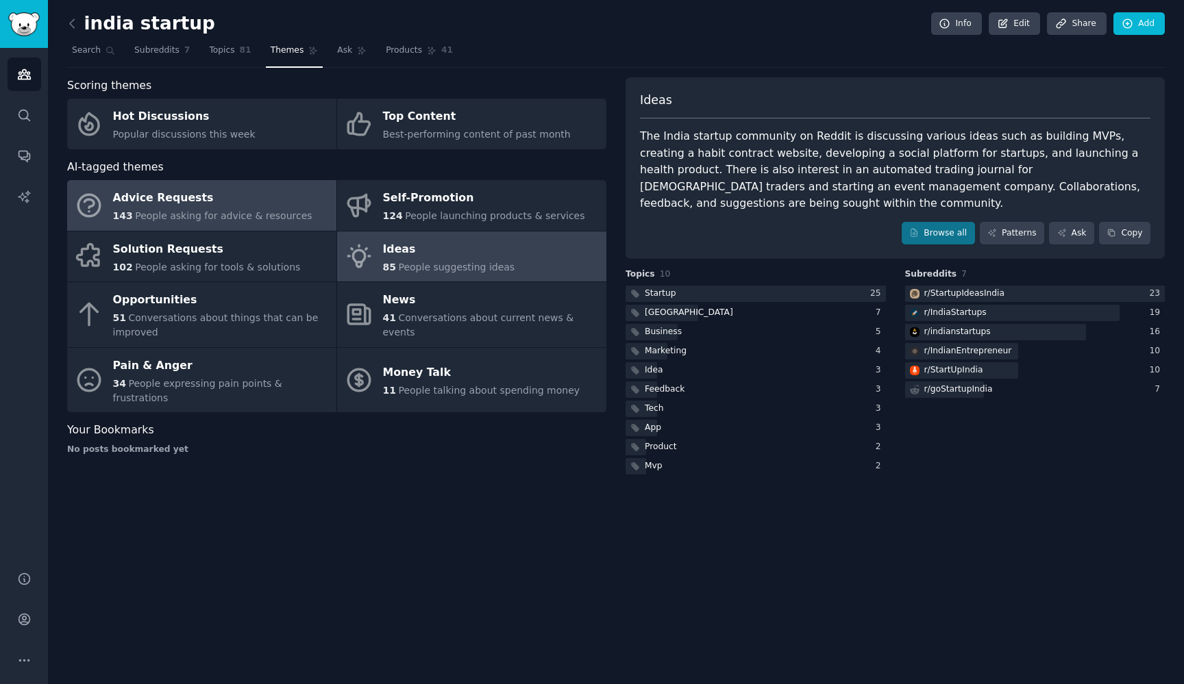
click at [258, 210] on span "People asking for advice & resources" at bounding box center [223, 215] width 177 height 11
